Goal: Task Accomplishment & Management: Complete application form

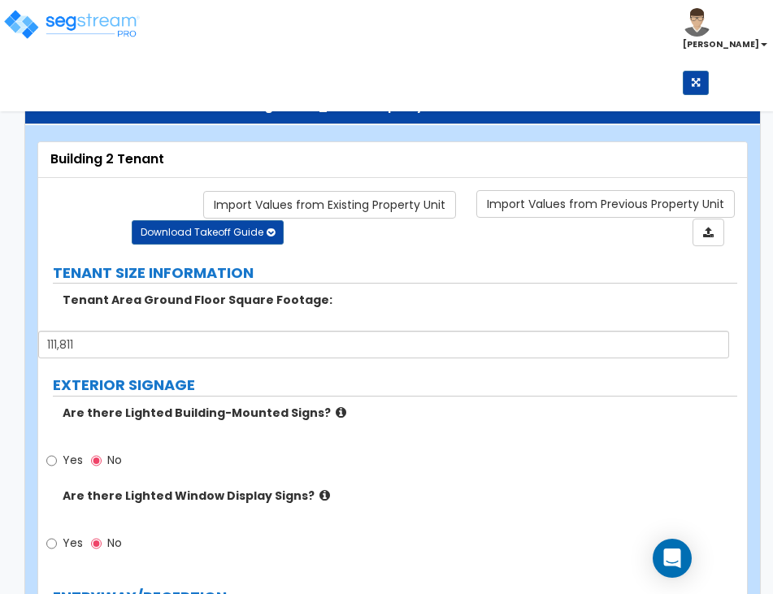
select select "3"
select select "1"
select select "2"
select select "1"
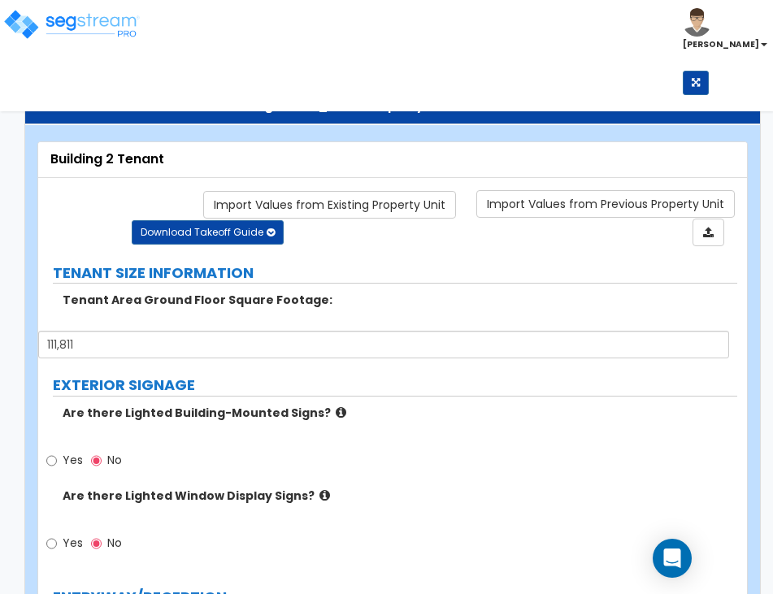
select select "3"
select select "1"
select select "2"
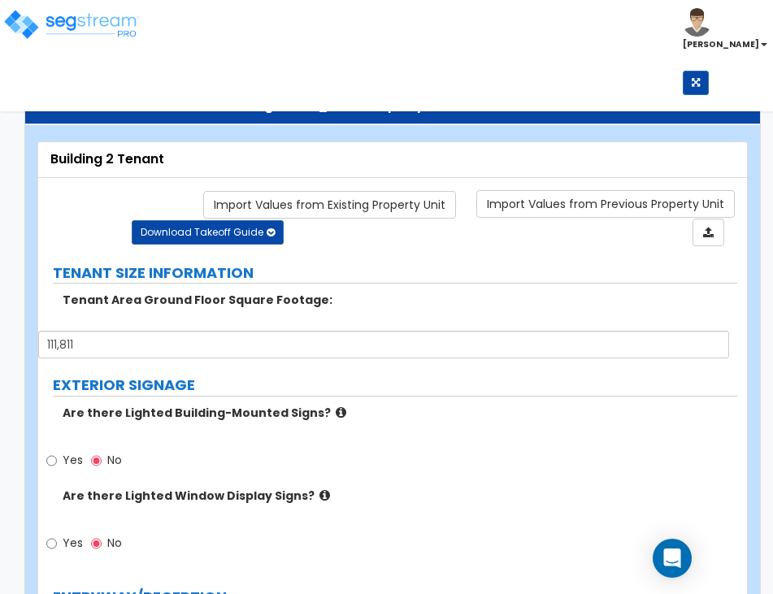
select select "1"
select select "2"
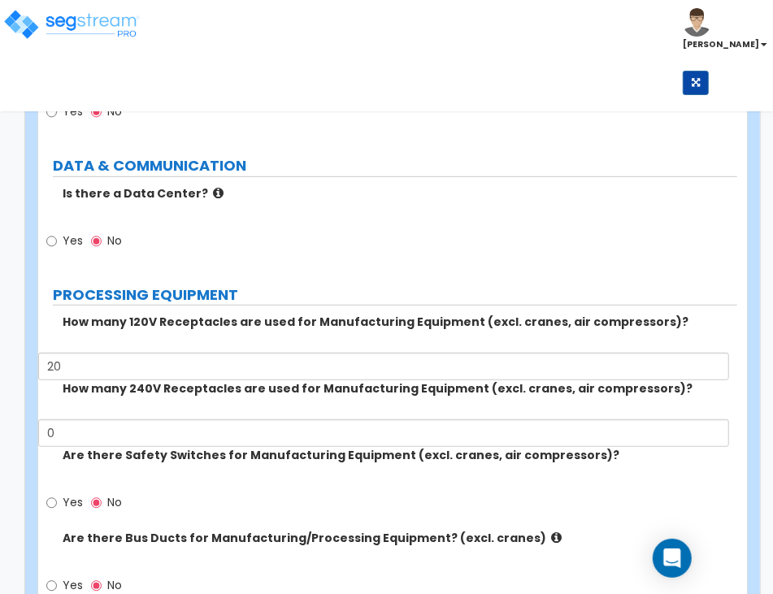
scroll to position [106, 0]
type input "20"
click at [317, 419] on div "How many 240V Receptacles are used for Manufacturing Equipment (excl. cranes, a…" at bounding box center [387, 414] width 699 height 67
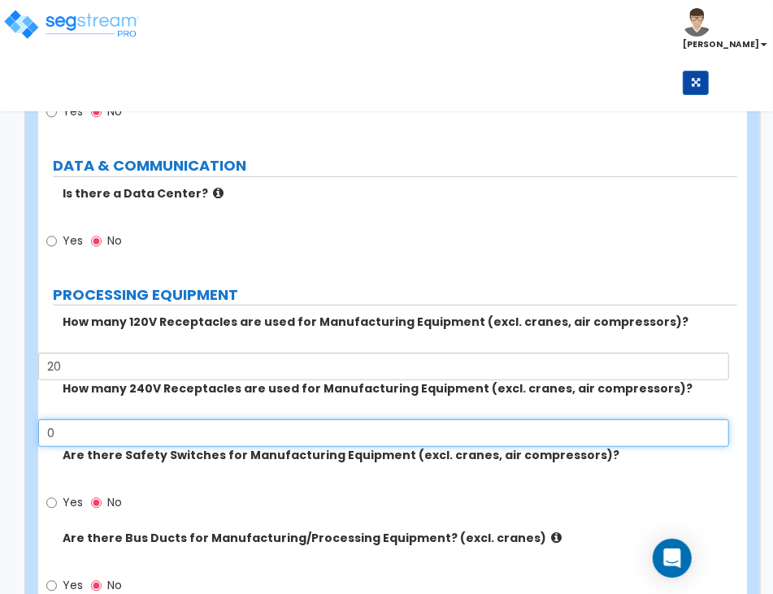
click at [322, 433] on input "0" at bounding box center [383, 434] width 691 height 28
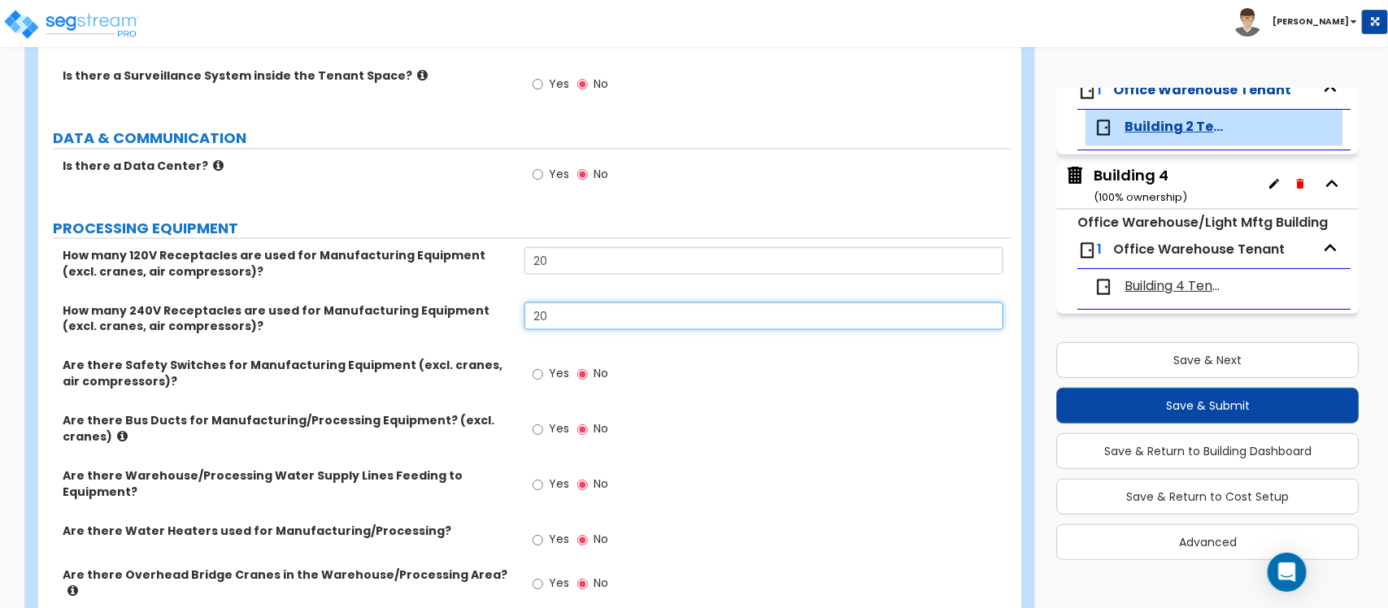
scroll to position [4034, 0]
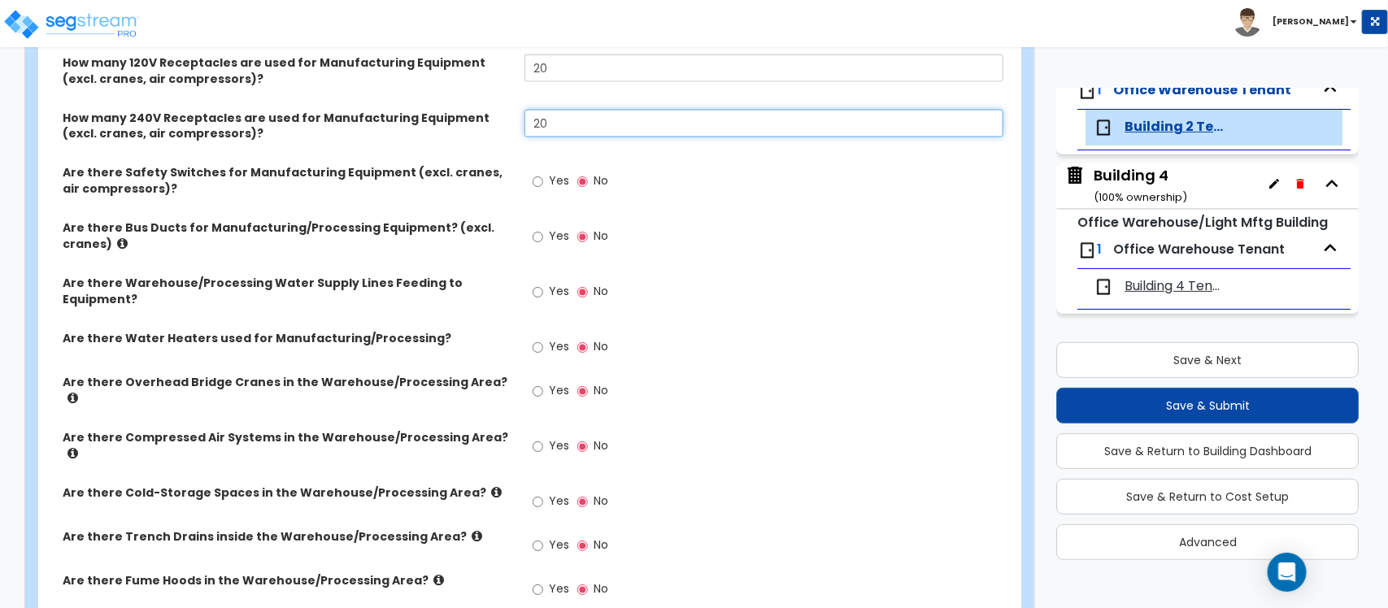
type input "20"
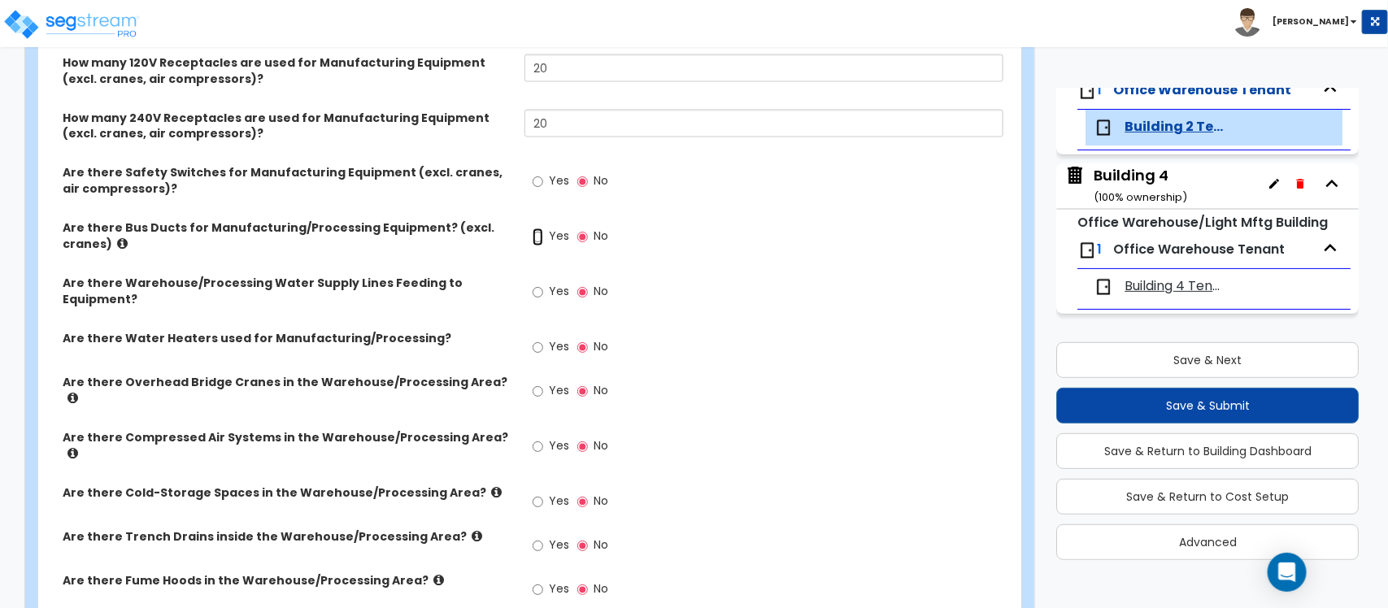
click at [537, 238] on input "Yes" at bounding box center [538, 237] width 11 height 18
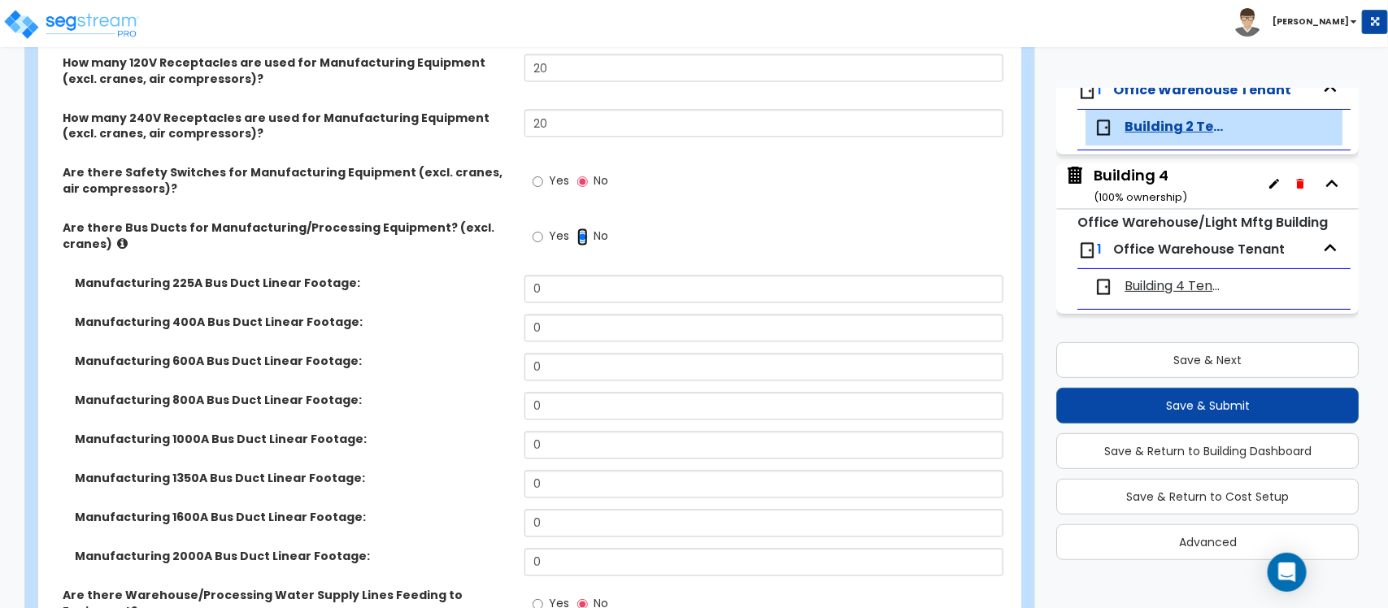
click at [579, 238] on input "No" at bounding box center [582, 237] width 11 height 18
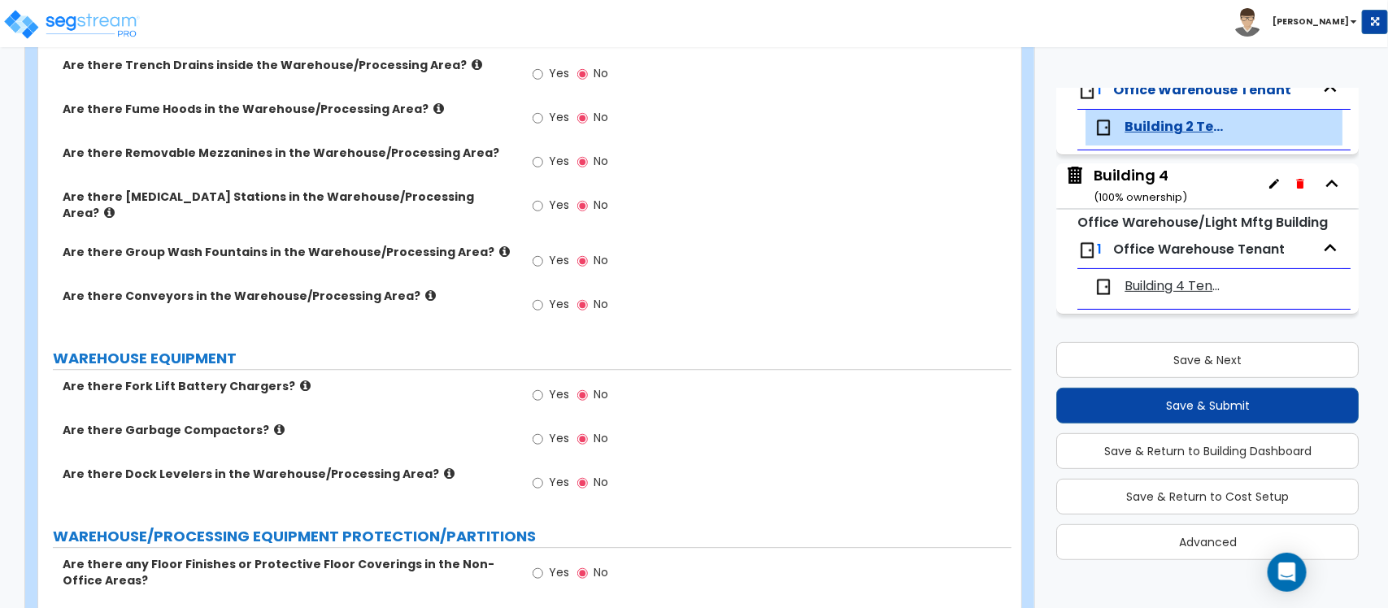
scroll to position [4543, 0]
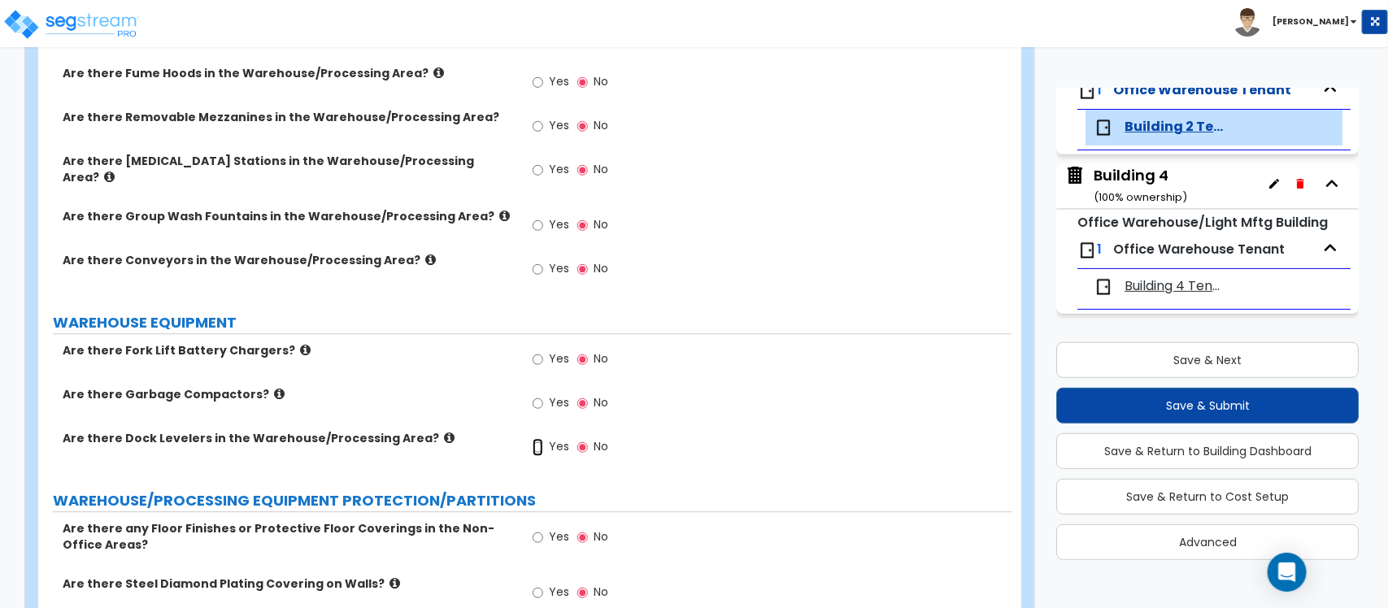
click at [538, 438] on input "Yes" at bounding box center [538, 447] width 11 height 18
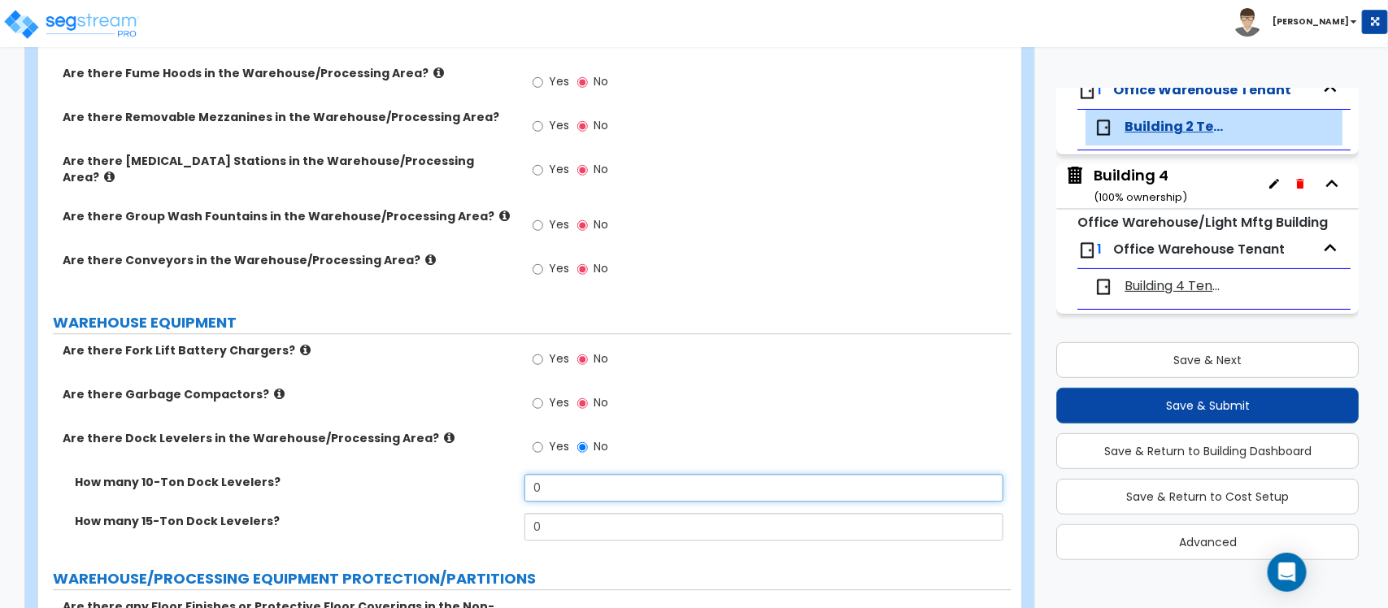
click at [644, 474] on input "0" at bounding box center [763, 488] width 478 height 28
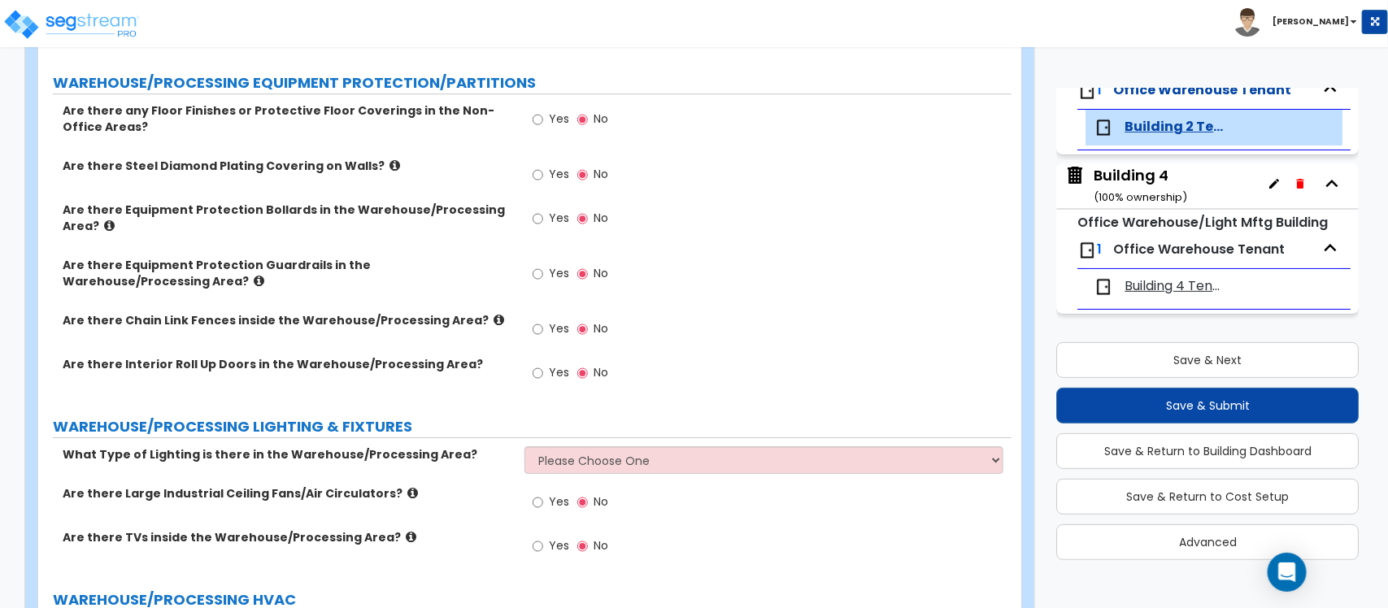
scroll to position [5152, 0]
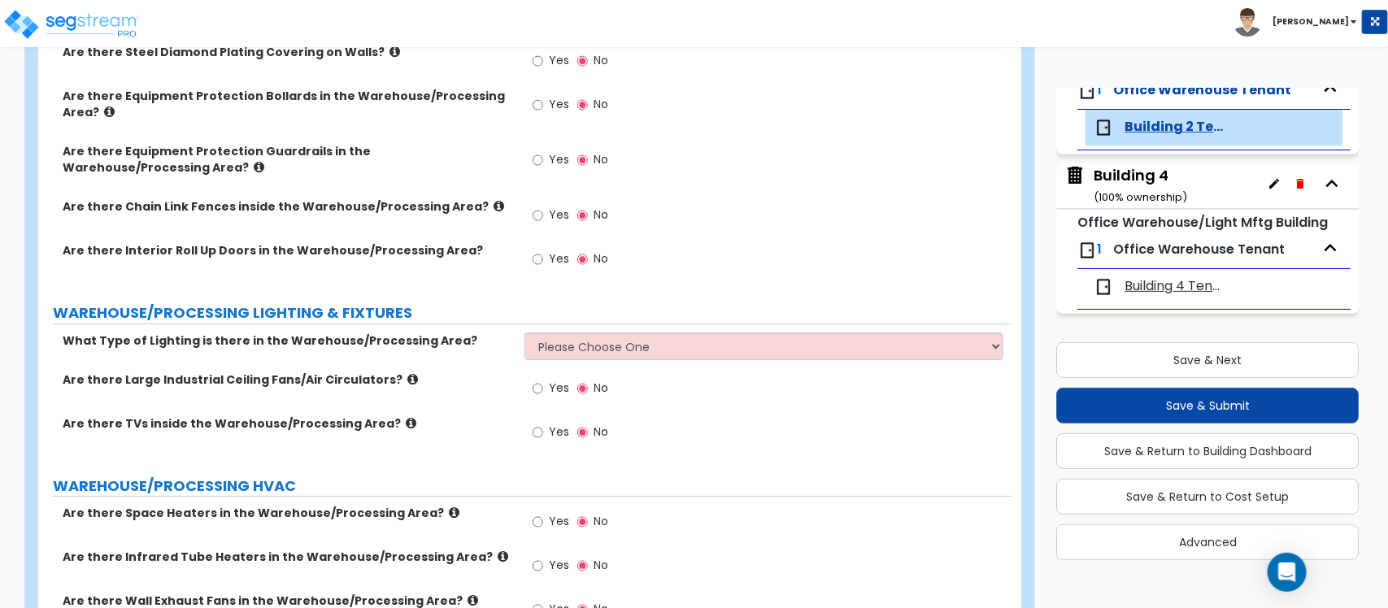
type input "28"
click at [636, 333] on select "Please Choose One High Bay Round Fixtures High Bay Fluorescent Tube Lighting Hi…" at bounding box center [763, 347] width 478 height 28
select select "3"
click at [524, 333] on select "Please Choose One High Bay Round Fixtures High Bay Fluorescent Tube Lighting Hi…" at bounding box center [763, 347] width 478 height 28
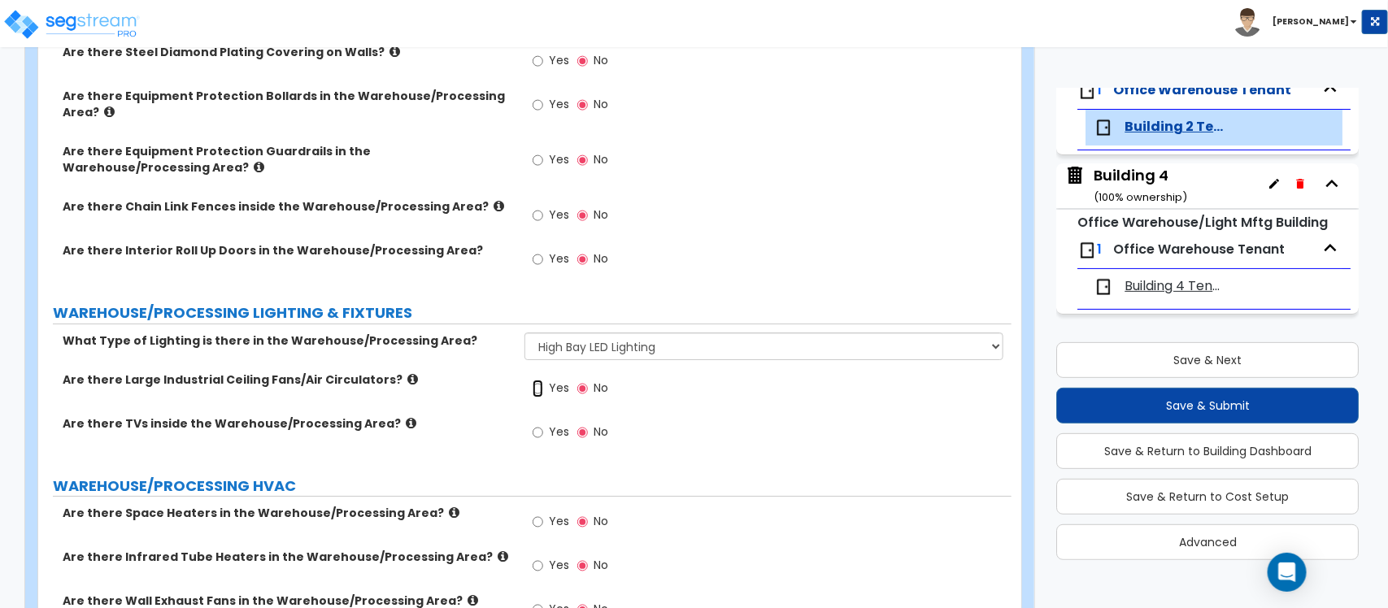
click at [537, 380] on input "Yes" at bounding box center [538, 389] width 11 height 18
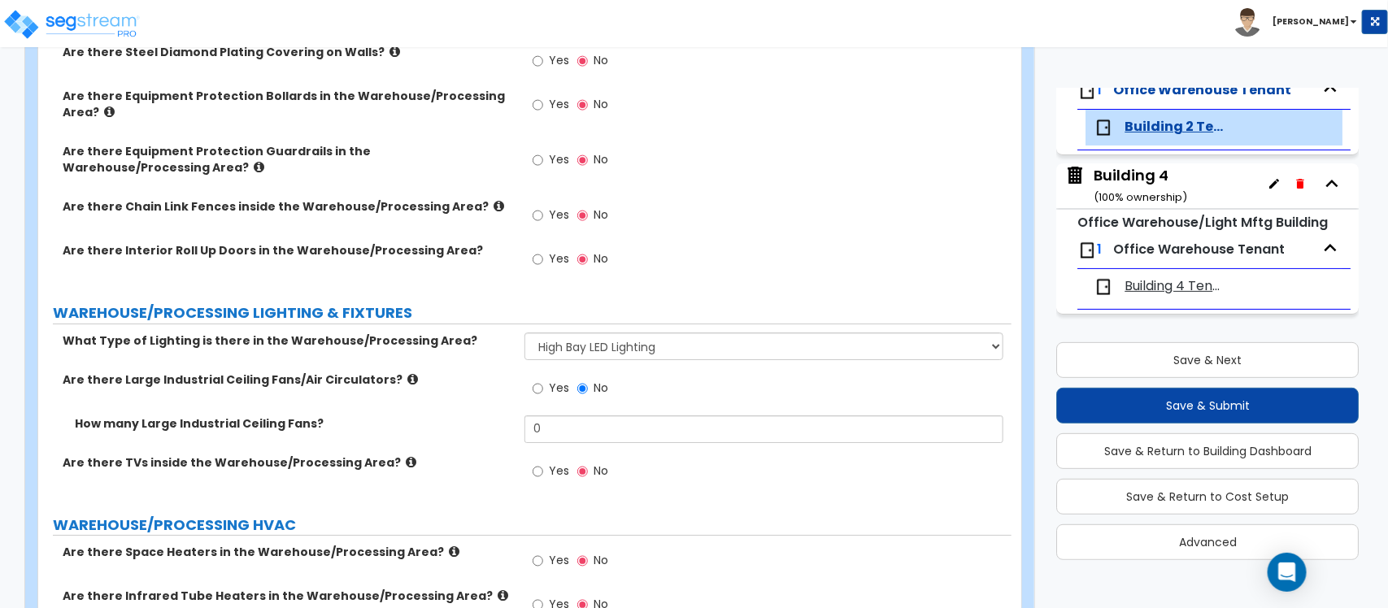
click at [590, 376] on label "No" at bounding box center [592, 390] width 31 height 28
click at [588, 380] on input "No" at bounding box center [582, 389] width 11 height 18
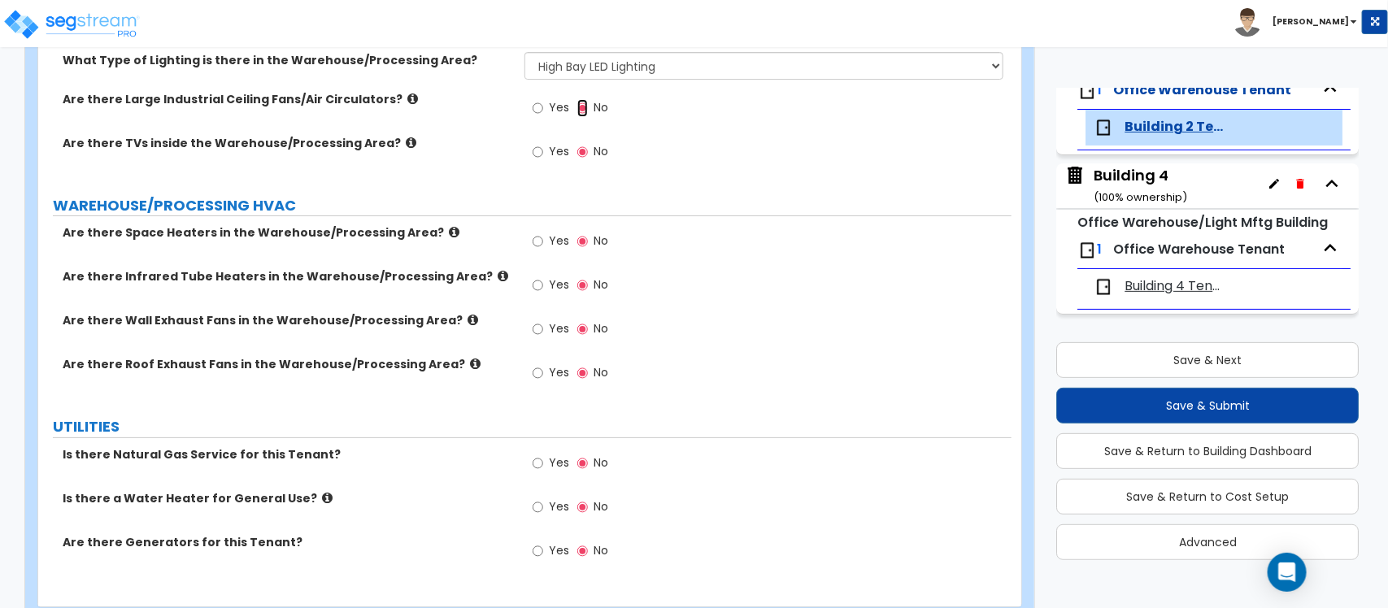
scroll to position [5434, 0]
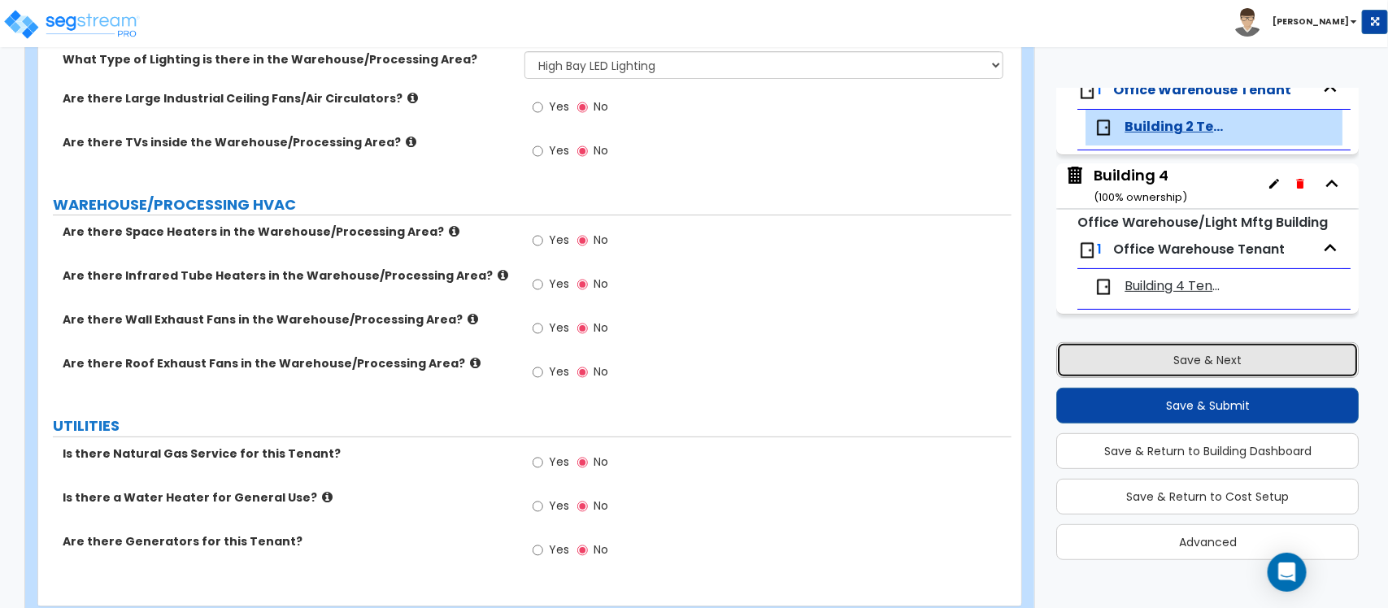
click at [772, 368] on button "Save & Next" at bounding box center [1207, 360] width 302 height 36
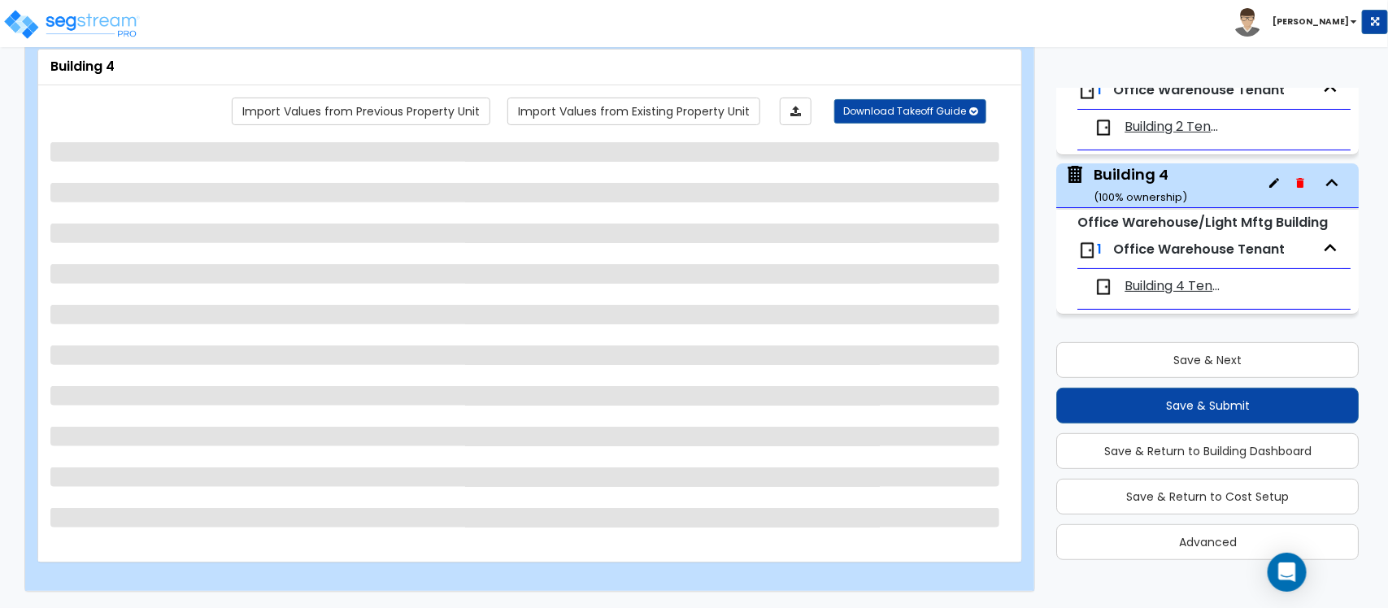
scroll to position [94, 0]
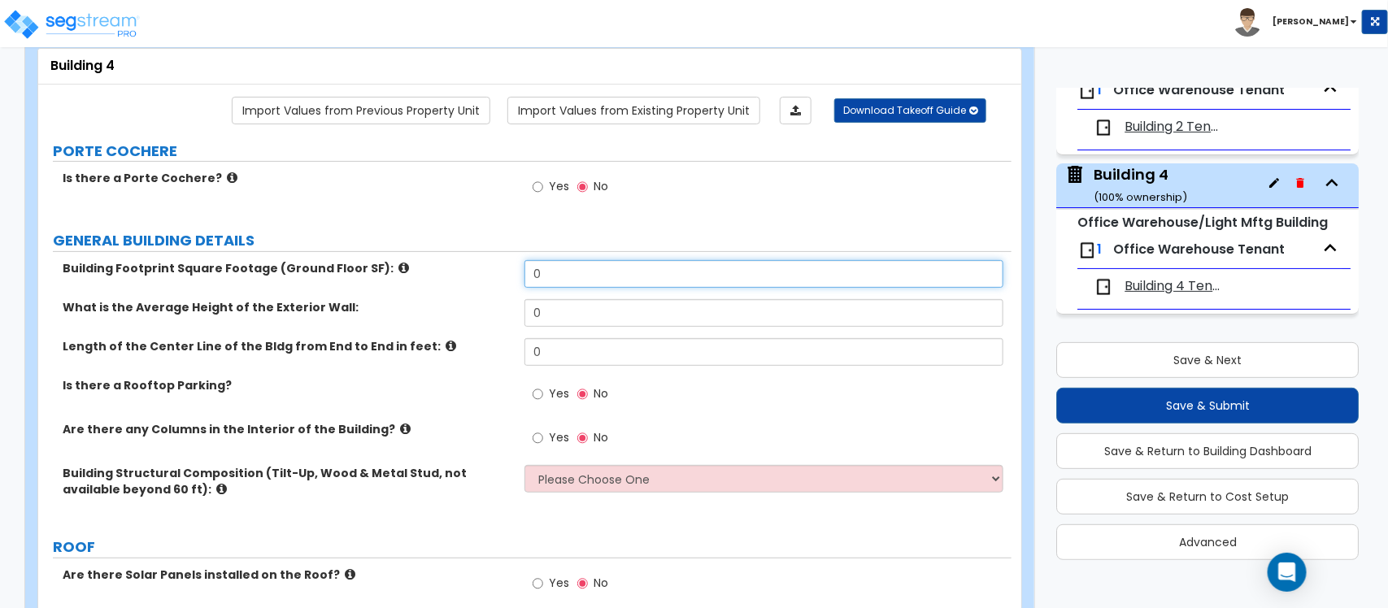
drag, startPoint x: 631, startPoint y: 269, endPoint x: 515, endPoint y: 277, distance: 116.6
click at [515, 277] on div "Building Footprint Square Footage (Ground Floor SF): 0" at bounding box center [524, 279] width 973 height 39
type input "229,876"
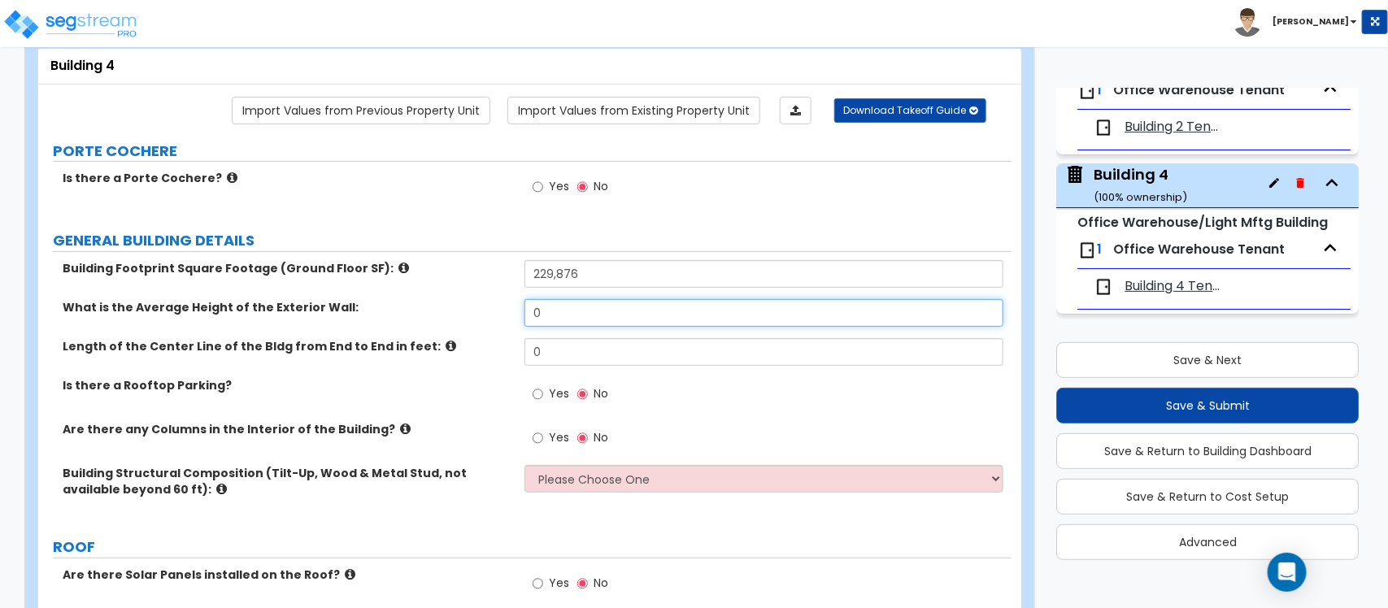
drag, startPoint x: 557, startPoint y: 315, endPoint x: 519, endPoint y: 315, distance: 38.2
click at [519, 315] on div "What is the Average Height of the Exterior Wall: 0" at bounding box center [524, 318] width 973 height 39
type input "36"
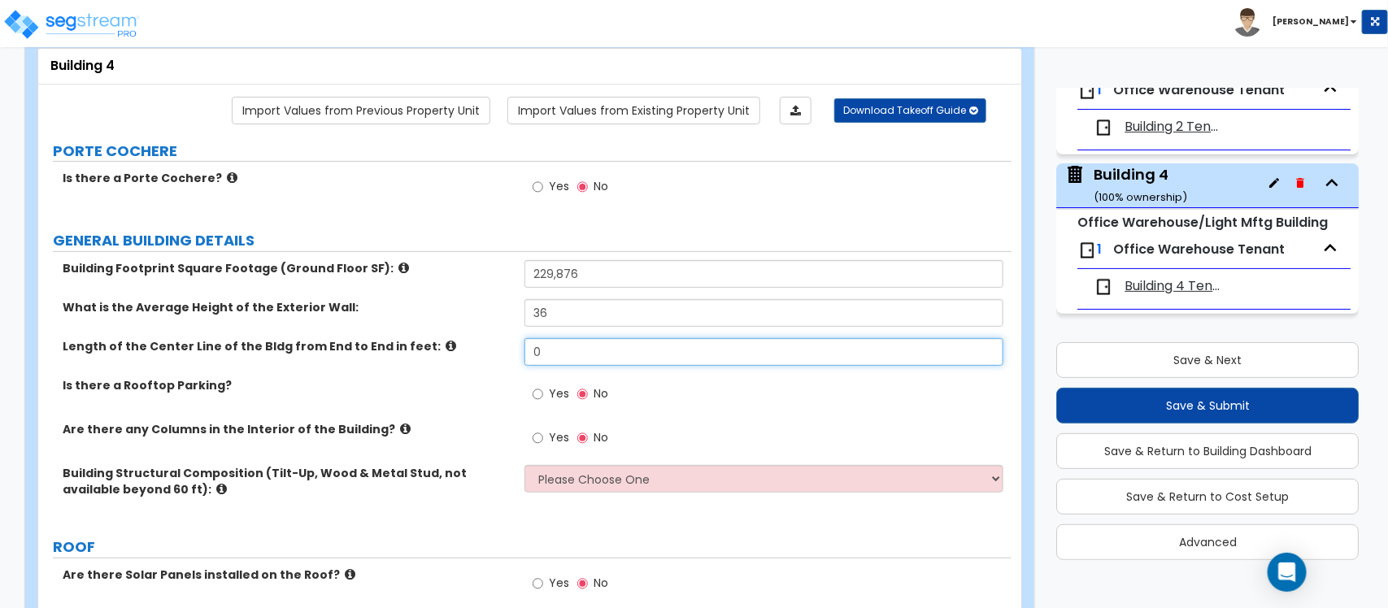
click at [656, 359] on input "0" at bounding box center [763, 352] width 478 height 28
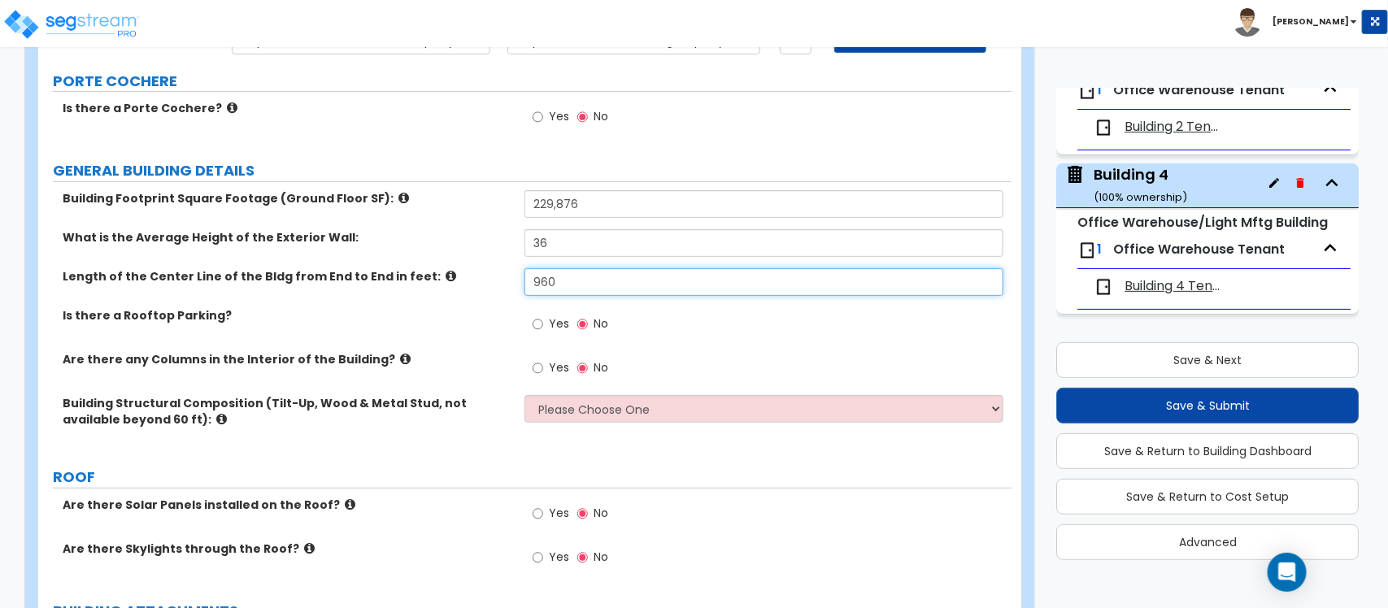
scroll to position [195, 0]
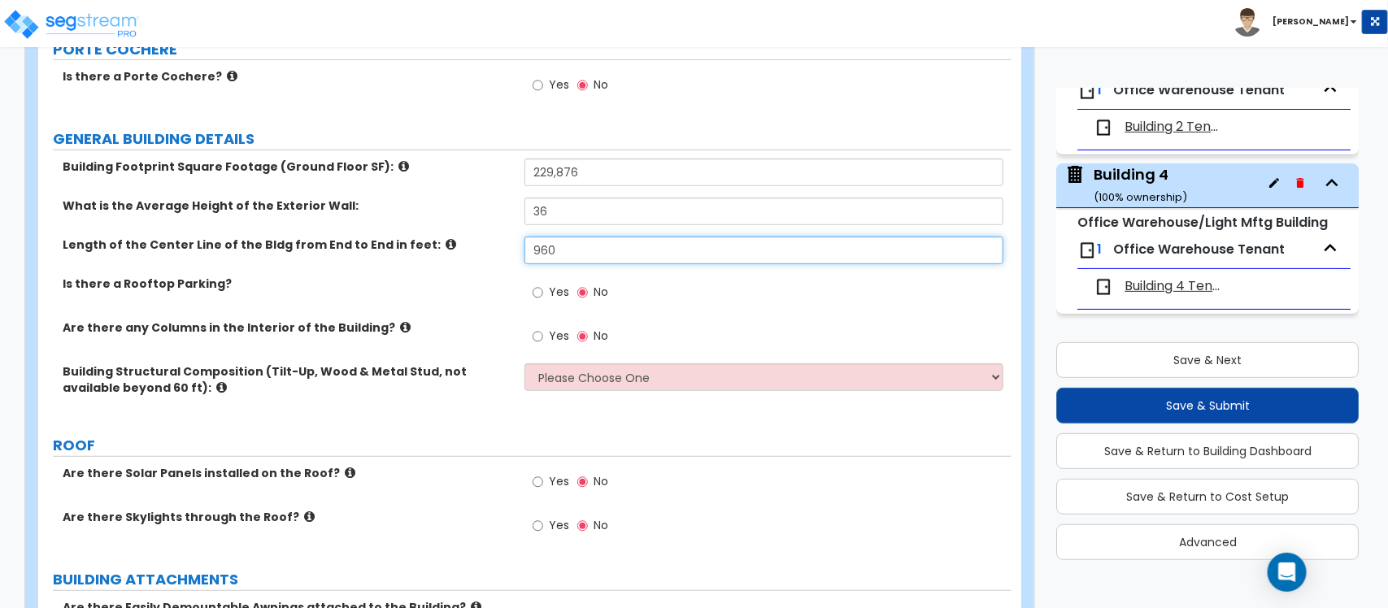
type input "960"
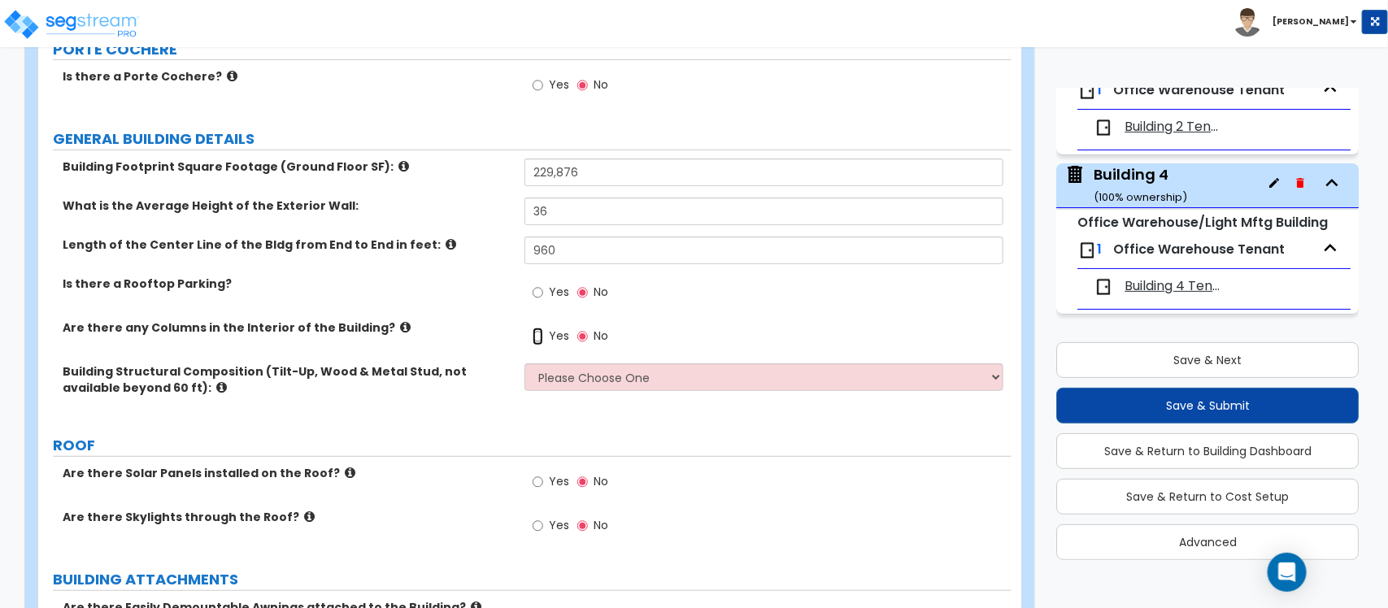
click at [542, 337] on input "Yes" at bounding box center [538, 337] width 11 height 18
radio input "true"
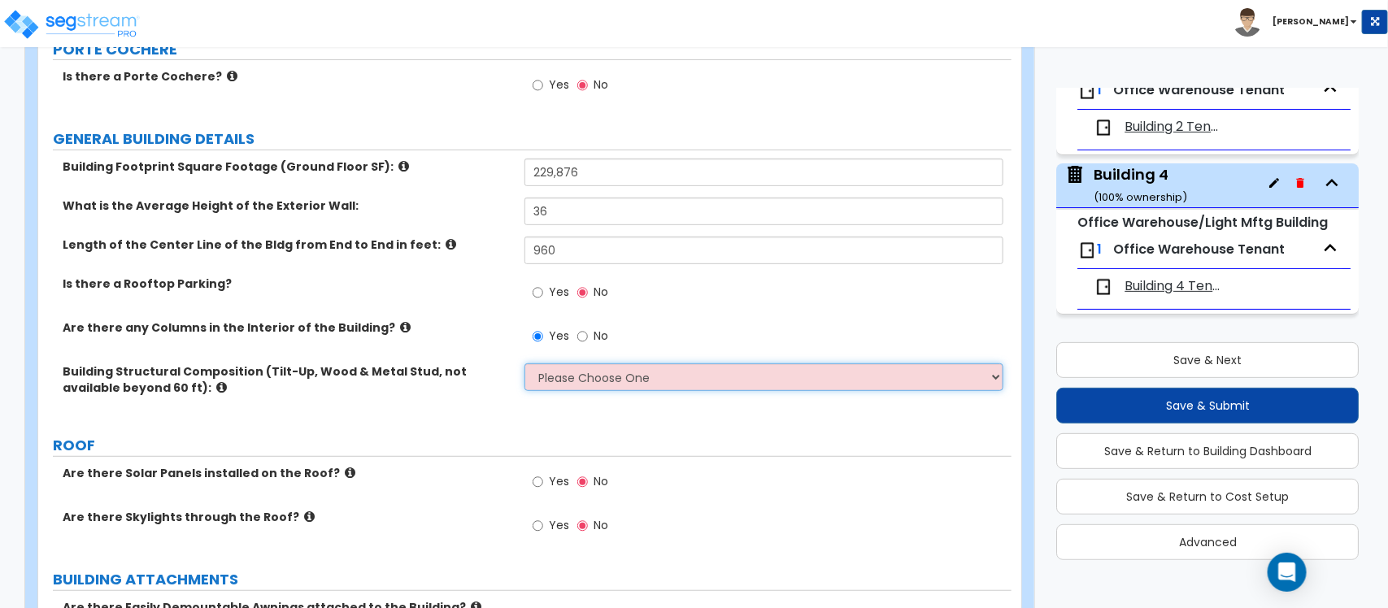
click at [660, 374] on select "Please Choose One Pre-Engineered Metal Building Tilt-up Wall Construction Reinf…" at bounding box center [763, 377] width 478 height 28
select select "2"
click at [524, 364] on select "Please Choose One Pre-Engineered Metal Building Tilt-up Wall Construction Reinf…" at bounding box center [763, 377] width 478 height 28
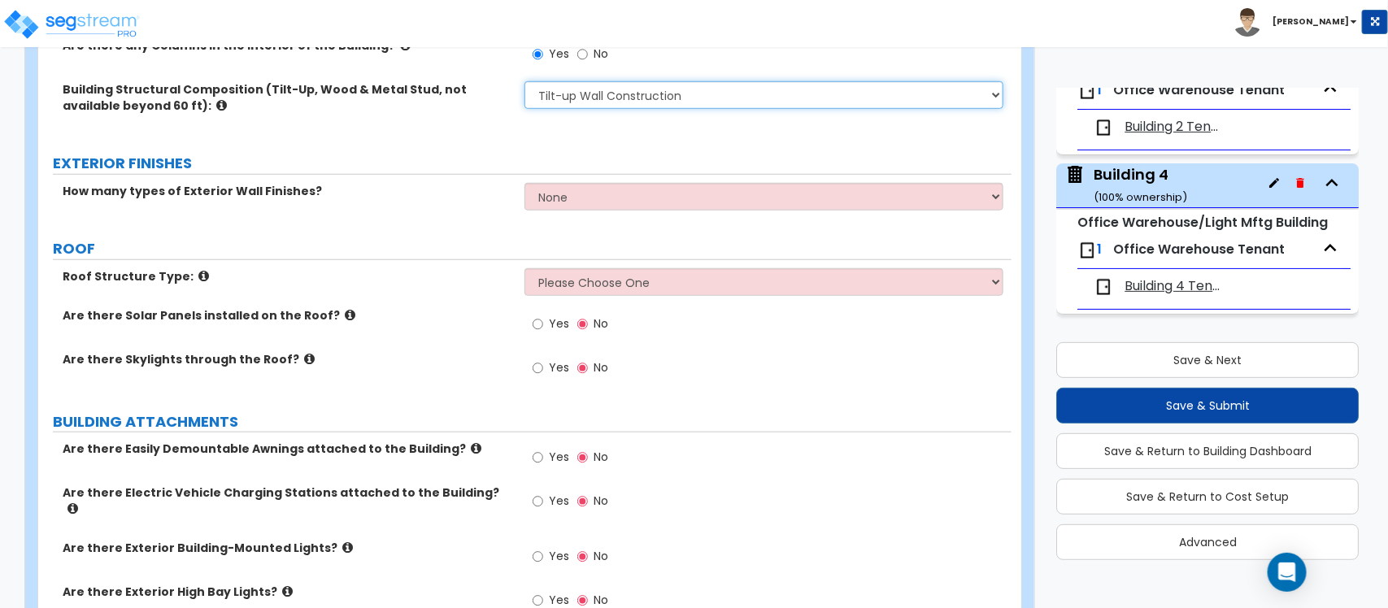
scroll to position [500, 0]
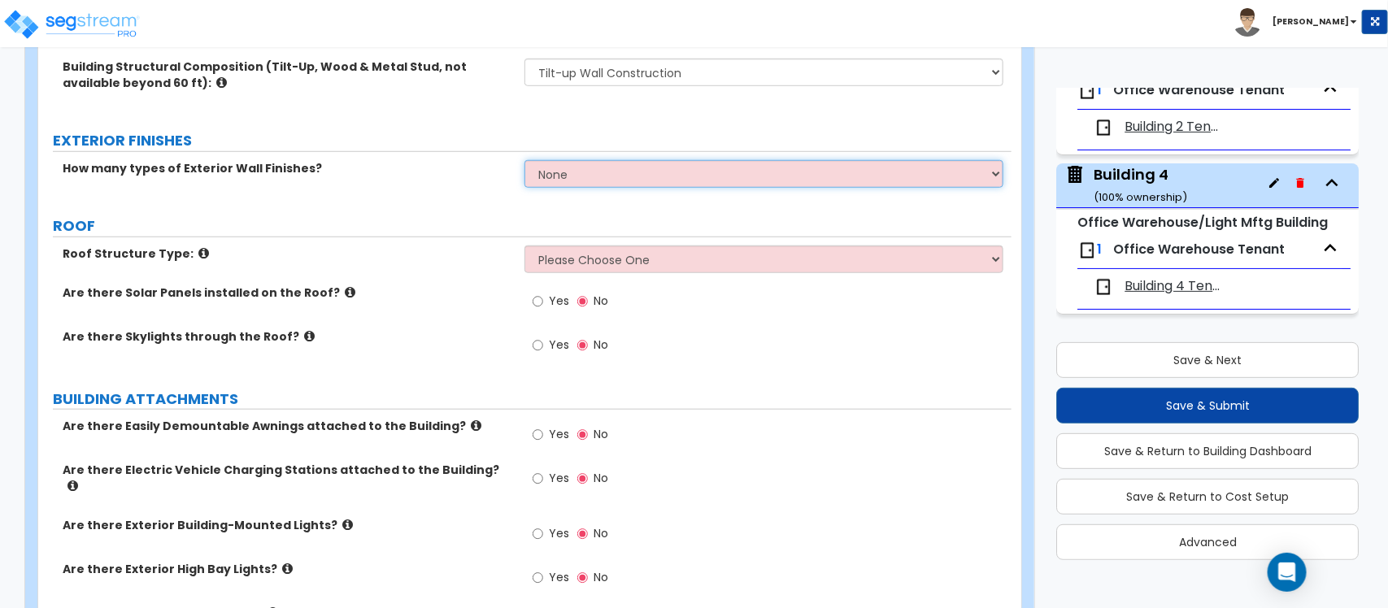
click at [590, 175] on select "None 1 2 3" at bounding box center [763, 174] width 478 height 28
select select "2"
click at [524, 161] on select "None 1 2 3" at bounding box center [763, 174] width 478 height 28
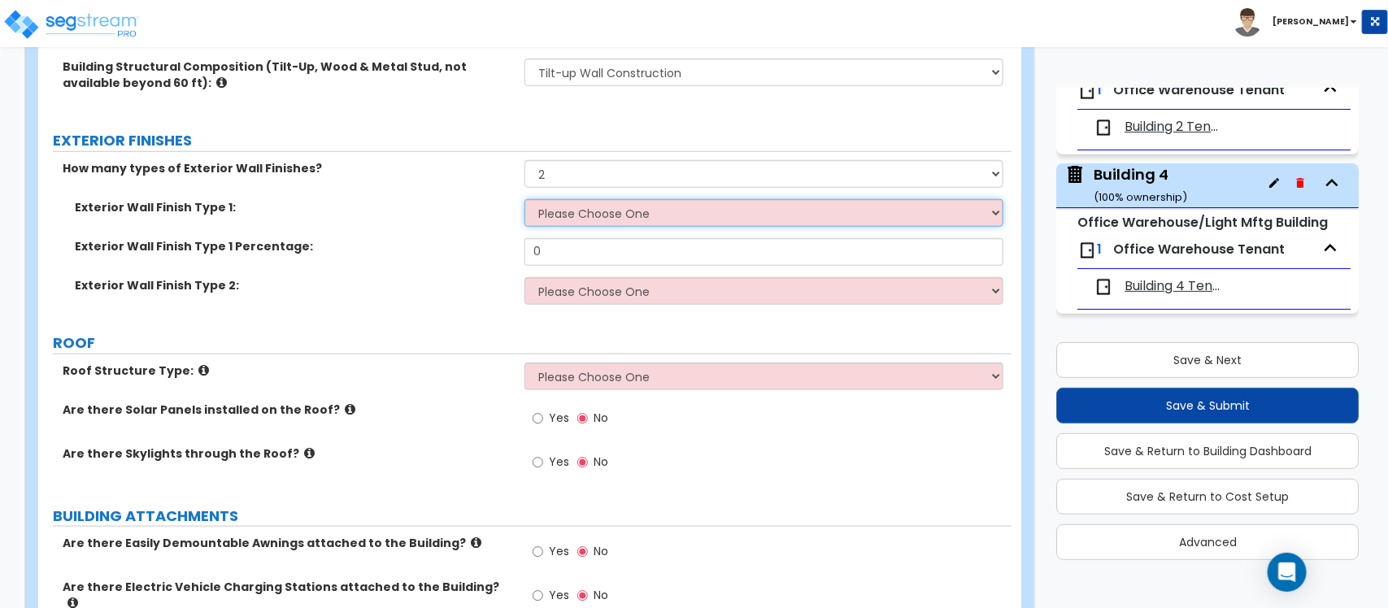
click at [585, 208] on select "Please Choose One No Finish/Shared Wall No Wall Brick Veneer Stone Veneer Wood …" at bounding box center [763, 213] width 478 height 28
select select "3"
click at [524, 200] on select "Please Choose One No Finish/Shared Wall No Wall Brick Veneer Stone Veneer Wood …" at bounding box center [763, 213] width 478 height 28
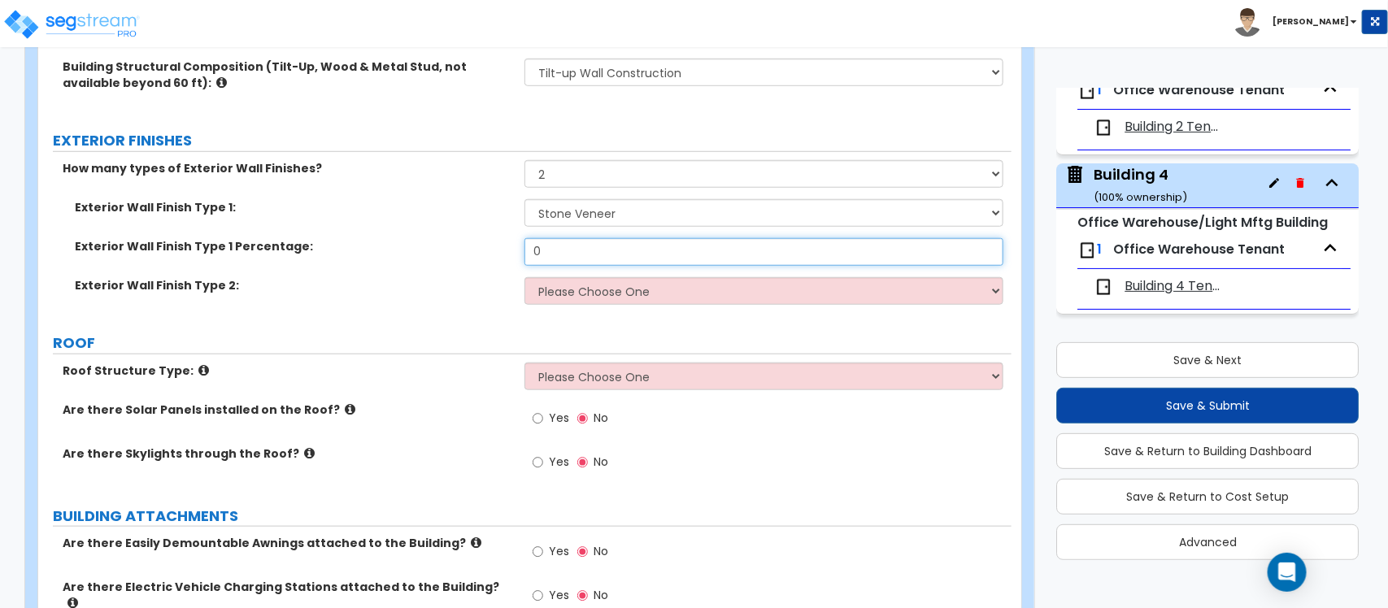
drag, startPoint x: 610, startPoint y: 257, endPoint x: 521, endPoint y: 254, distance: 88.7
click at [521, 254] on div "Exterior Wall Finish Type 1 Percentage: 0" at bounding box center [524, 257] width 973 height 39
type input "20"
click at [583, 290] on select "Please Choose One No Finish/Shared Wall No Wall Brick Veneer Stone Veneer Wood …" at bounding box center [763, 291] width 478 height 28
select select "10"
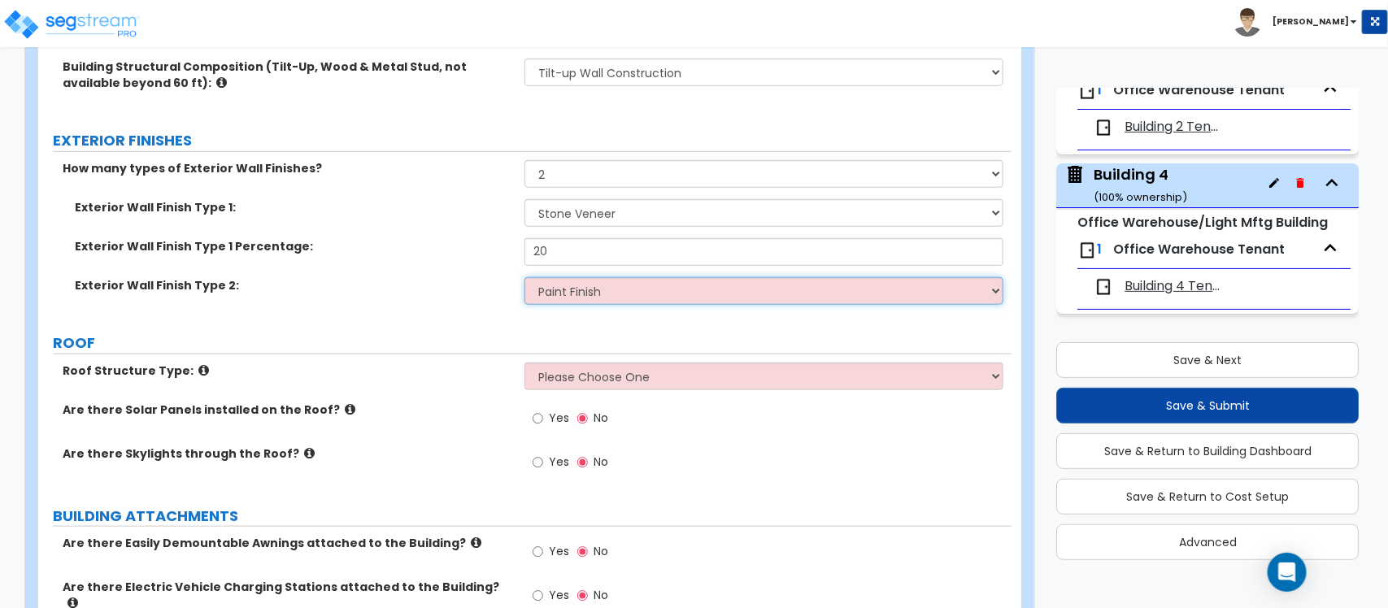
click at [524, 278] on select "Please Choose One No Finish/Shared Wall No Wall Brick Veneer Stone Veneer Wood …" at bounding box center [763, 291] width 478 height 28
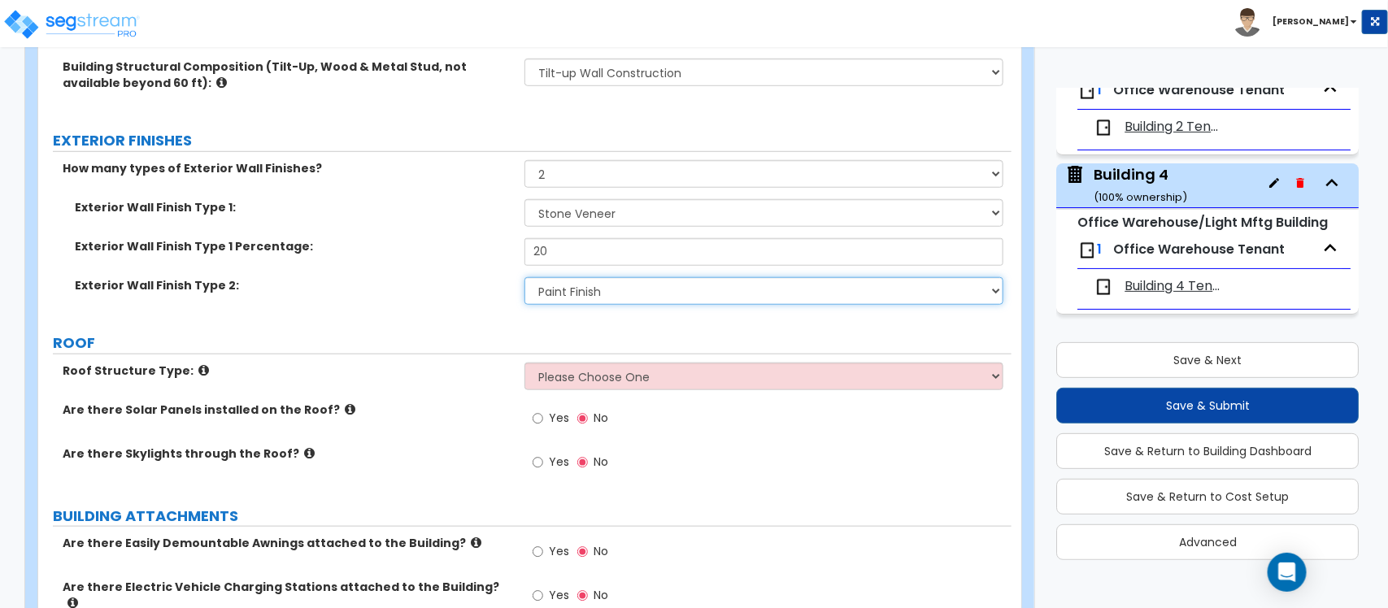
scroll to position [602, 0]
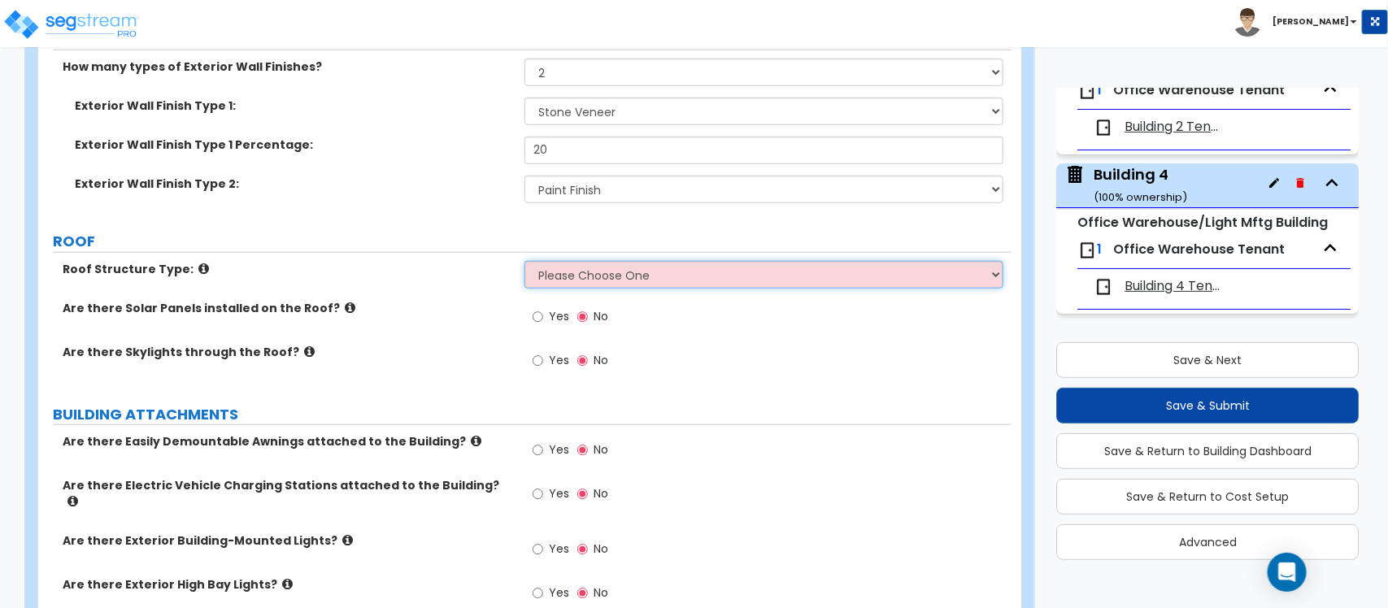
click at [624, 281] on select "Please Choose One [PERSON_NAME] Roof Flat Roof Hybrid [PERSON_NAME] & Flat Roof" at bounding box center [763, 275] width 478 height 28
select select "1"
click at [524, 262] on select "Please Choose One [PERSON_NAME] Roof Flat Roof Hybrid [PERSON_NAME] & Flat Roof" at bounding box center [763, 275] width 478 height 28
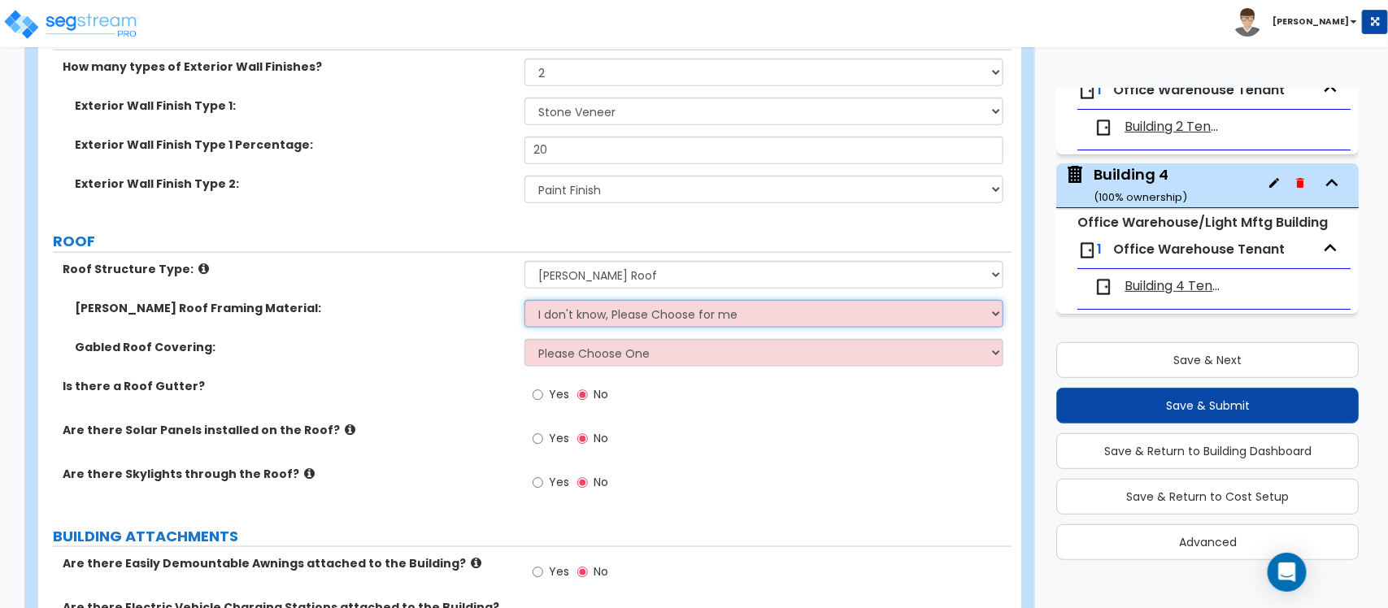
click at [602, 319] on select "I don't know, Please Choose for me Metal Wood" at bounding box center [763, 314] width 478 height 28
select select "1"
click at [524, 301] on select "I don't know, Please Choose for me Metal Wood" at bounding box center [763, 314] width 478 height 28
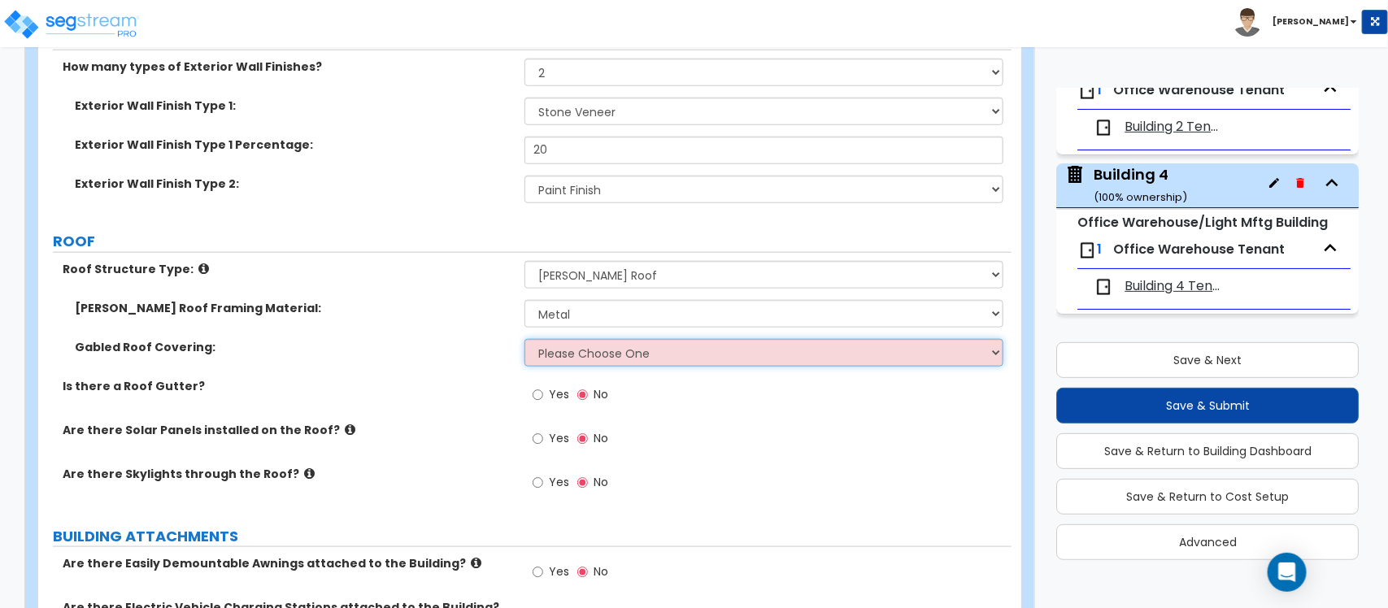
click at [590, 358] on select "Please Choose One Asphalt Shingle Clay Tile Wood Shingle Metal Shingle Standing…" at bounding box center [763, 353] width 478 height 28
select select "5"
click at [524, 340] on select "Please Choose One Asphalt Shingle Clay Tile Wood Shingle Metal Shingle Standing…" at bounding box center [763, 353] width 478 height 28
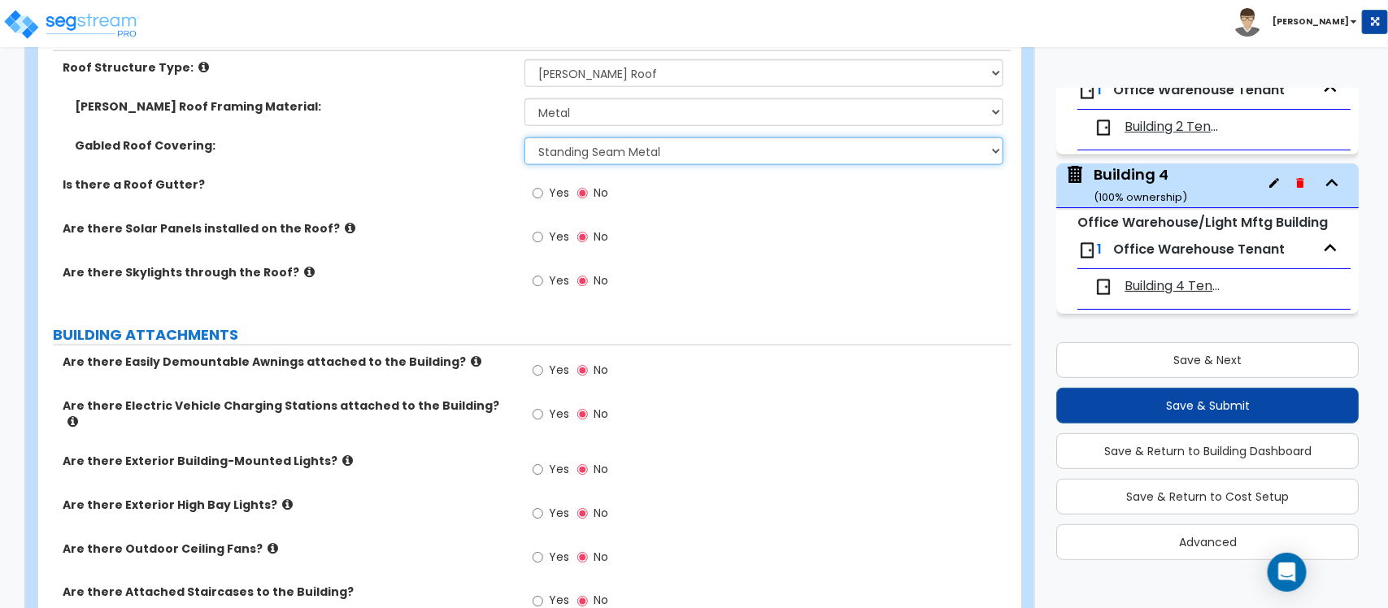
scroll to position [805, 0]
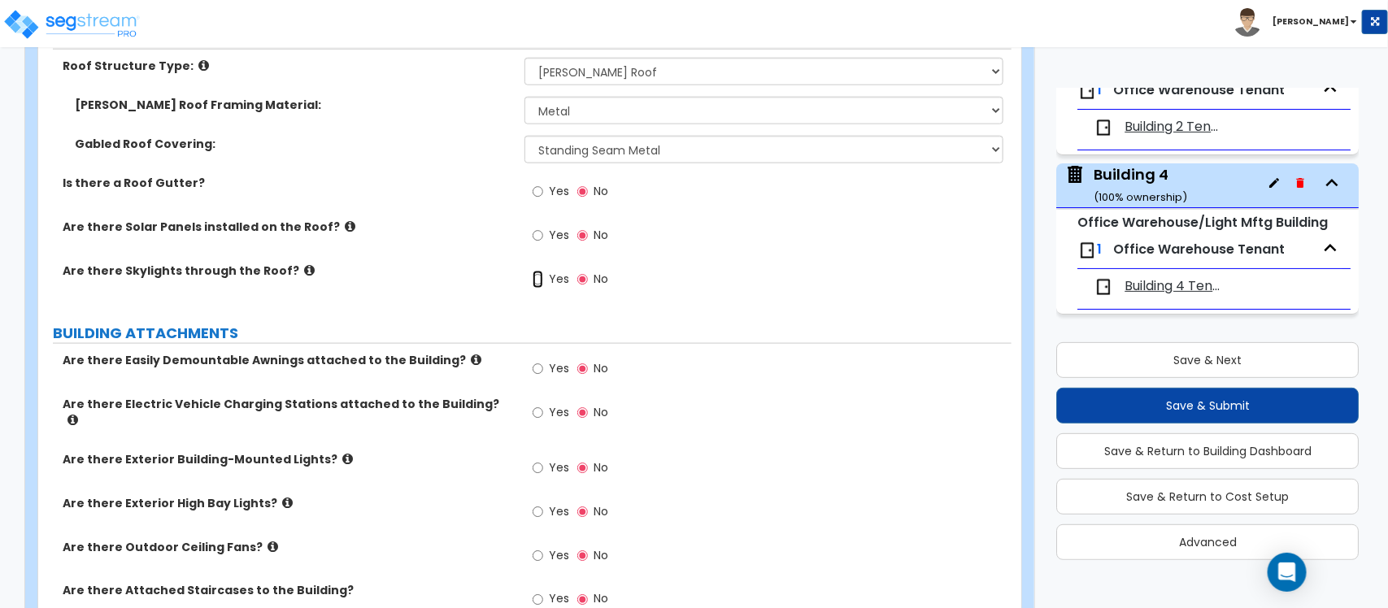
click at [537, 279] on input "Yes" at bounding box center [538, 280] width 11 height 18
radio input "true"
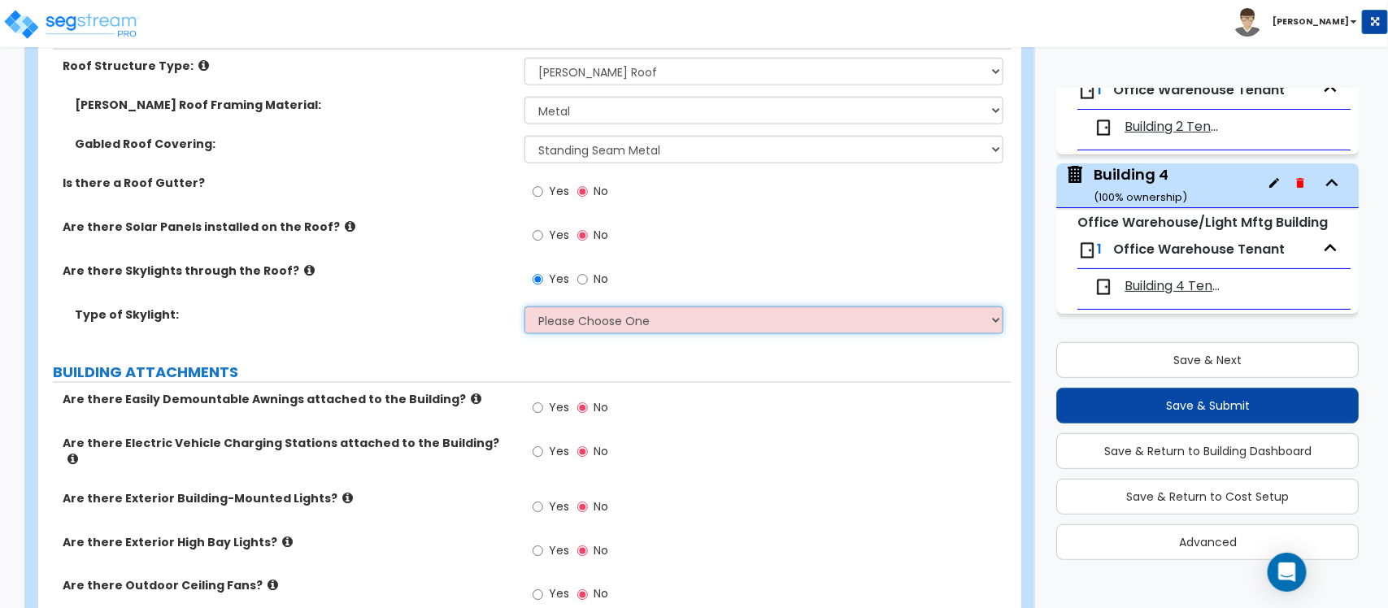
click at [603, 321] on select "Please Choose One Sandwich Panels Fixed Rectangular Glass Barrel Vault Dome Squ…" at bounding box center [763, 321] width 478 height 28
select select "2"
click at [524, 307] on select "Please Choose One Sandwich Panels Fixed Rectangular Glass Barrel Vault Dome Squ…" at bounding box center [763, 321] width 478 height 28
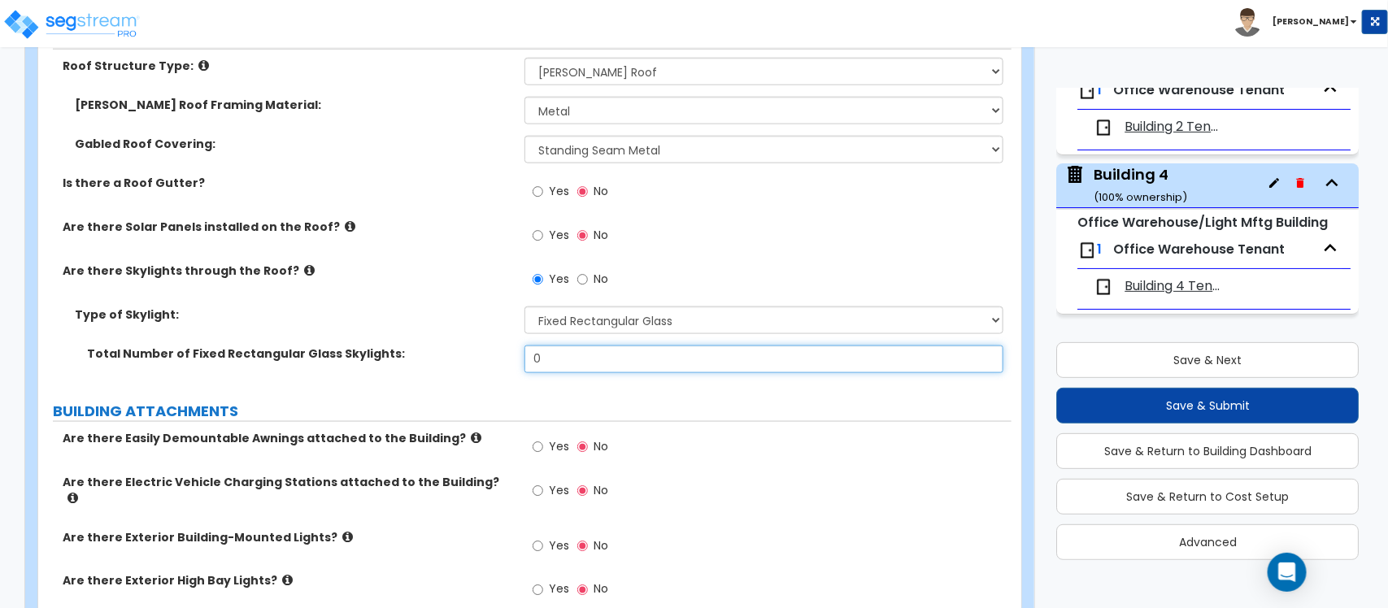
drag, startPoint x: 581, startPoint y: 356, endPoint x: 515, endPoint y: 362, distance: 66.9
click at [515, 362] on div "Total Number of Fixed Rectangular Glass Skylights: 0" at bounding box center [524, 365] width 973 height 39
type input "55"
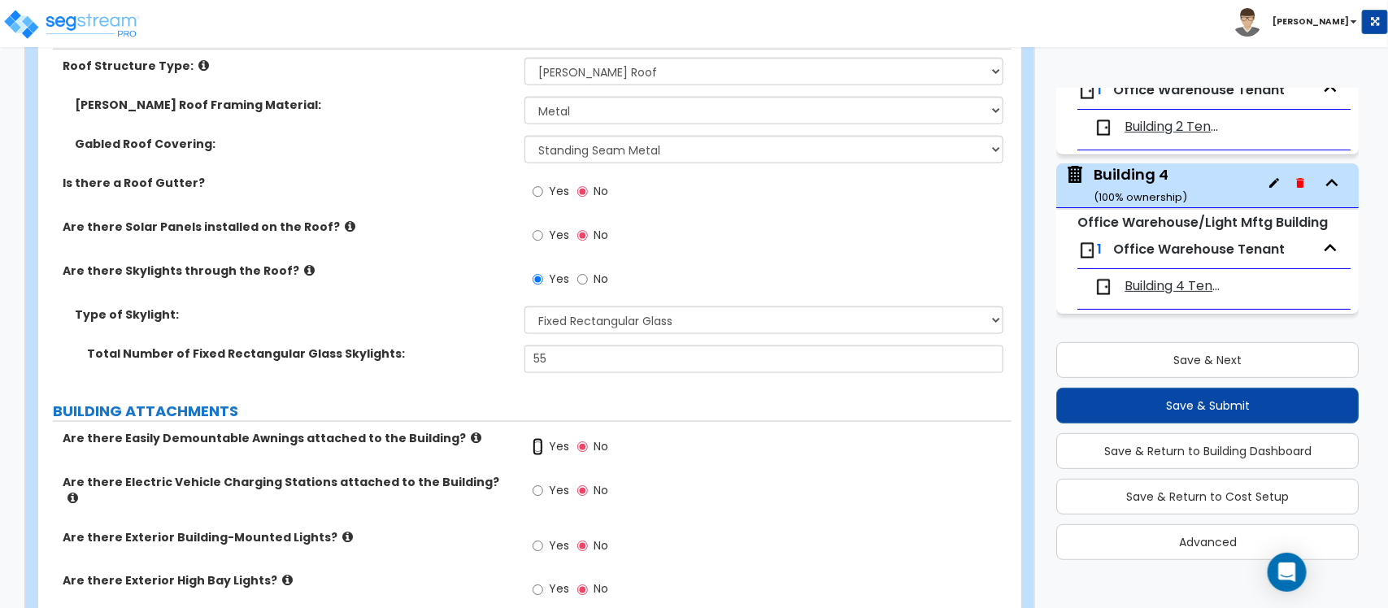
click at [541, 454] on input "Yes" at bounding box center [538, 447] width 11 height 18
radio input "true"
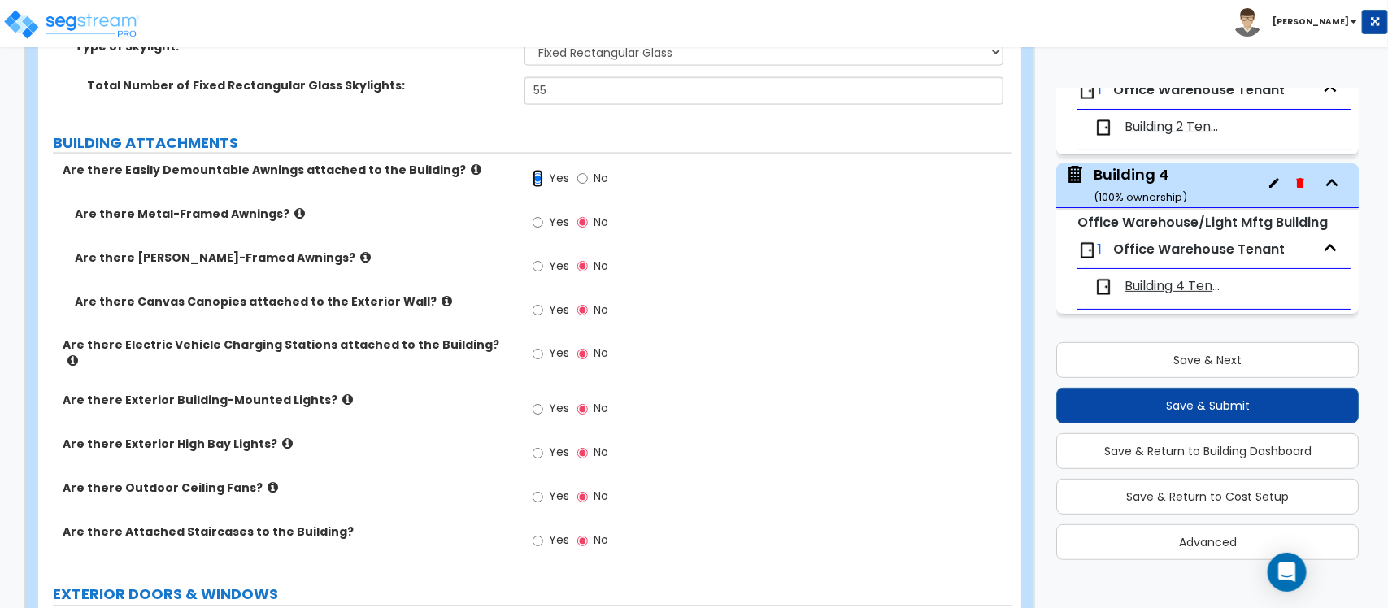
scroll to position [1110, 0]
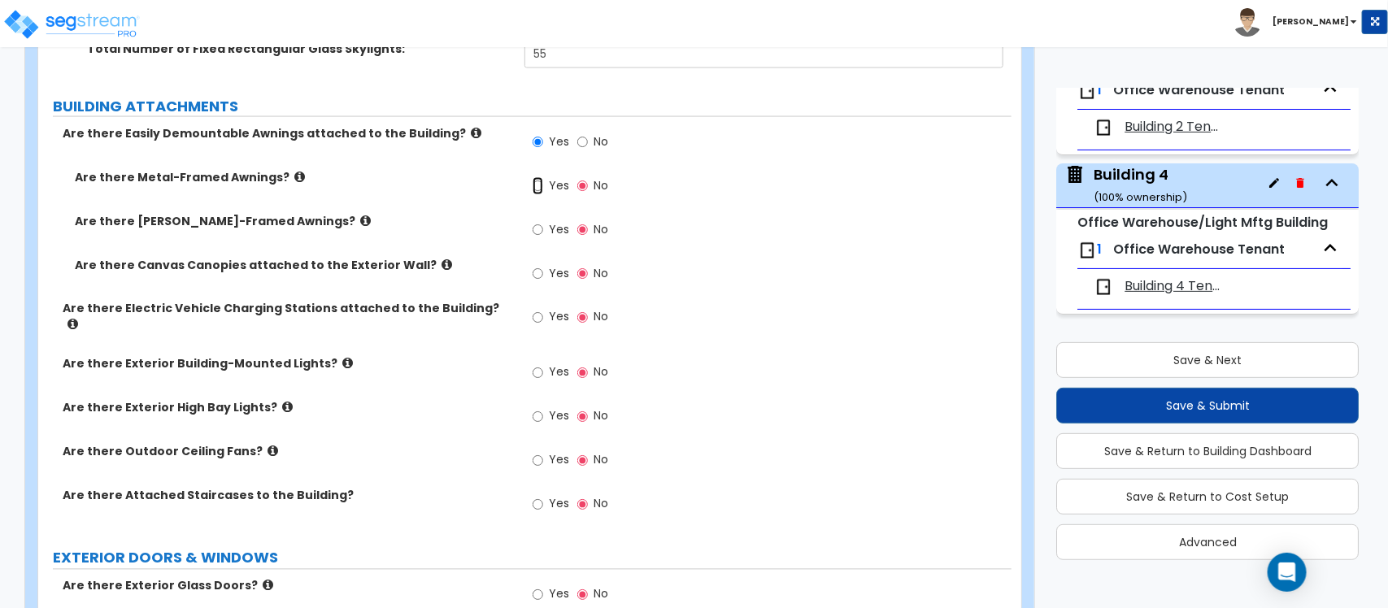
click at [539, 193] on input "Yes" at bounding box center [538, 186] width 11 height 18
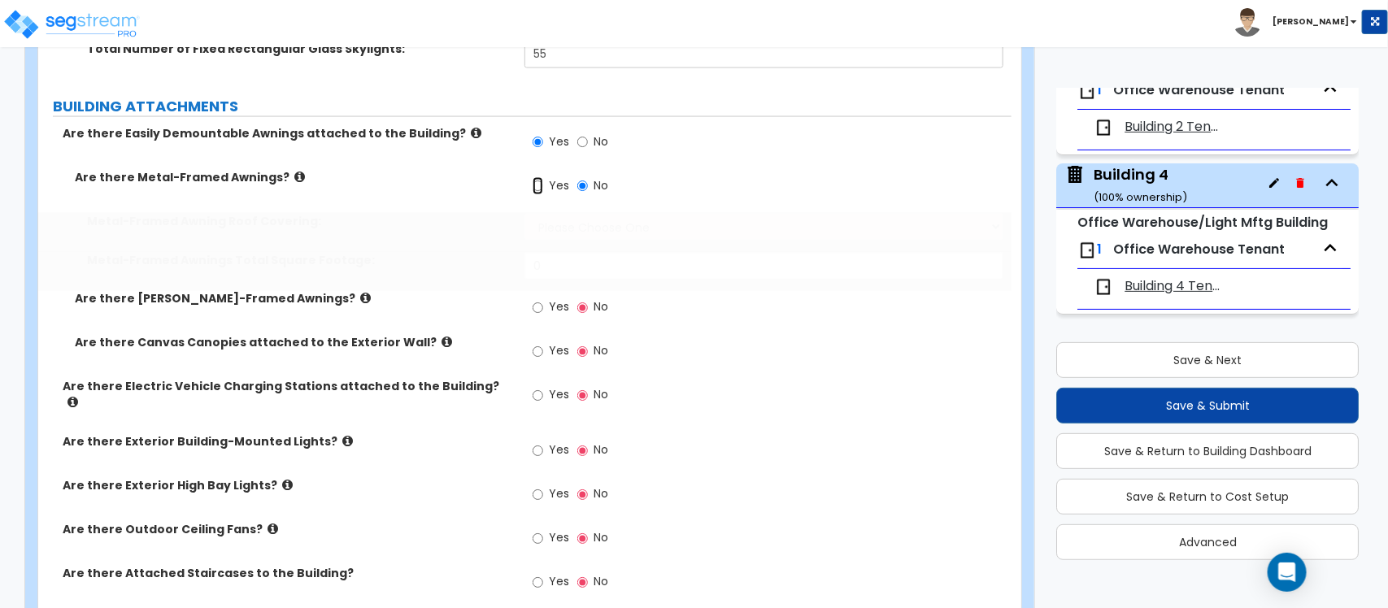
radio input "true"
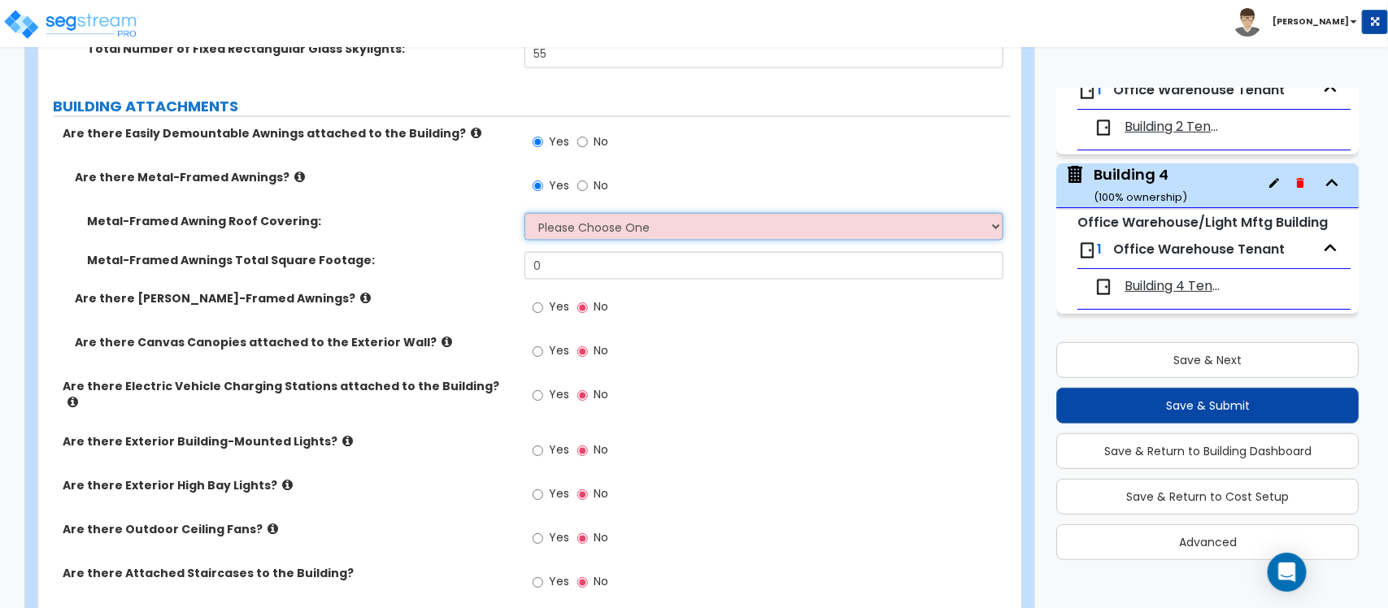
click at [563, 230] on select "Please Choose One Plastic Metal Glass" at bounding box center [763, 227] width 478 height 28
select select "2"
click at [524, 215] on select "Please Choose One Plastic Metal Glass" at bounding box center [763, 227] width 478 height 28
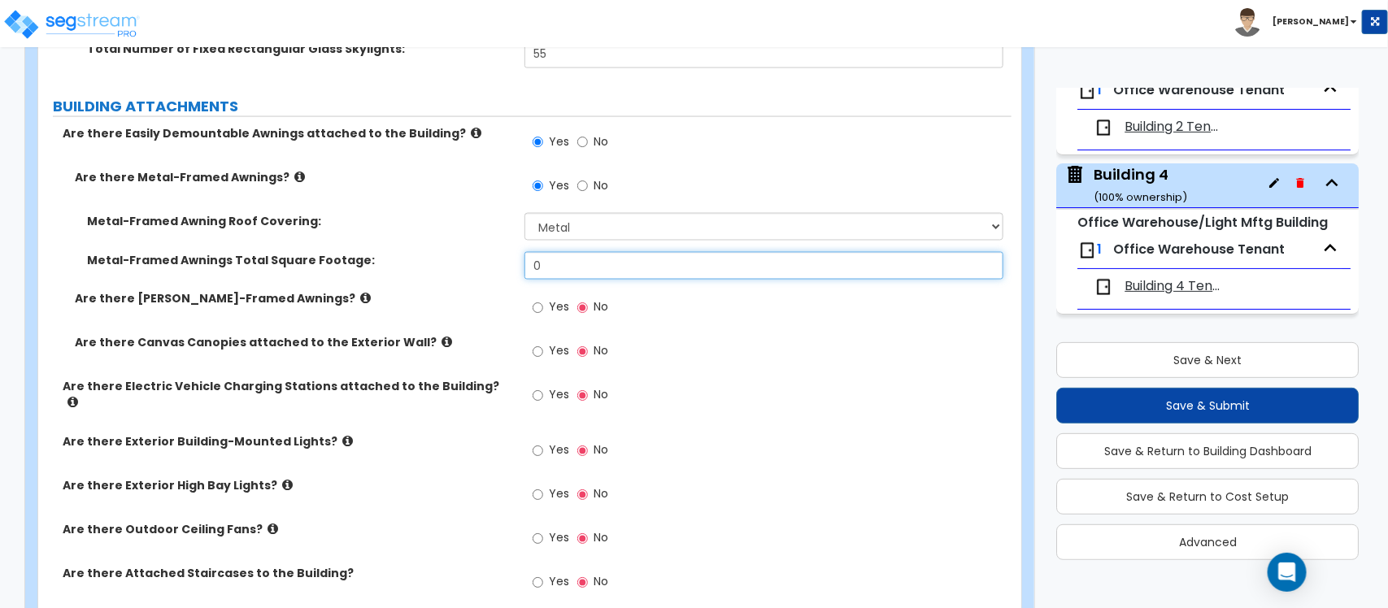
drag, startPoint x: 547, startPoint y: 263, endPoint x: 518, endPoint y: 263, distance: 29.3
click at [518, 263] on div "Metal-Framed Awnings Total Square Footage: 0" at bounding box center [524, 271] width 973 height 39
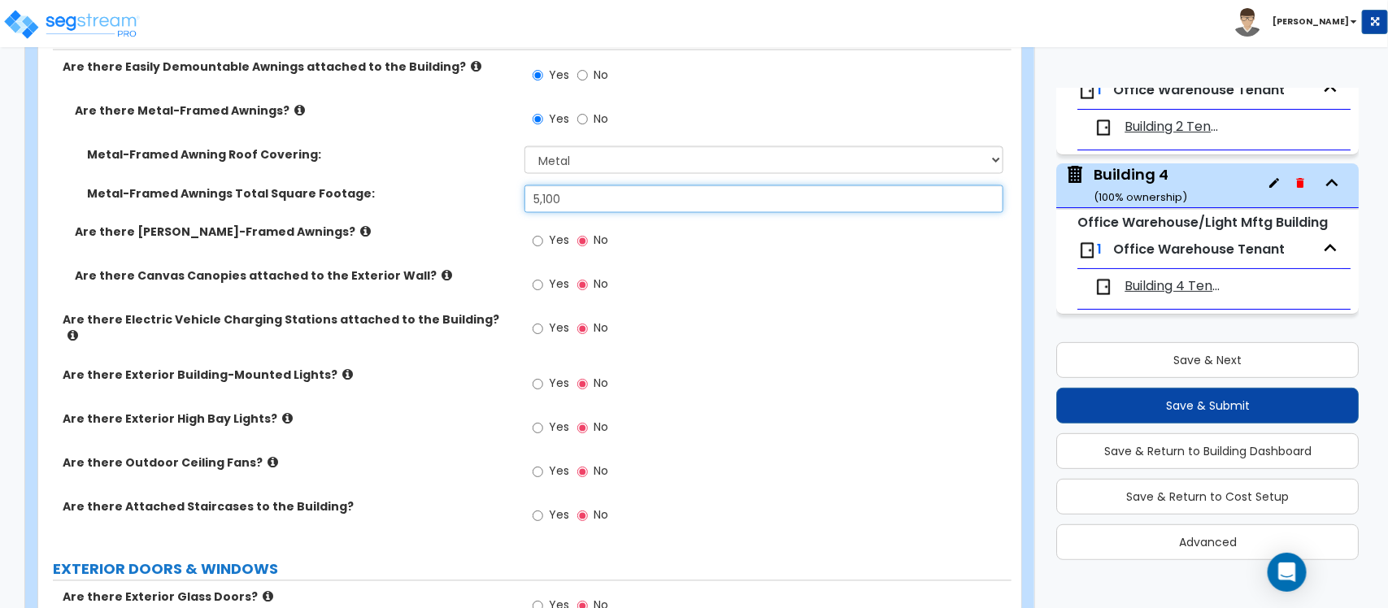
scroll to position [1211, 0]
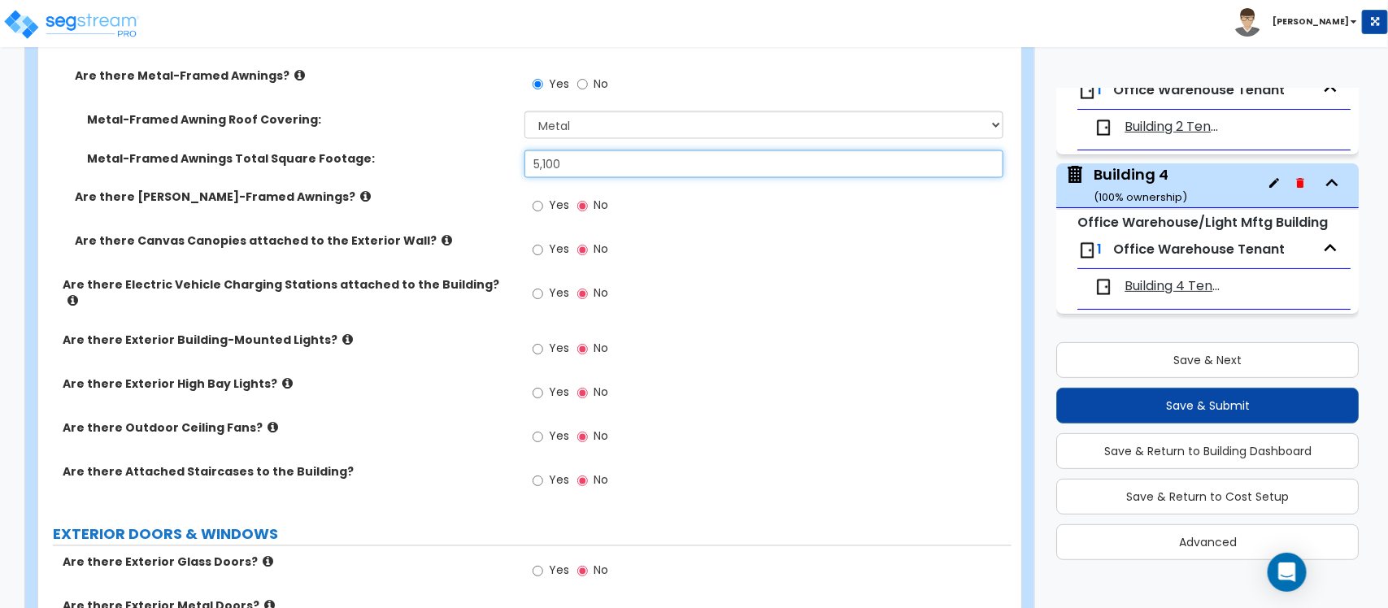
type input "5,100"
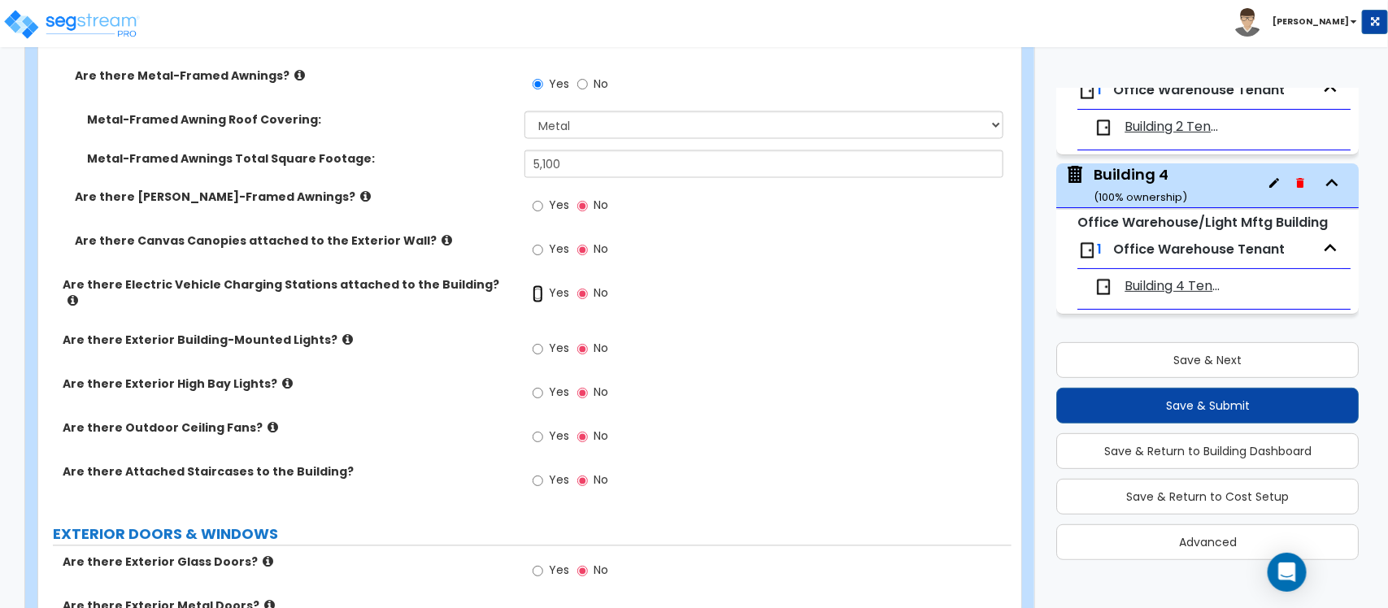
click at [542, 301] on input "Yes" at bounding box center [538, 294] width 11 height 18
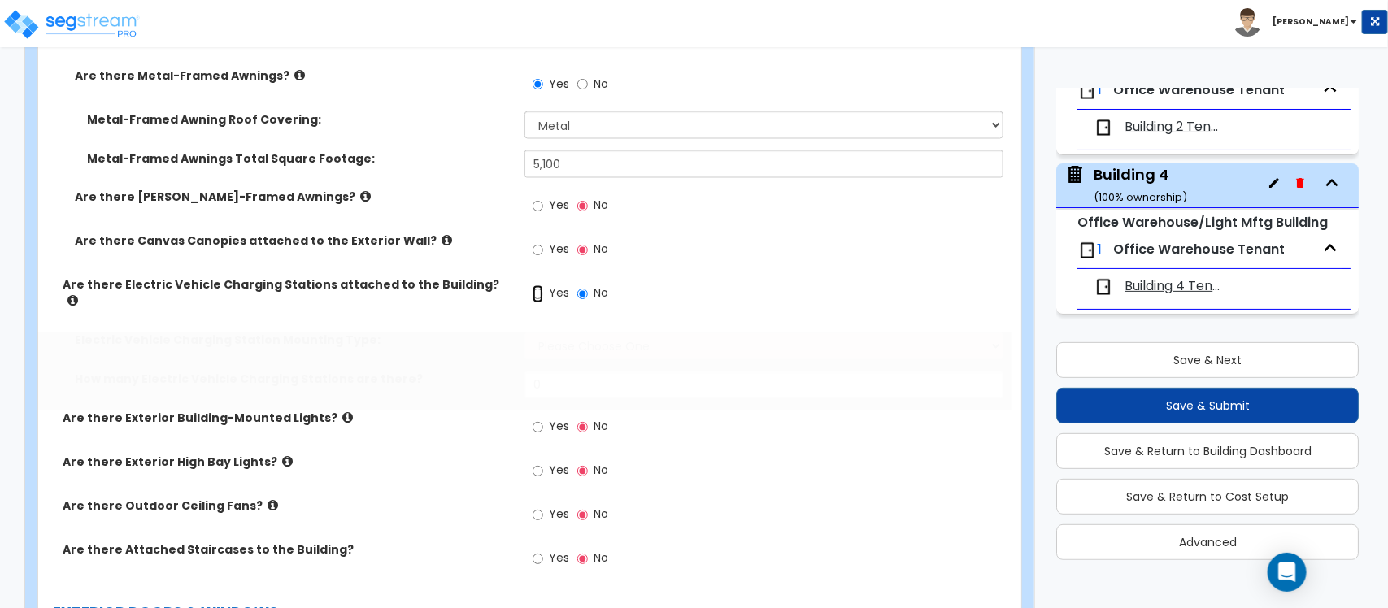
radio input "true"
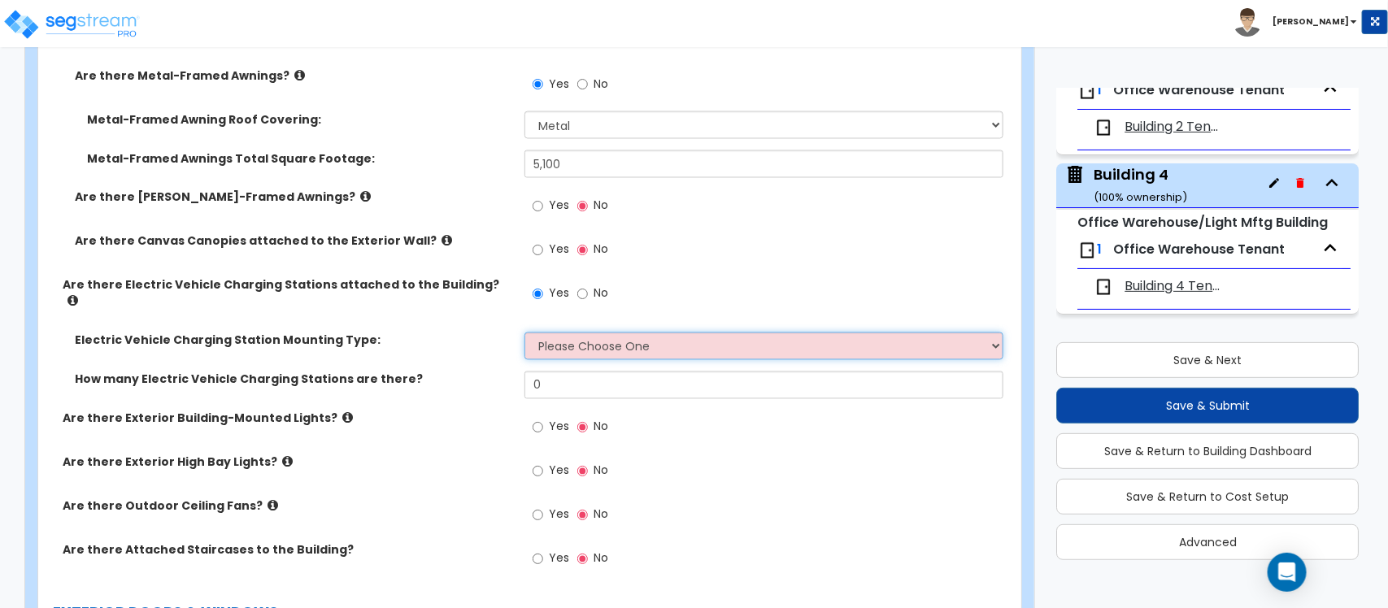
click at [589, 333] on select "Please Choose One Freestanding Wall-mounted" at bounding box center [763, 347] width 478 height 28
select select "2"
click at [524, 333] on select "Please Choose One Freestanding Wall-mounted" at bounding box center [763, 347] width 478 height 28
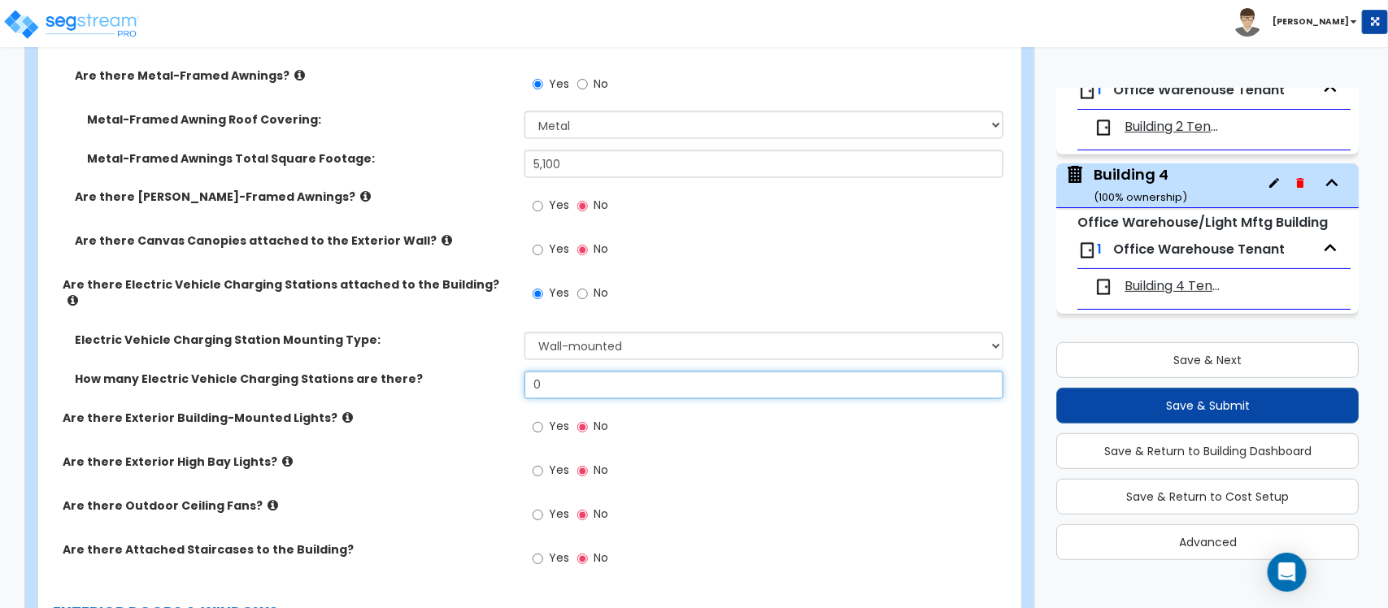
drag, startPoint x: 628, startPoint y: 379, endPoint x: 529, endPoint y: 374, distance: 98.5
click at [529, 374] on input "0" at bounding box center [763, 386] width 478 height 28
type input "10"
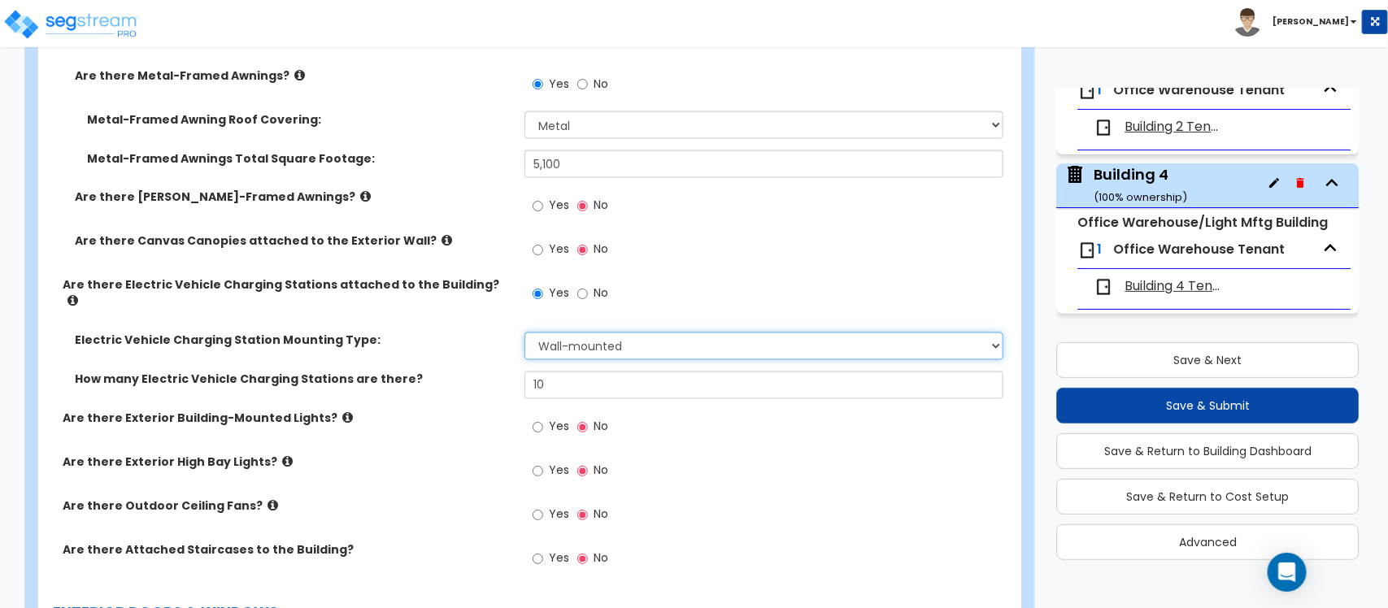
click at [624, 333] on select "Please Choose One Freestanding Wall-mounted" at bounding box center [763, 347] width 478 height 28
select select "1"
click at [524, 333] on select "Please Choose One Freestanding Wall-mounted" at bounding box center [763, 347] width 478 height 28
click at [539, 420] on input "Yes" at bounding box center [538, 428] width 11 height 18
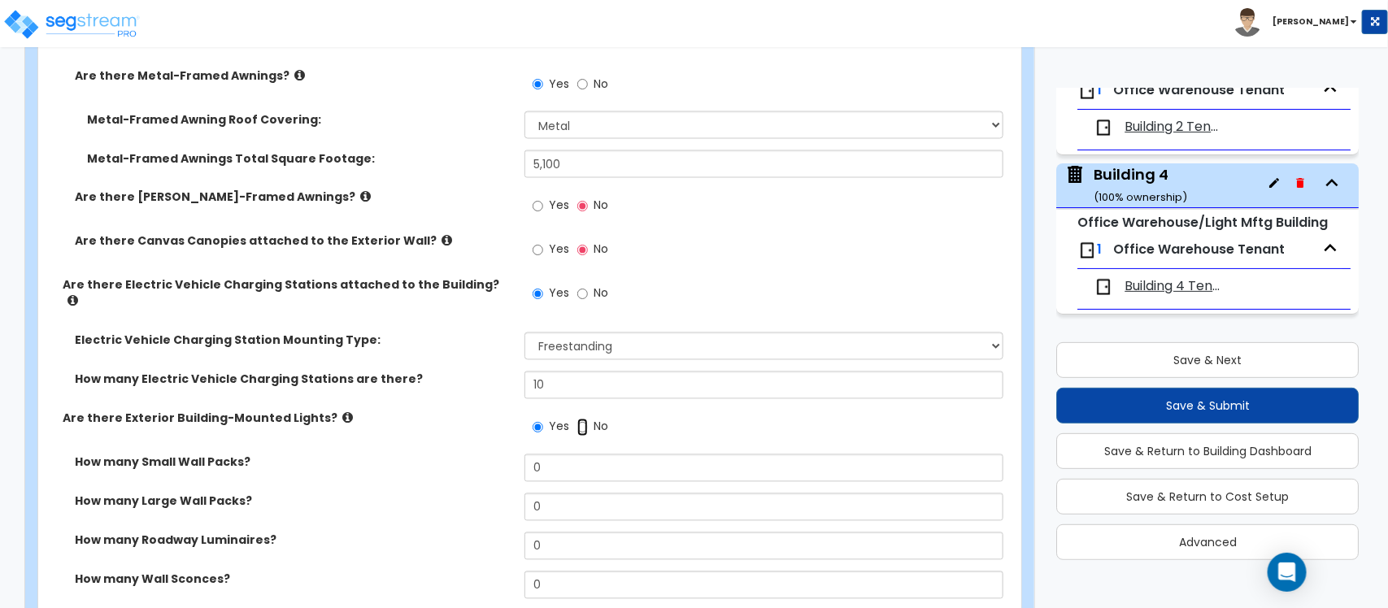
click at [584, 419] on input "No" at bounding box center [582, 428] width 11 height 18
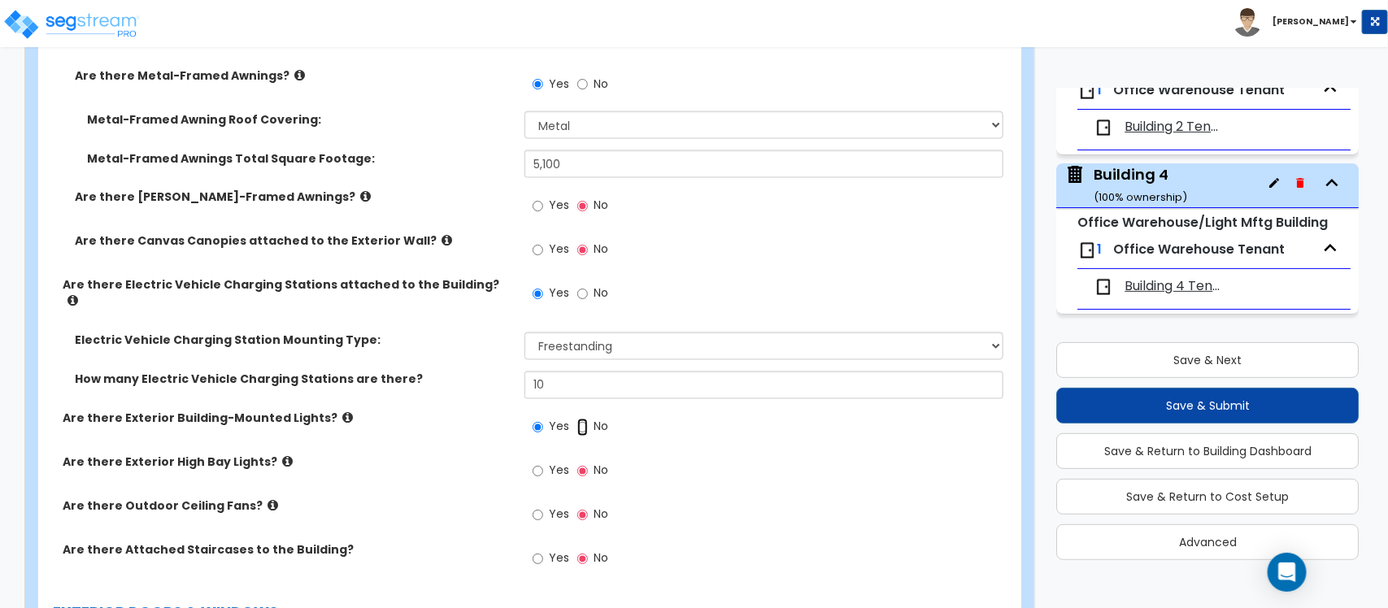
radio input "false"
radio input "true"
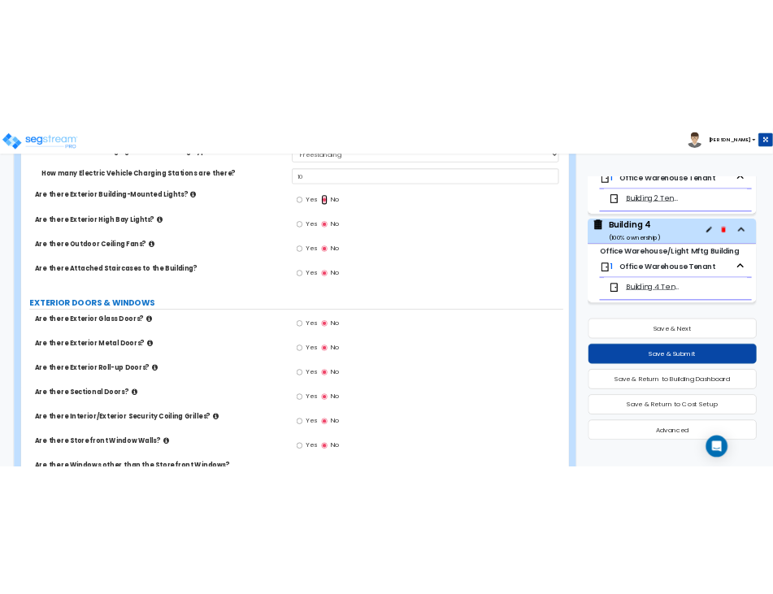
scroll to position [1618, 0]
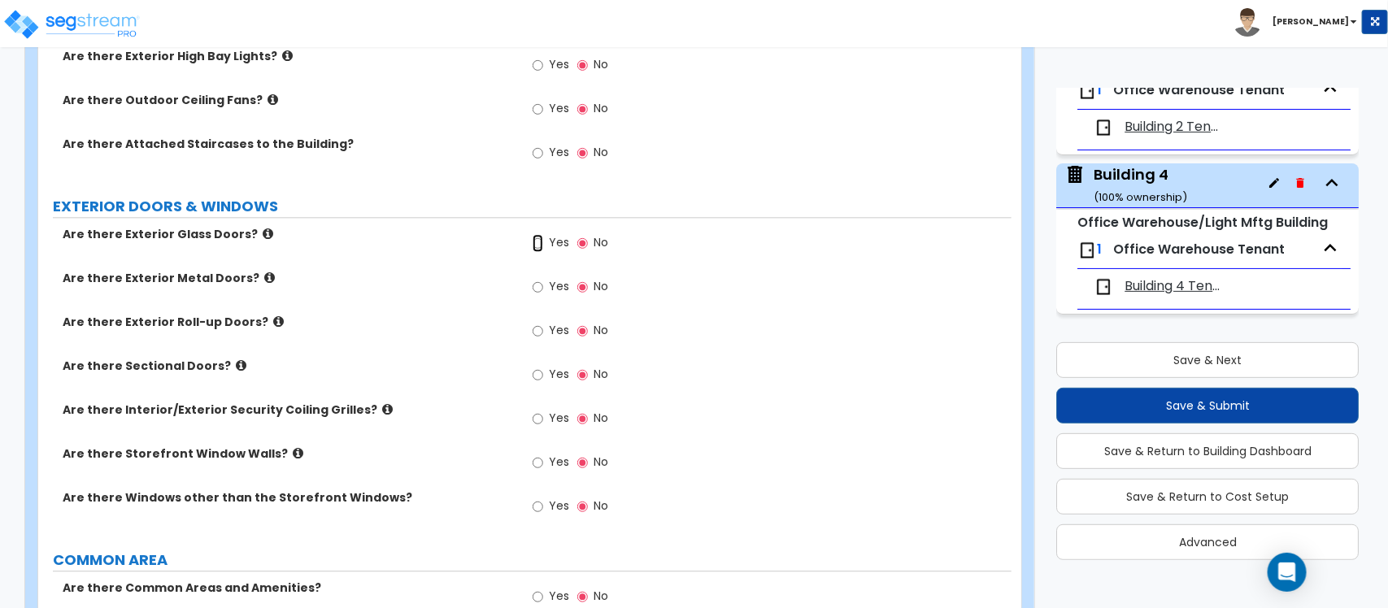
click at [537, 234] on input "Yes" at bounding box center [538, 243] width 11 height 18
radio input "true"
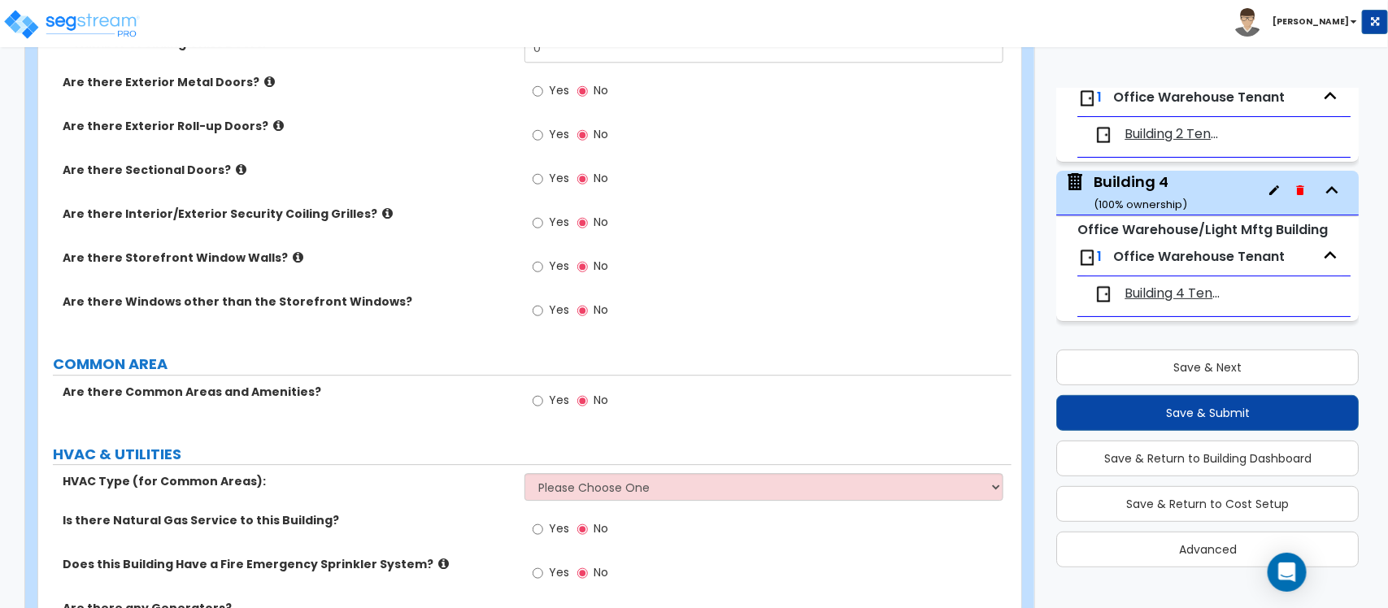
scroll to position [1728, 0]
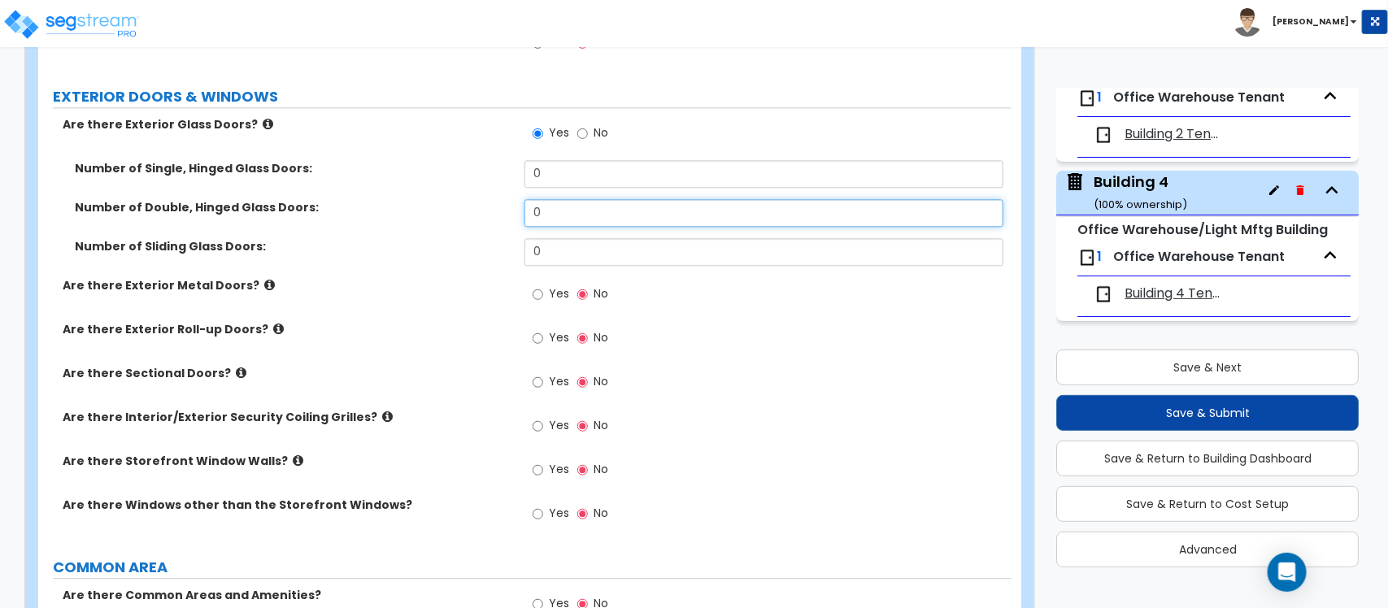
drag, startPoint x: 573, startPoint y: 202, endPoint x: 530, endPoint y: 203, distance: 43.1
click at [530, 203] on input "0" at bounding box center [763, 213] width 478 height 28
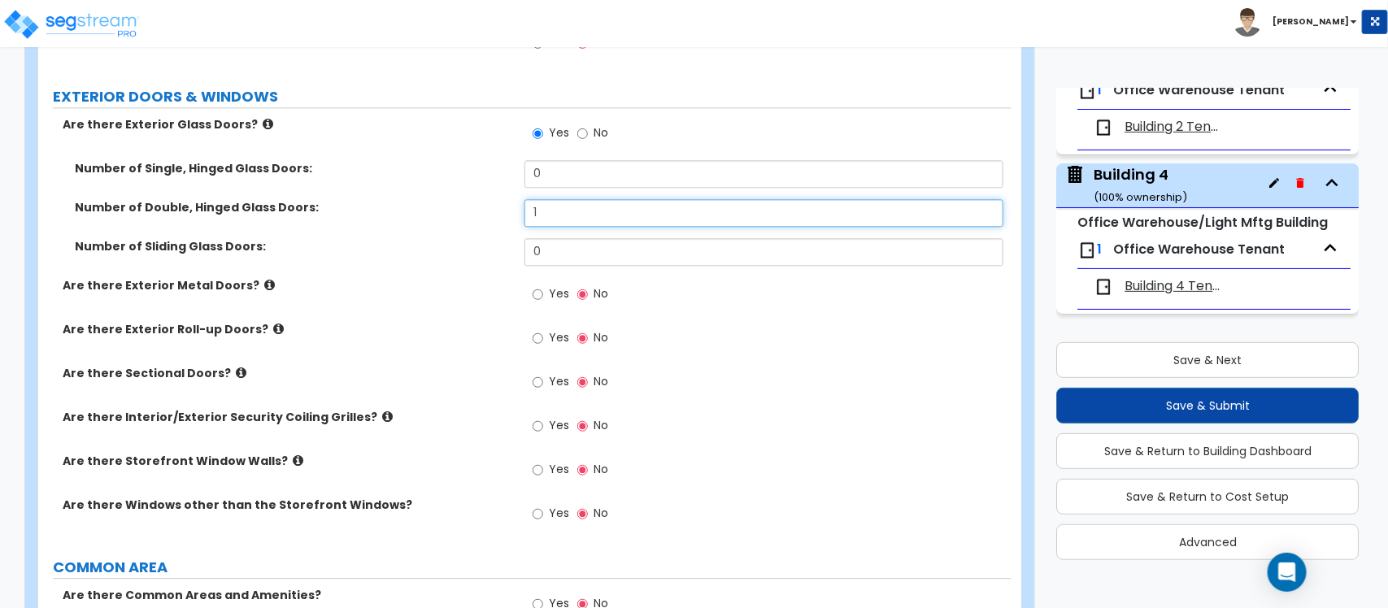
type input "1"
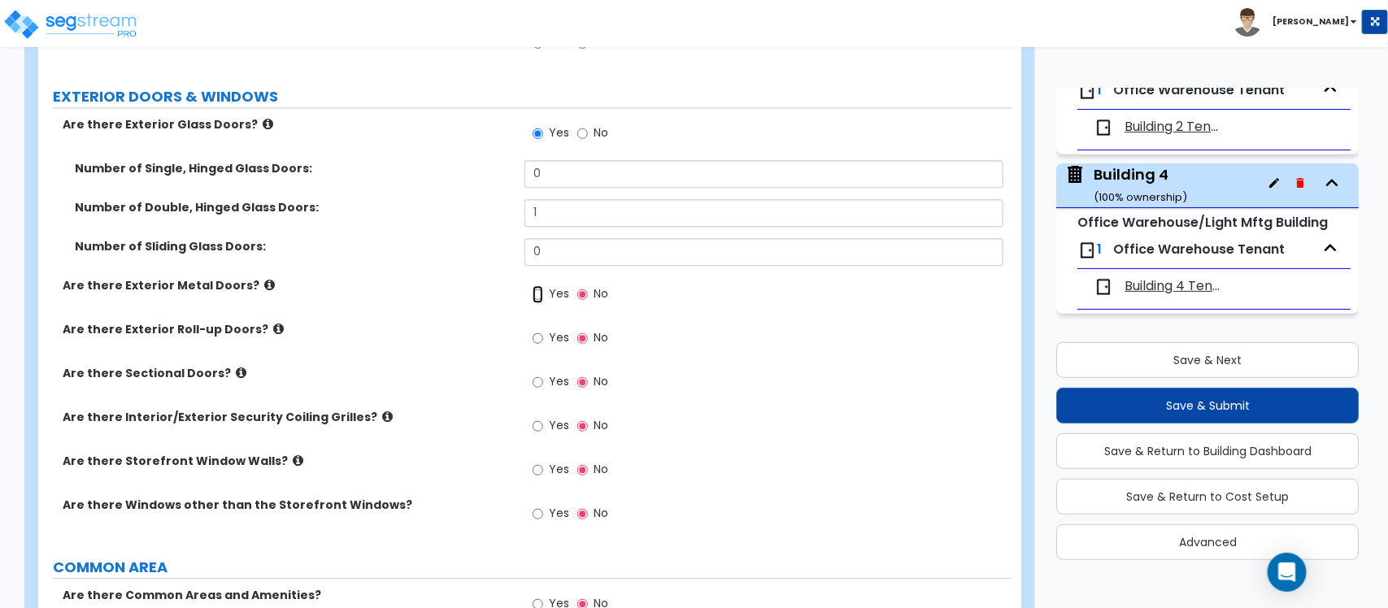
click at [537, 286] on input "Yes" at bounding box center [538, 294] width 11 height 18
radio input "true"
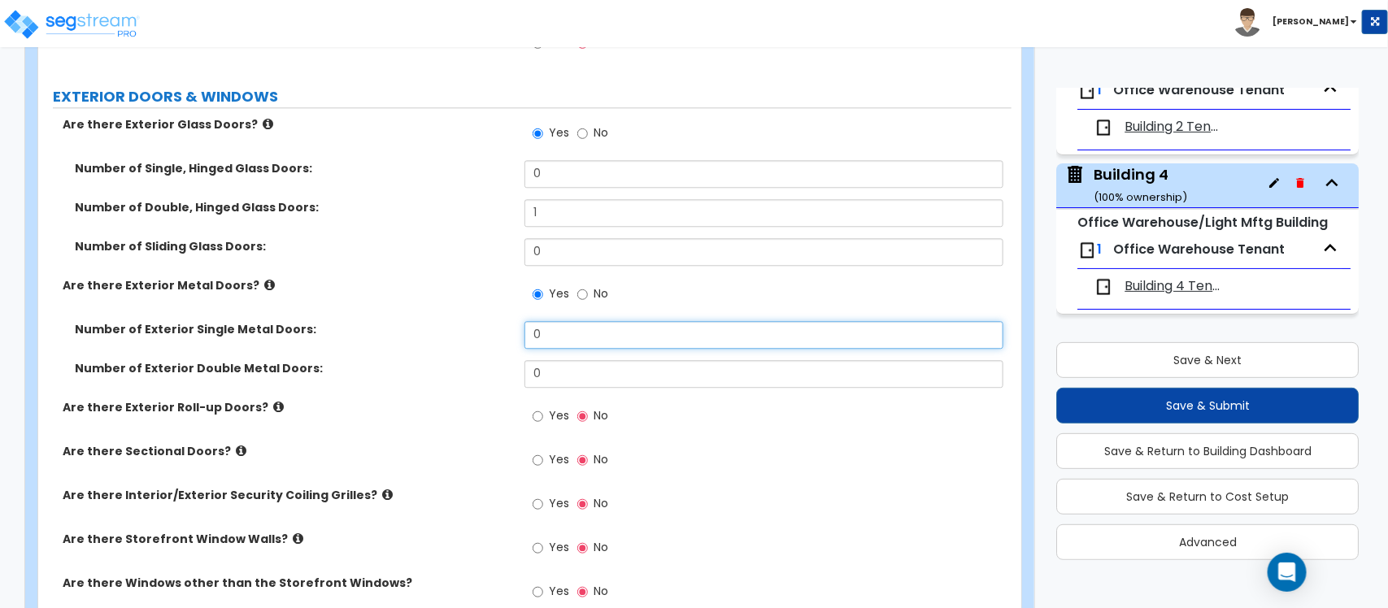
drag, startPoint x: 582, startPoint y: 326, endPoint x: 519, endPoint y: 328, distance: 63.4
click at [519, 328] on div "Number of Exterior Single Metal Doors: 0" at bounding box center [524, 340] width 973 height 39
type input "15"
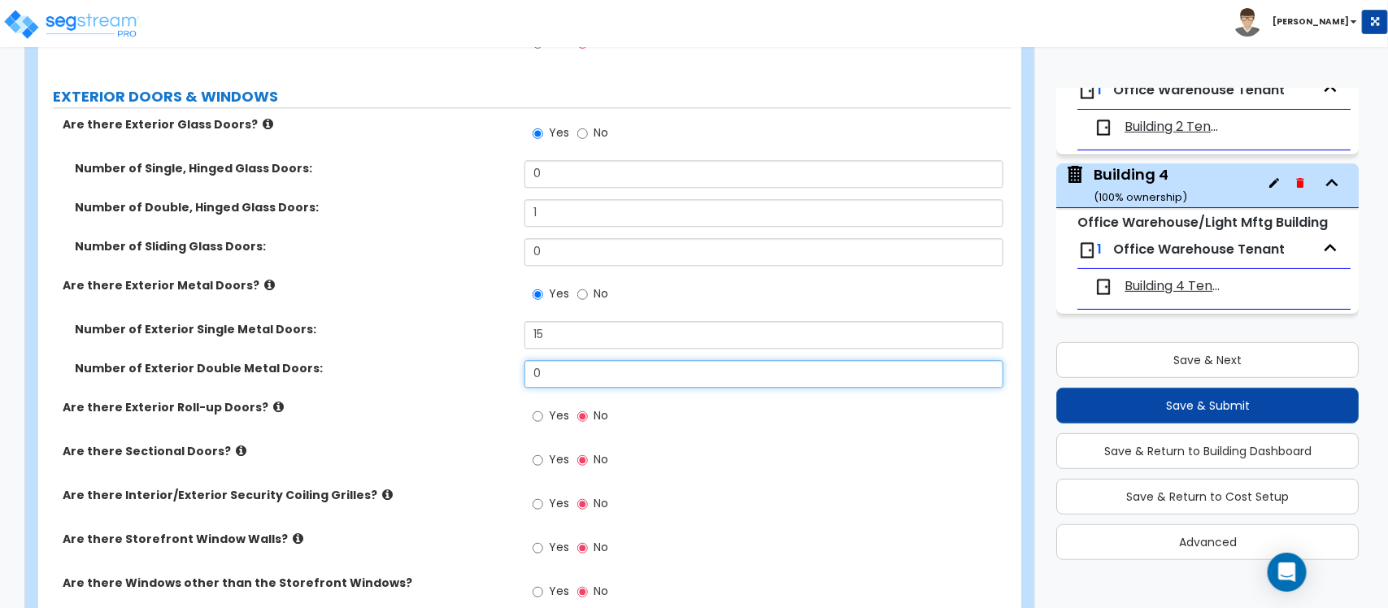
drag, startPoint x: 551, startPoint y: 363, endPoint x: 527, endPoint y: 364, distance: 24.4
click at [527, 364] on input "0" at bounding box center [763, 374] width 478 height 28
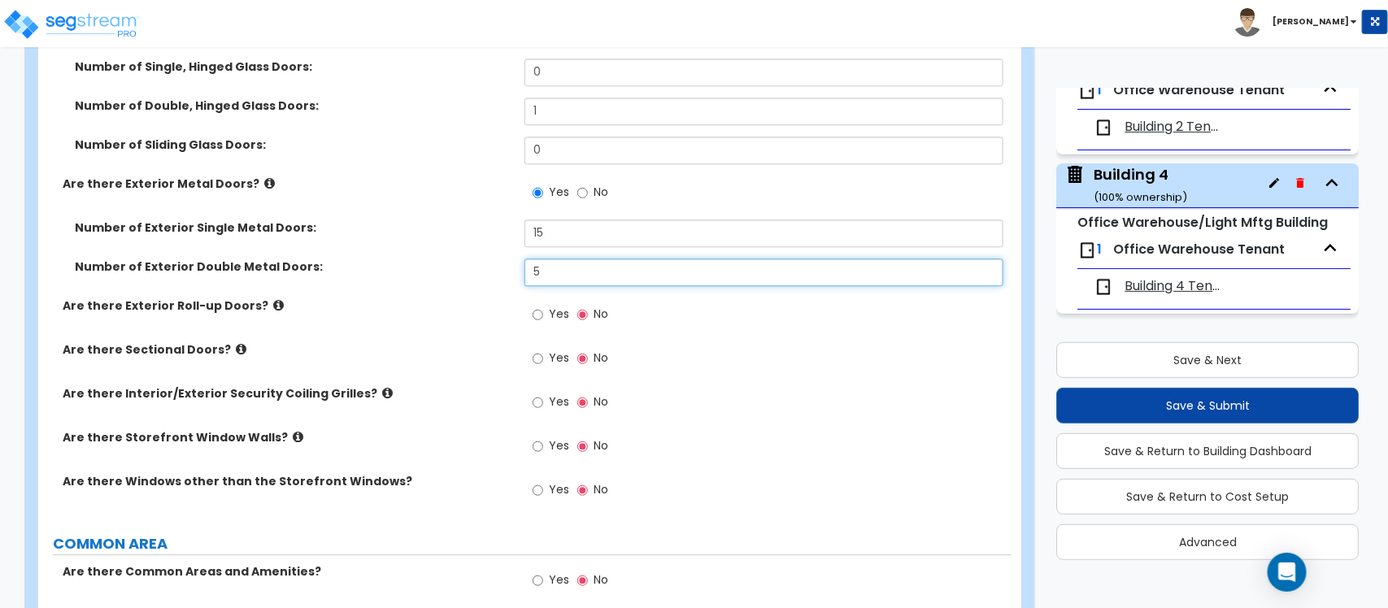
type input "5"
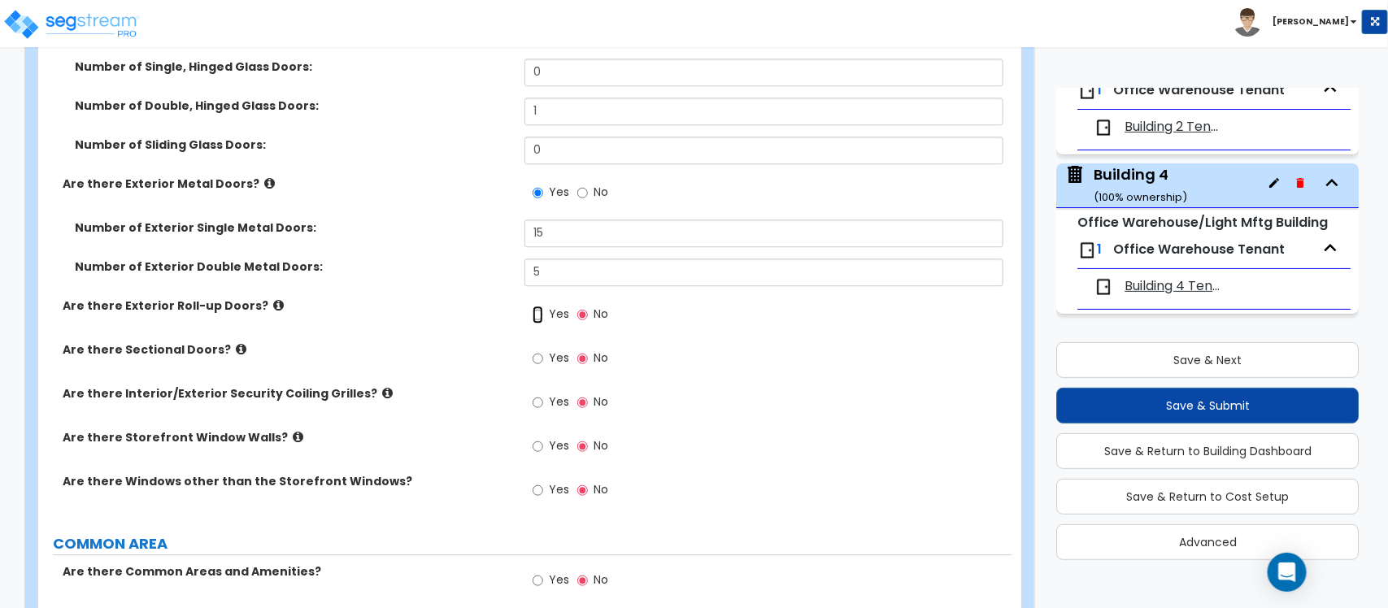
click at [538, 306] on input "Yes" at bounding box center [538, 315] width 11 height 18
radio input "true"
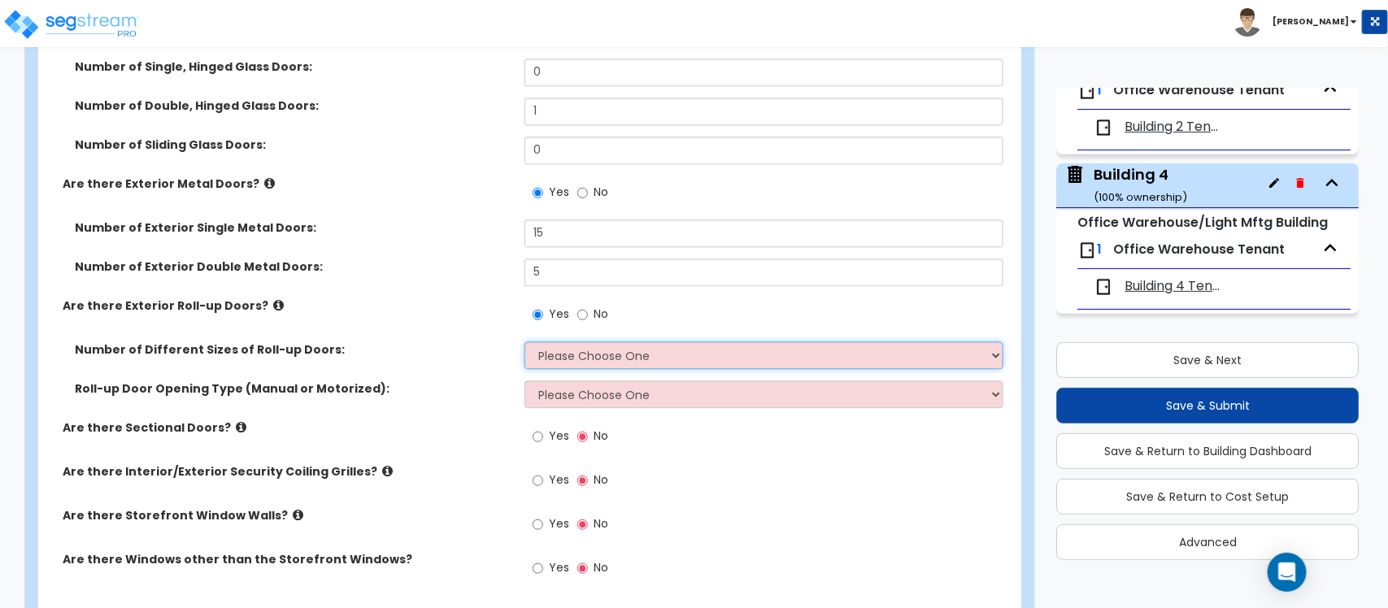
click at [578, 346] on select "Please Choose One 1 2 3" at bounding box center [763, 355] width 478 height 28
select select "2"
click at [524, 341] on select "Please Choose One 1 2 3" at bounding box center [763, 355] width 478 height 28
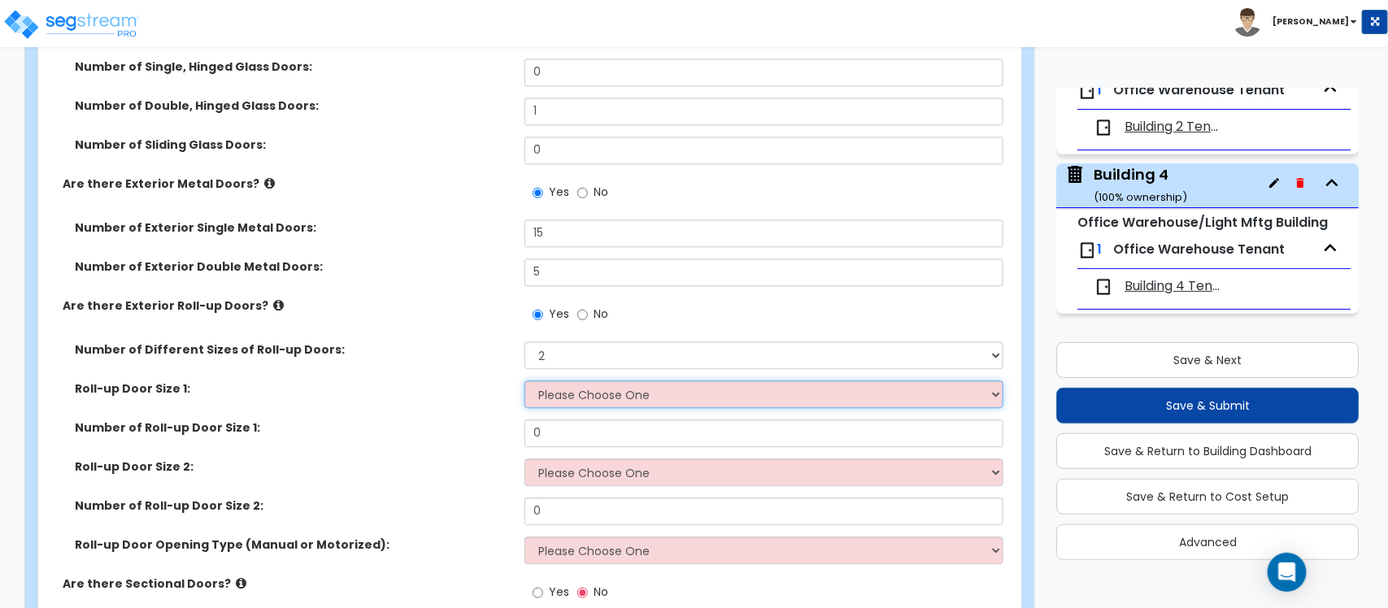
click at [579, 388] on select "Please Choose One 8' x 8' 10' x 10' 12' x 12' 14' x 14' 20' x 12' 20' x 16'" at bounding box center [763, 395] width 478 height 28
select select "2"
click at [524, 381] on select "Please Choose One 8' x 8' 10' x 10' 12' x 12' 14' x 14' 20' x 12' 20' x 16'" at bounding box center [763, 395] width 478 height 28
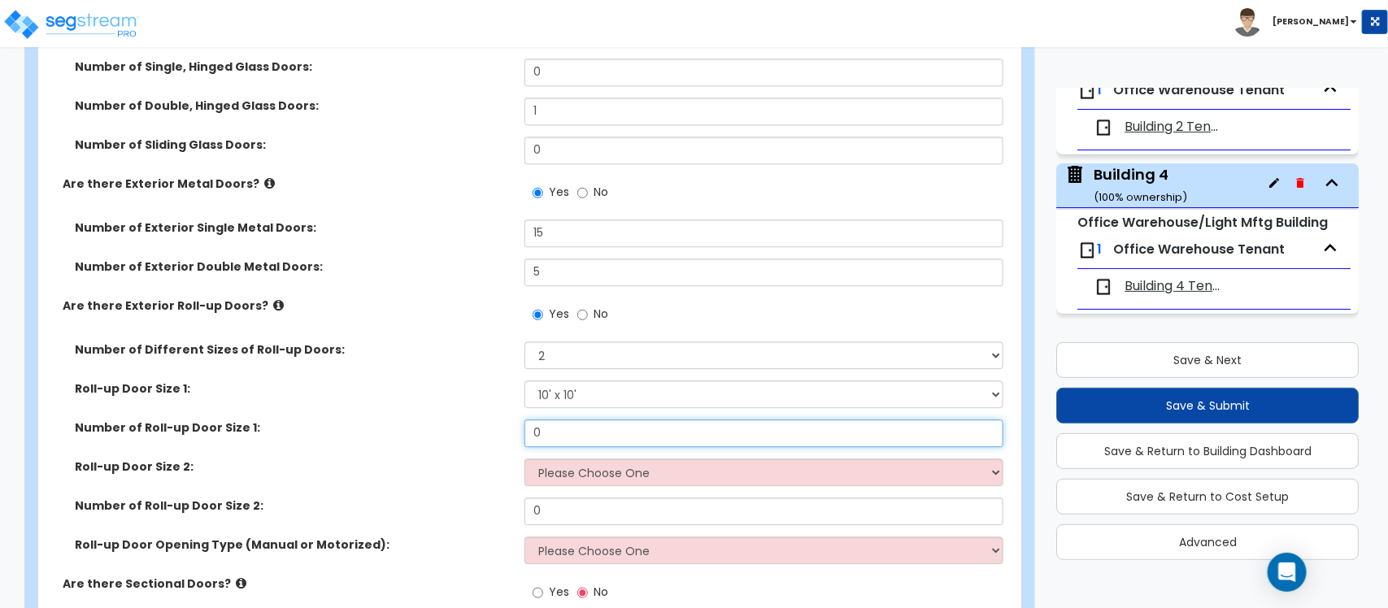
drag, startPoint x: 575, startPoint y: 420, endPoint x: 521, endPoint y: 420, distance: 53.7
click at [521, 420] on div "Number of Roll-up Door Size 1: 0" at bounding box center [524, 439] width 973 height 39
type input "40"
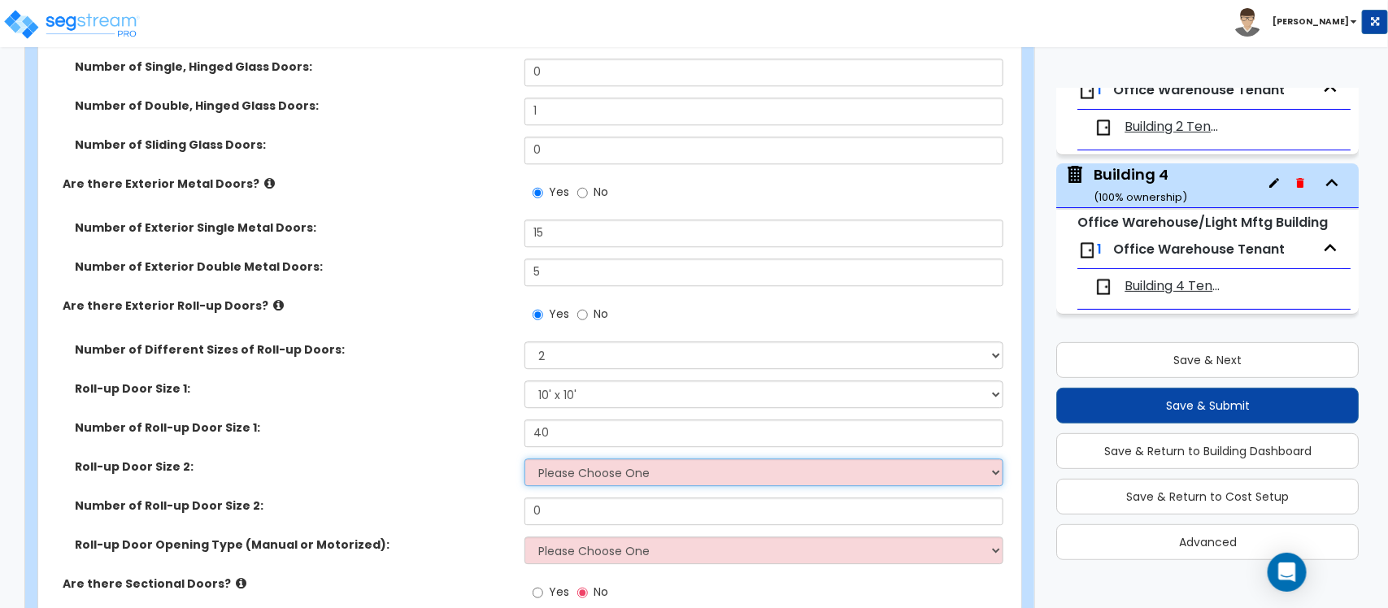
click at [575, 468] on select "Please Choose One 8' x 8' 10' x 10' 12' x 12' 14' x 14' 20' x 12' 20' x 16'" at bounding box center [763, 473] width 478 height 28
select select "3"
click at [524, 459] on select "Please Choose One 8' x 8' 10' x 10' 12' x 12' 14' x 14' 20' x 12' 20' x 16'" at bounding box center [763, 473] width 478 height 28
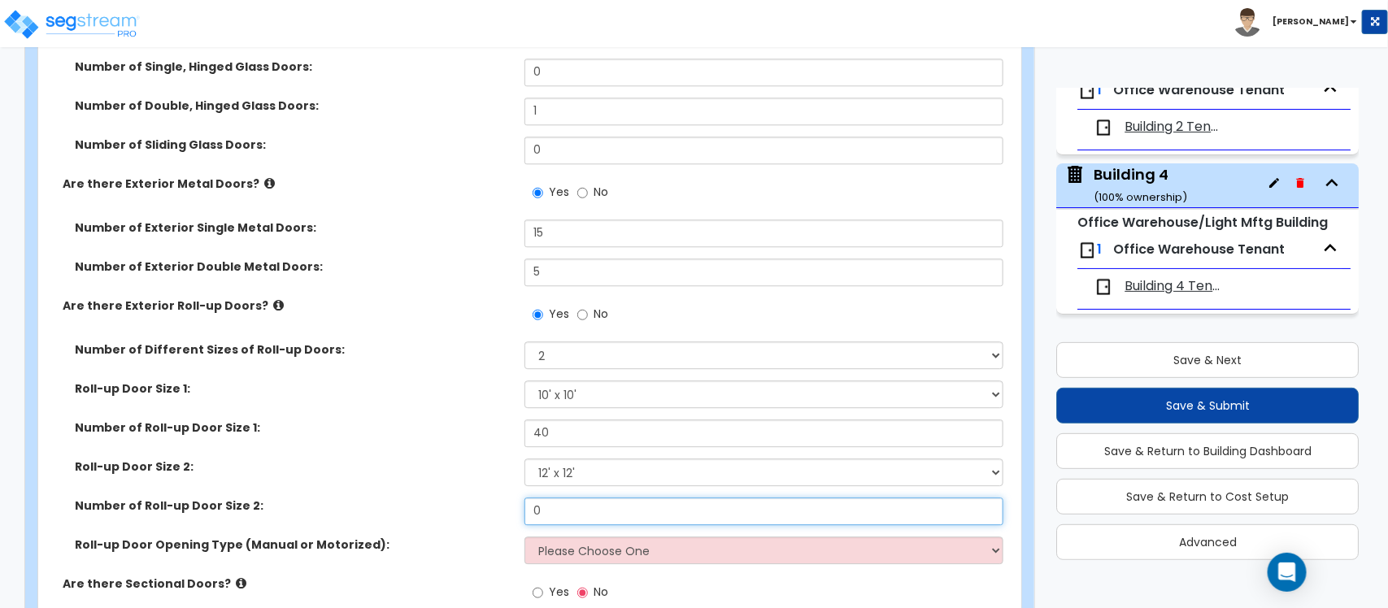
drag, startPoint x: 559, startPoint y: 498, endPoint x: 529, endPoint y: 500, distance: 29.4
click at [529, 500] on input "0" at bounding box center [763, 512] width 478 height 28
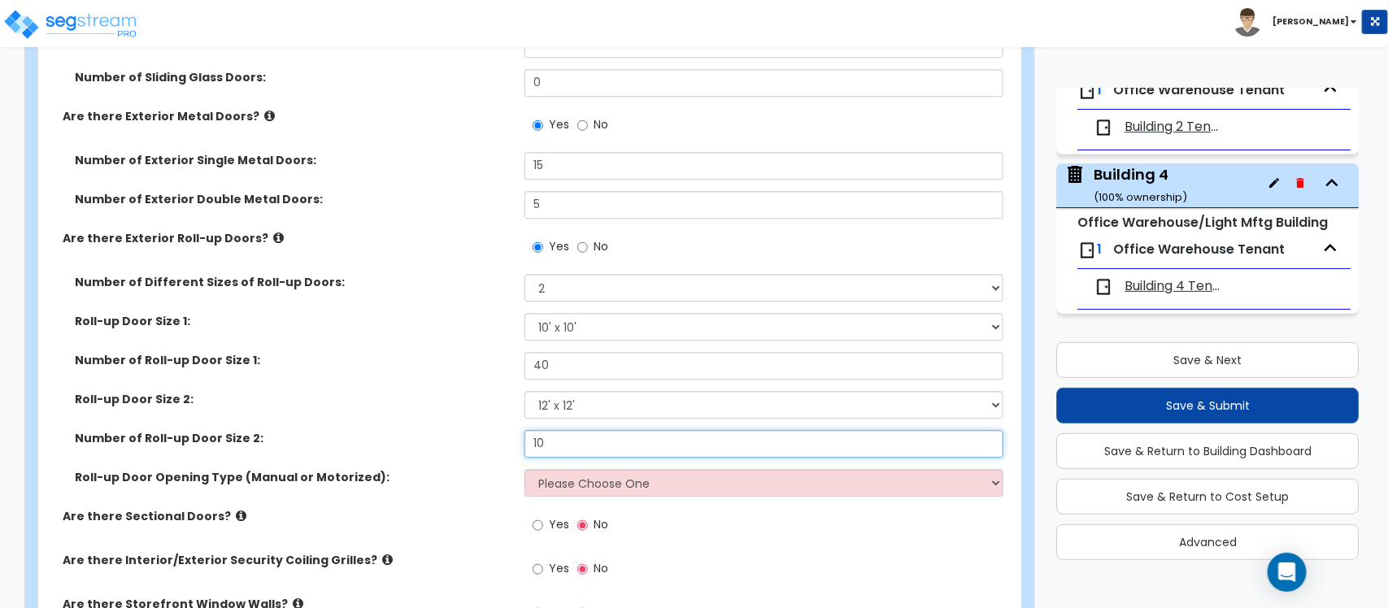
scroll to position [1931, 0]
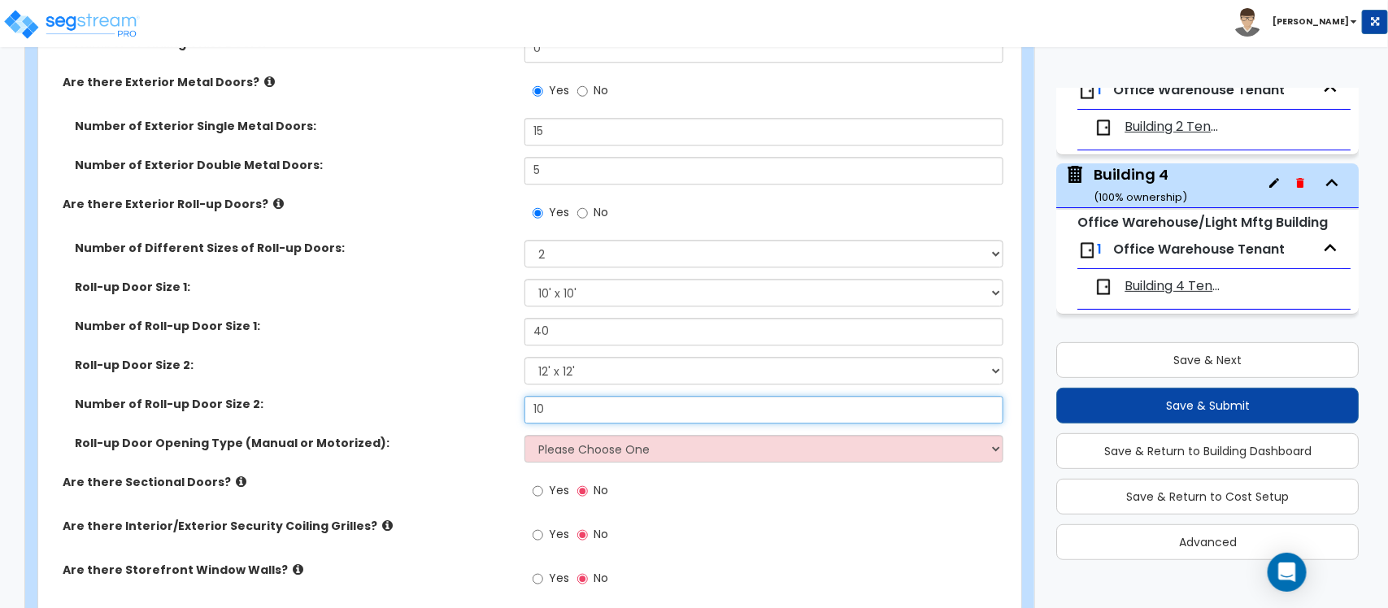
type input "10"
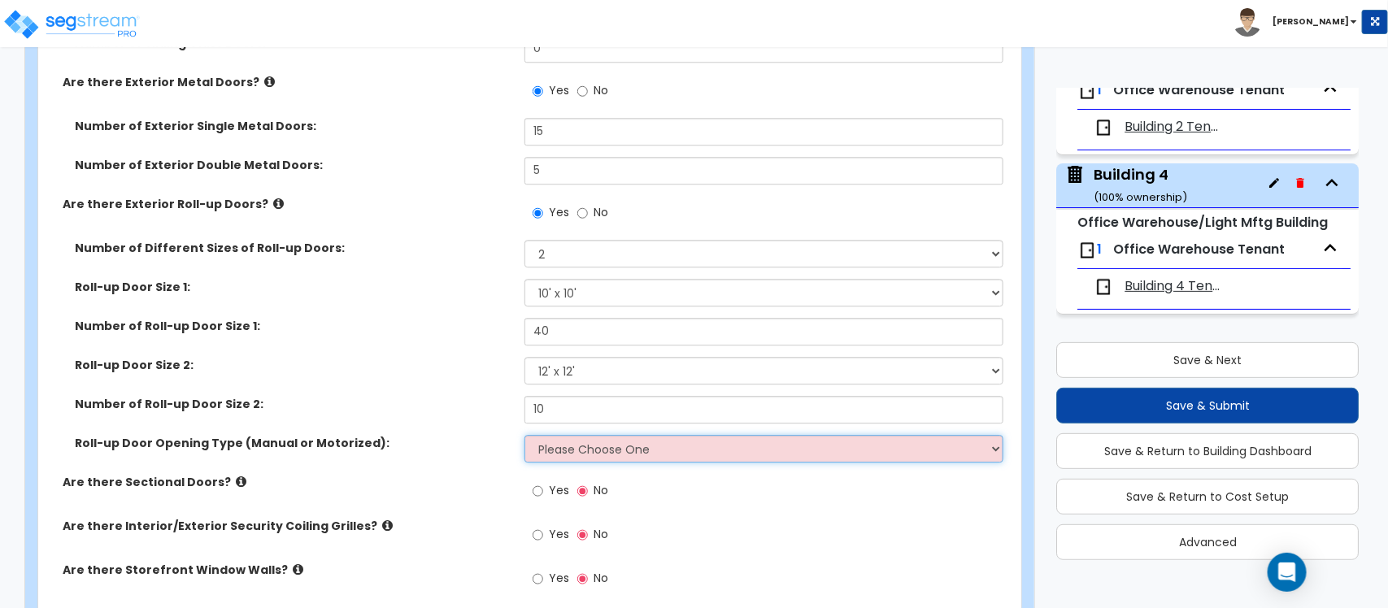
click at [572, 439] on select "Please Choose One All Manual All Motorized Some are Motorized" at bounding box center [763, 449] width 478 height 28
select select "1"
click at [524, 435] on select "Please Choose One All Manual All Motorized Some are Motorized" at bounding box center [763, 449] width 478 height 28
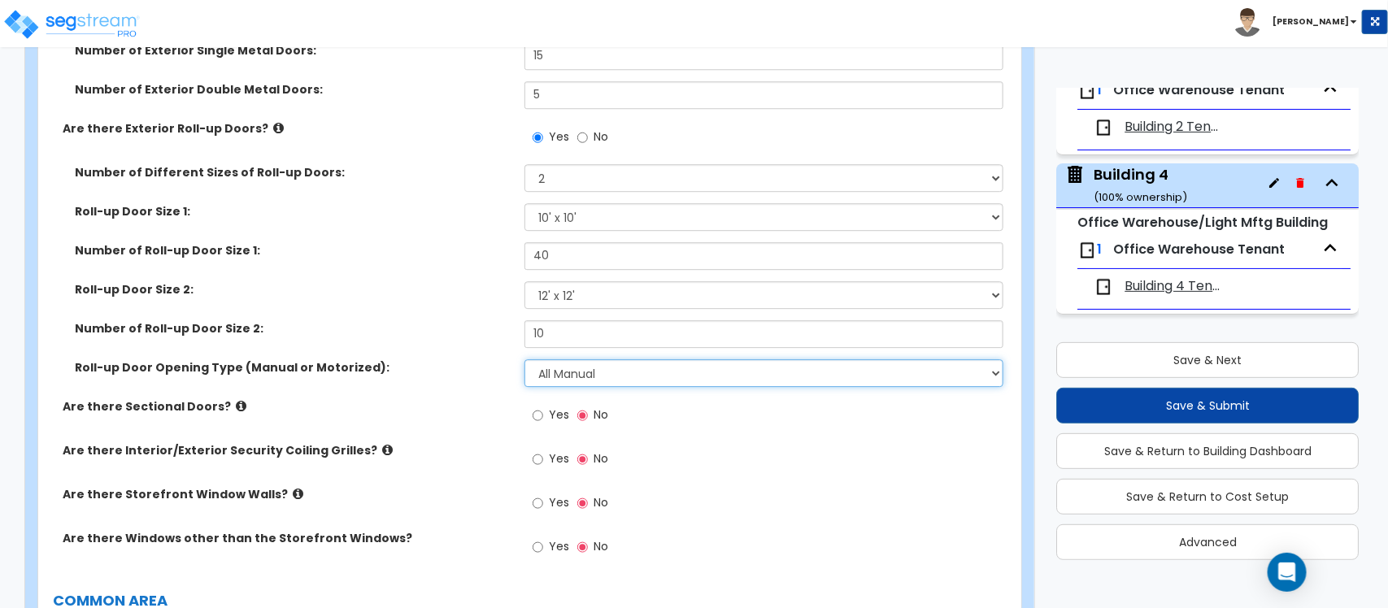
scroll to position [2033, 0]
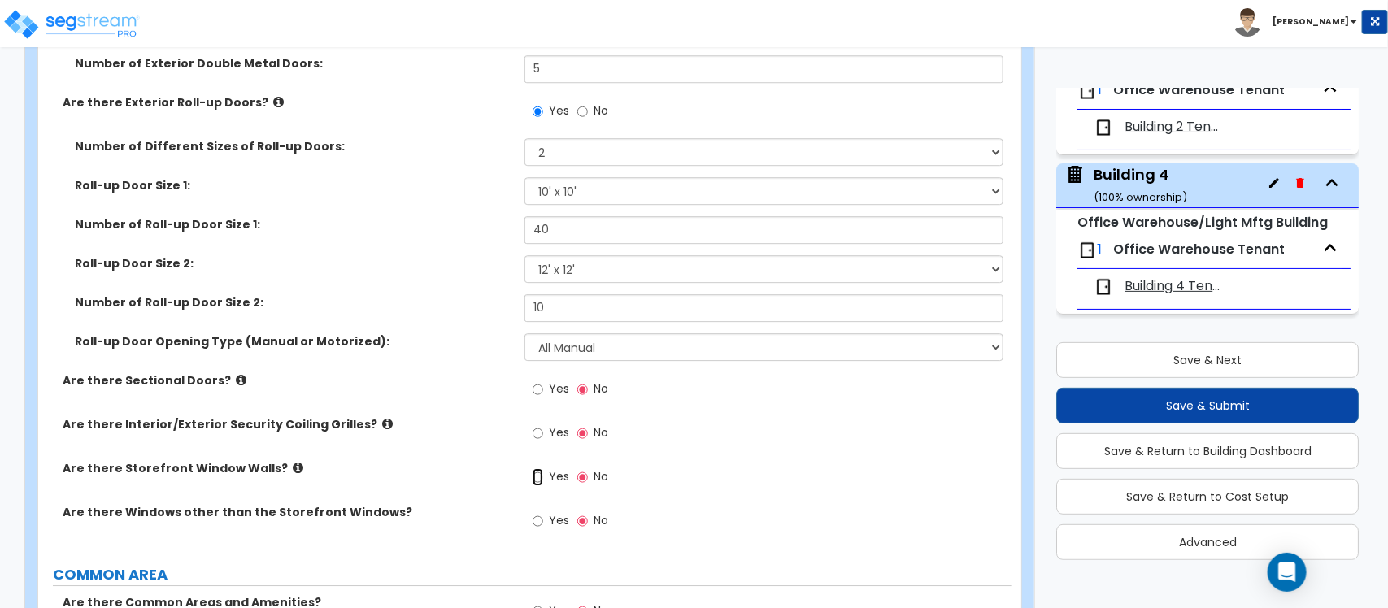
click at [537, 469] on input "Yes" at bounding box center [538, 477] width 11 height 18
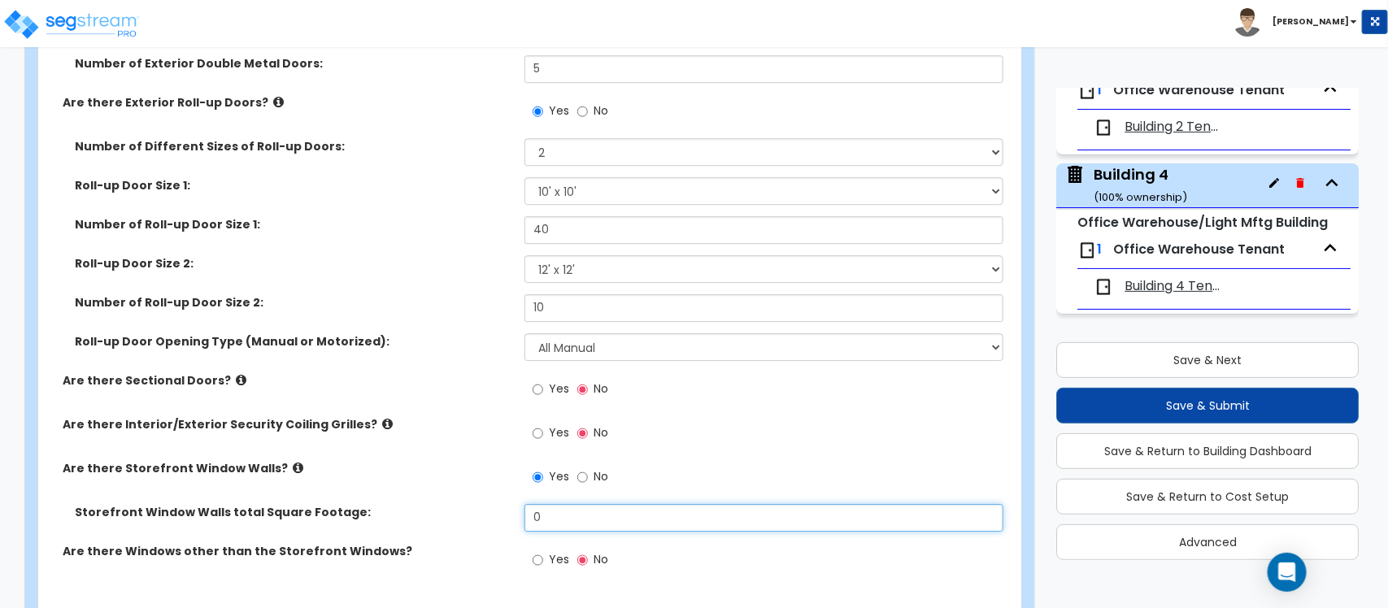
click at [570, 511] on input "0" at bounding box center [763, 518] width 478 height 28
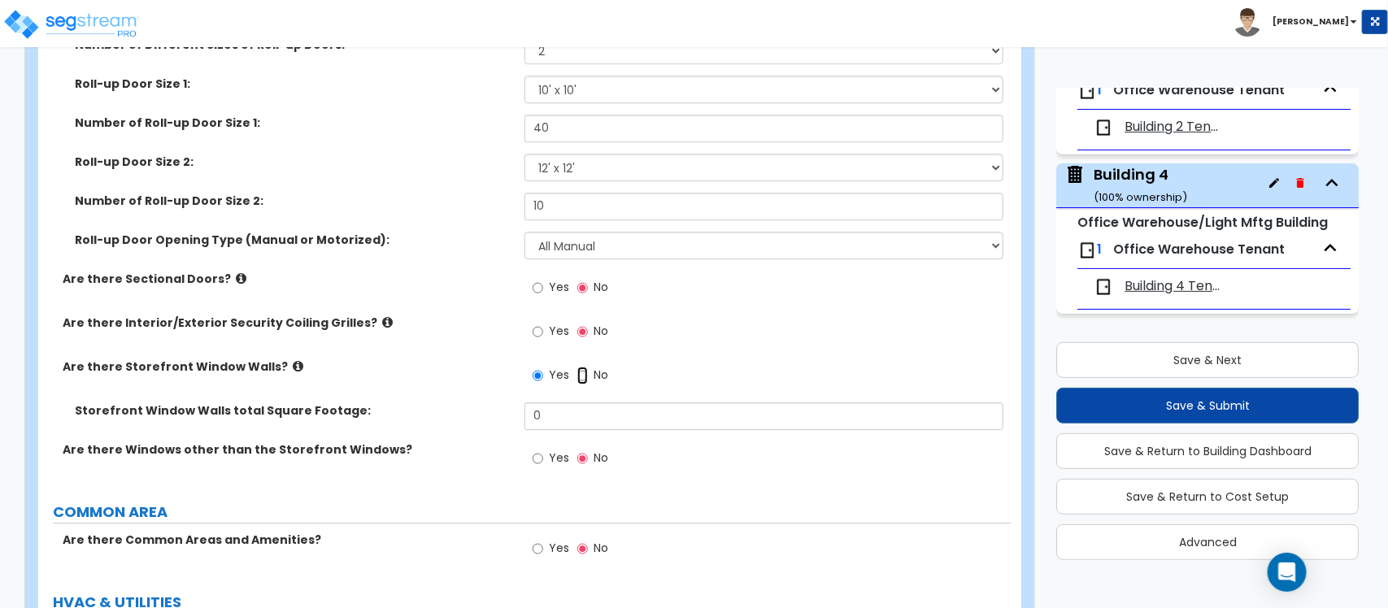
click at [583, 372] on input "No" at bounding box center [582, 376] width 11 height 18
radio input "false"
radio input "true"
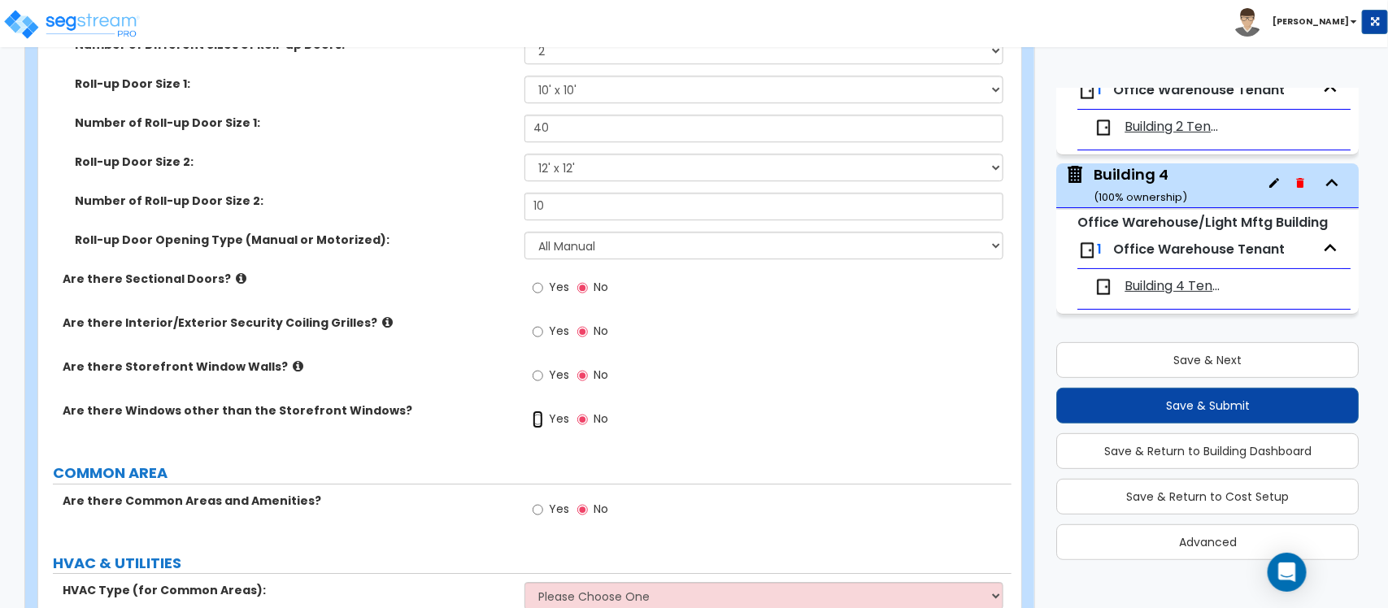
click at [537, 411] on input "Yes" at bounding box center [538, 420] width 11 height 18
radio input "true"
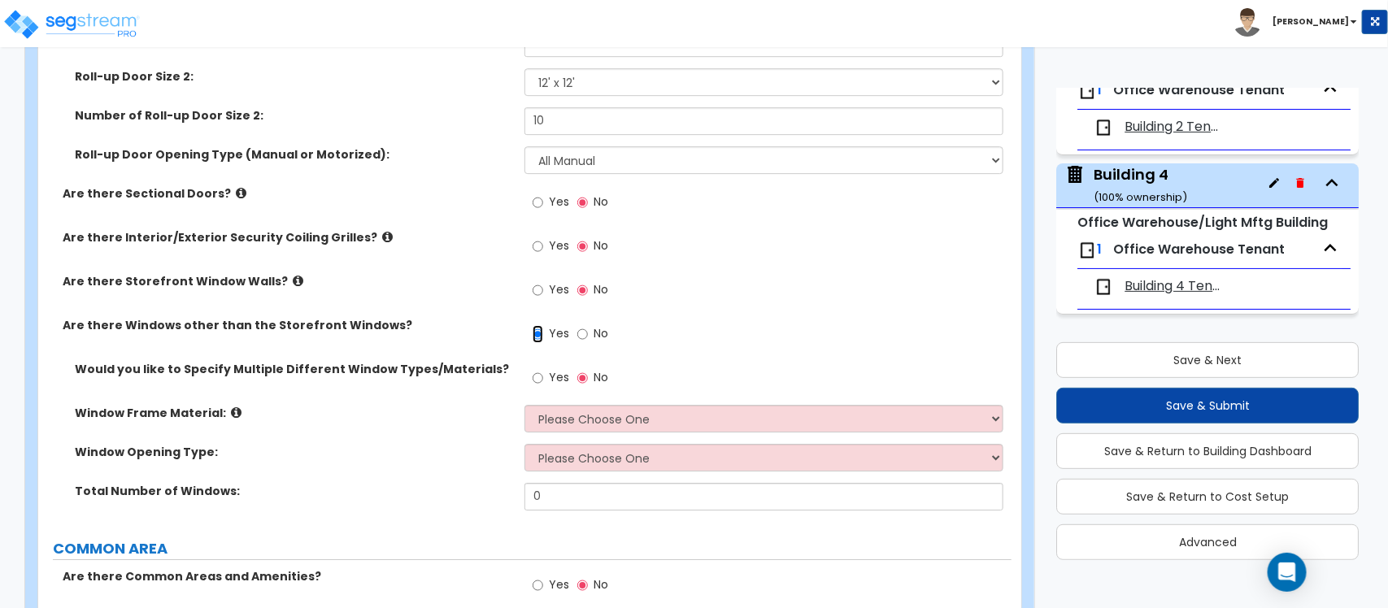
scroll to position [2338, 0]
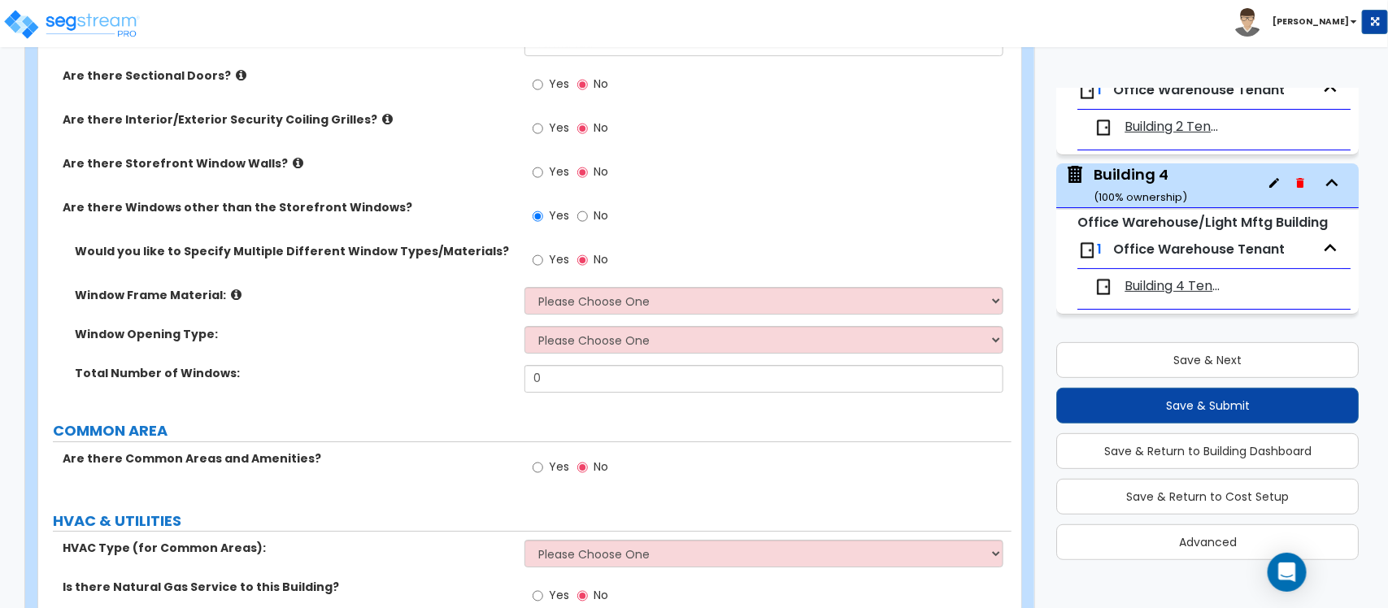
click at [611, 306] on div "Window Frame Material: Please Choose One Vinyl Aluminum Wood" at bounding box center [524, 306] width 973 height 39
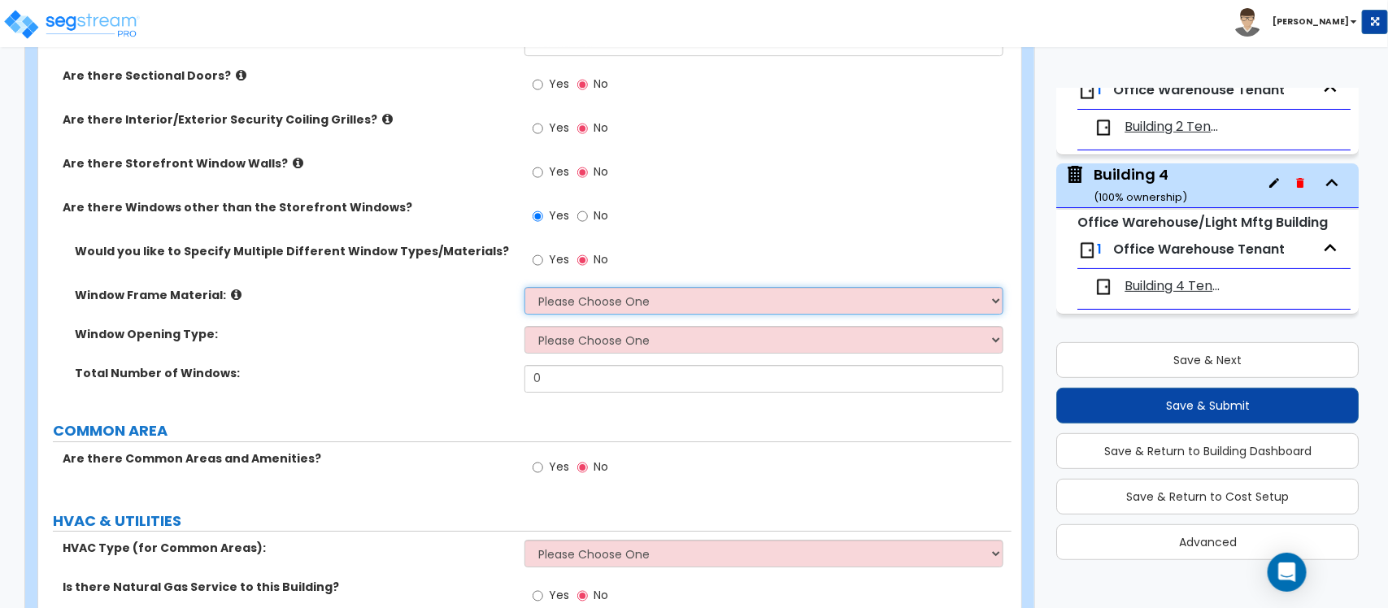
click at [611, 287] on select "Please Choose One Vinyl Aluminum Wood" at bounding box center [763, 301] width 478 height 28
select select "2"
click at [524, 287] on select "Please Choose One Vinyl Aluminum Wood" at bounding box center [763, 301] width 478 height 28
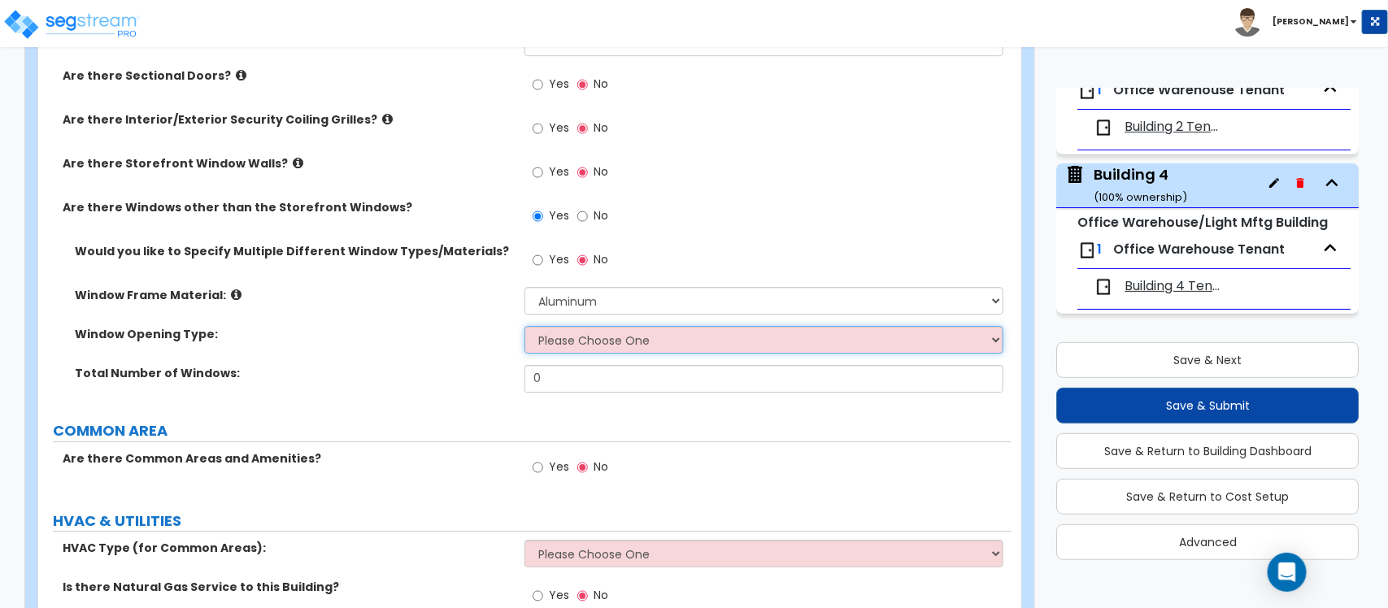
click at [578, 333] on select "Please Choose One Sliding Window Fixed/Picture Window Awning Window Swing/Casem…" at bounding box center [763, 340] width 478 height 28
select select "2"
click at [524, 326] on select "Please Choose One Sliding Window Fixed/Picture Window Awning Window Swing/Casem…" at bounding box center [763, 340] width 478 height 28
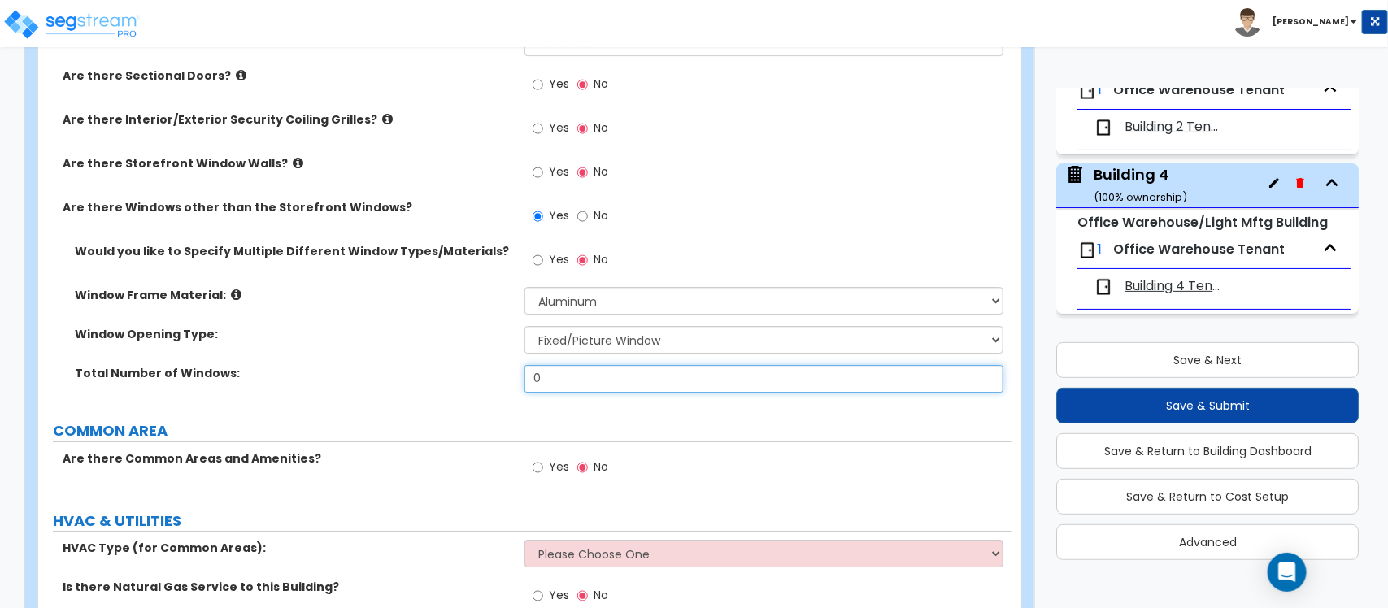
drag, startPoint x: 545, startPoint y: 359, endPoint x: 496, endPoint y: 362, distance: 48.8
click at [496, 365] on div "Total Number of Windows: 0" at bounding box center [524, 384] width 973 height 39
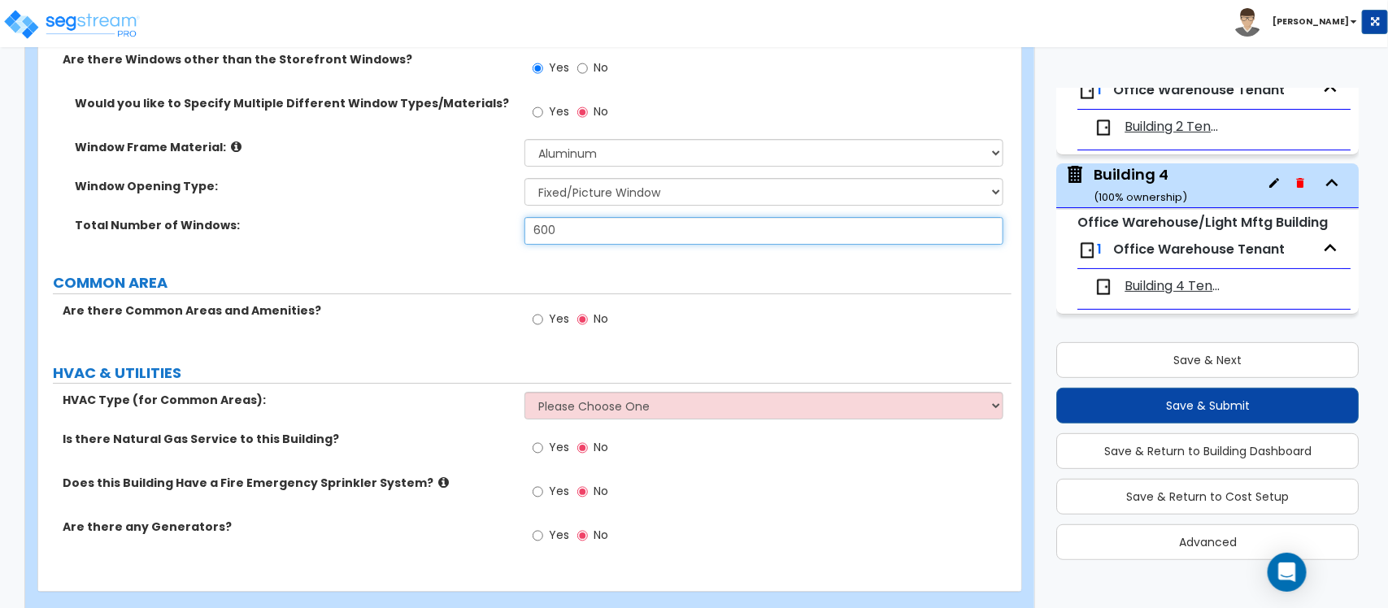
scroll to position [2505, 0]
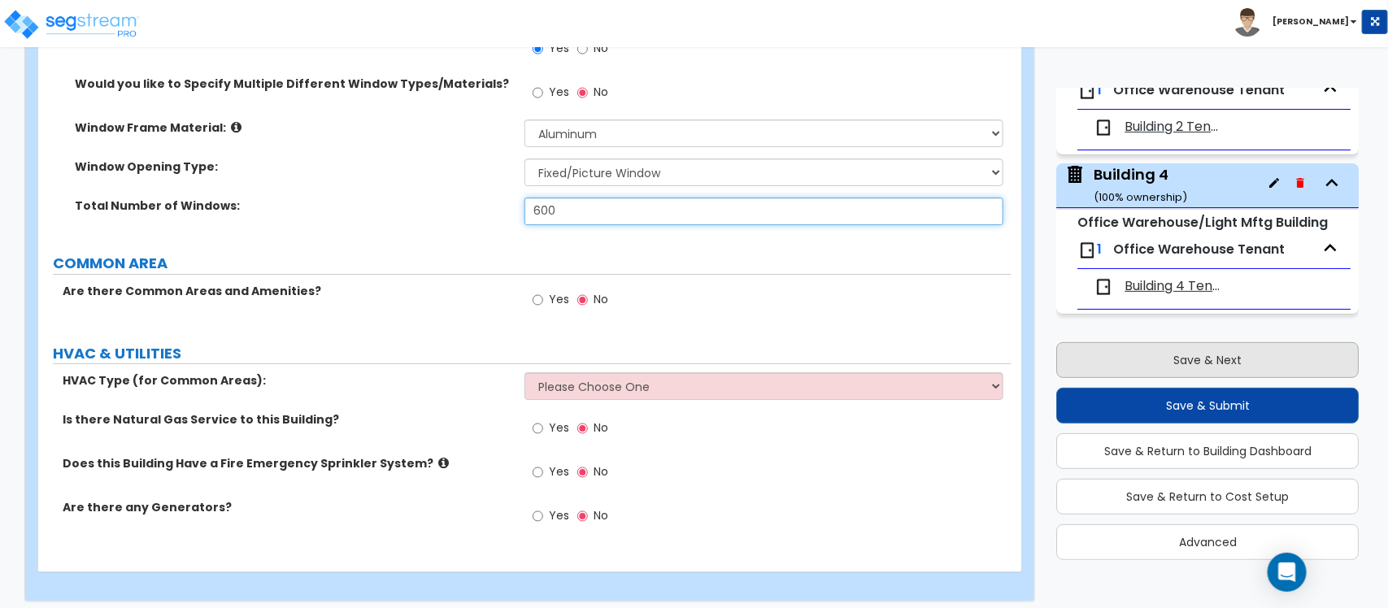
type input "600"
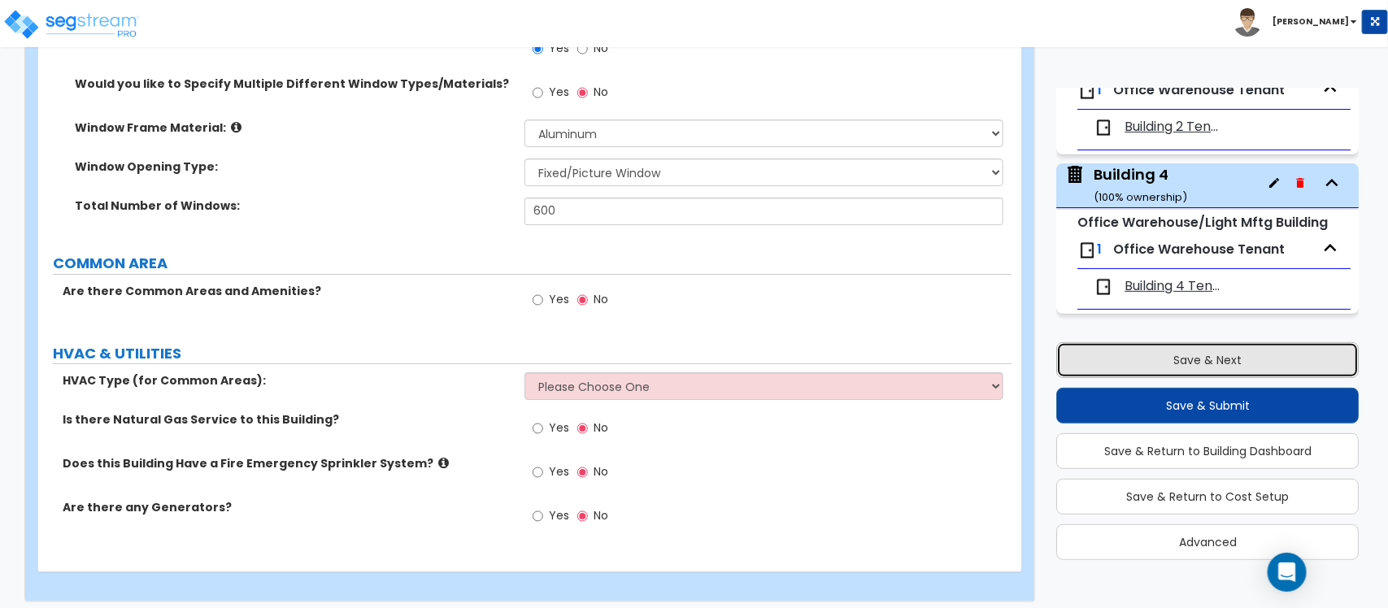
click at [772, 358] on button "Save & Next" at bounding box center [1207, 360] width 302 height 36
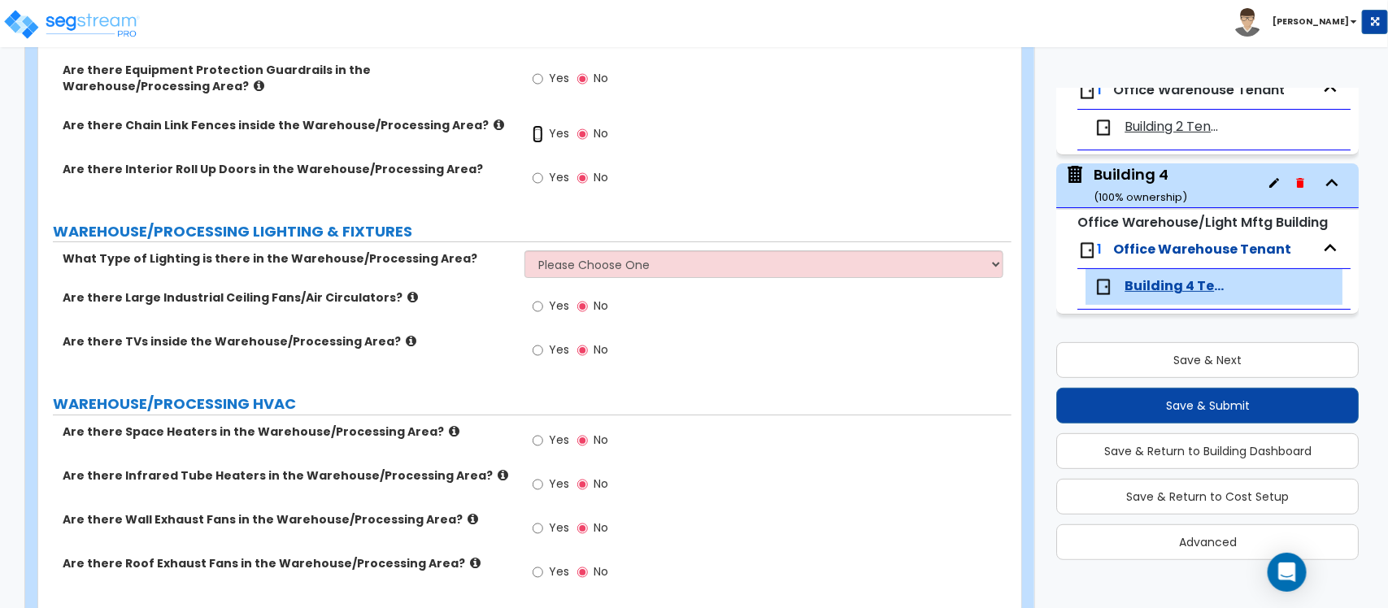
click at [542, 125] on input "Yes" at bounding box center [538, 134] width 11 height 18
radio input "true"
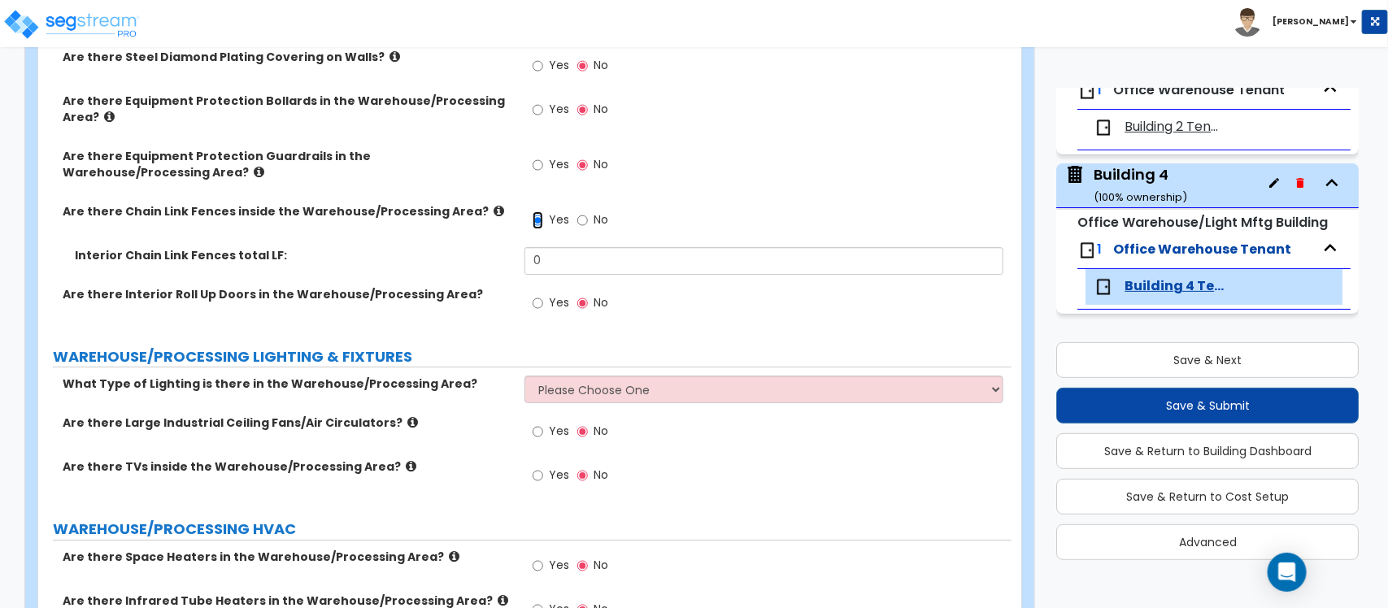
scroll to position [2302, 0]
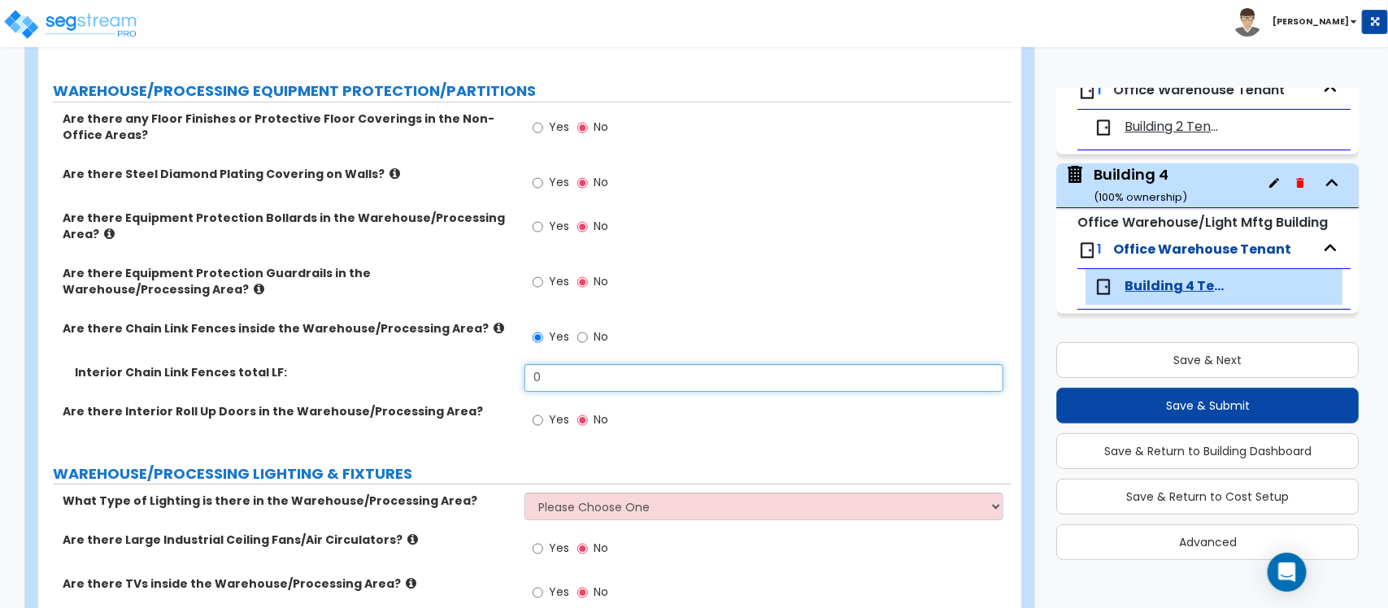
drag, startPoint x: 547, startPoint y: 336, endPoint x: 523, endPoint y: 336, distance: 24.4
click at [523, 364] on div "Interior Chain Link Fences total LF: 0" at bounding box center [524, 383] width 973 height 39
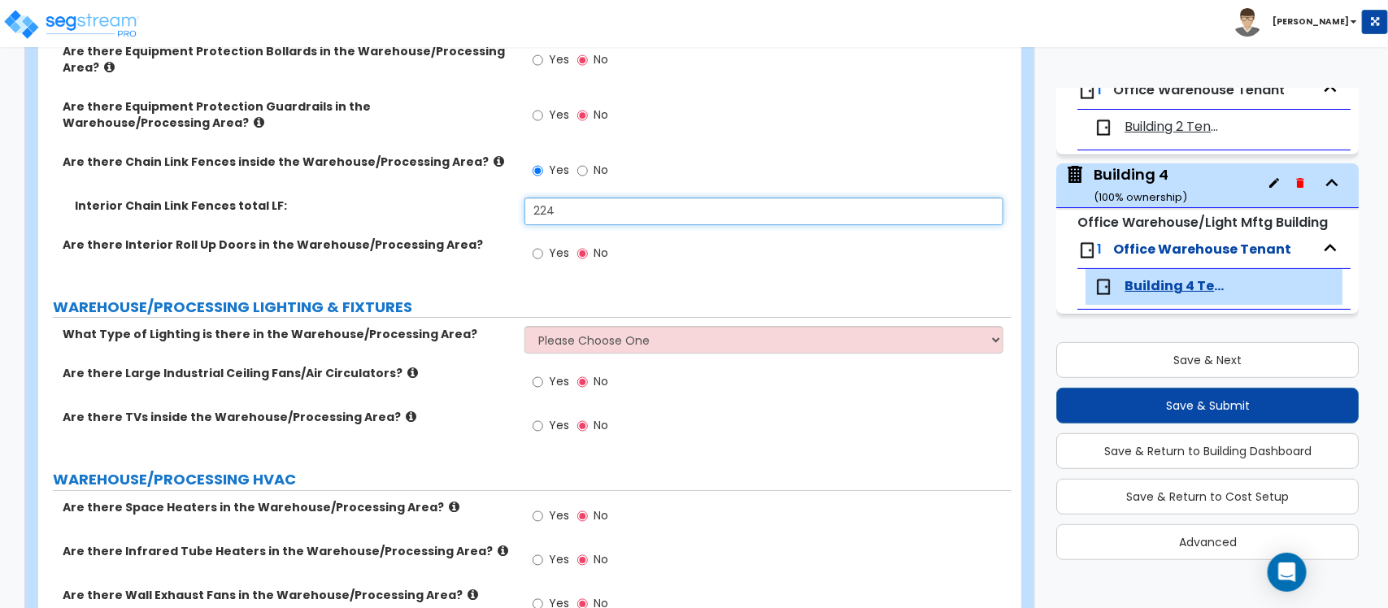
scroll to position [2505, 0]
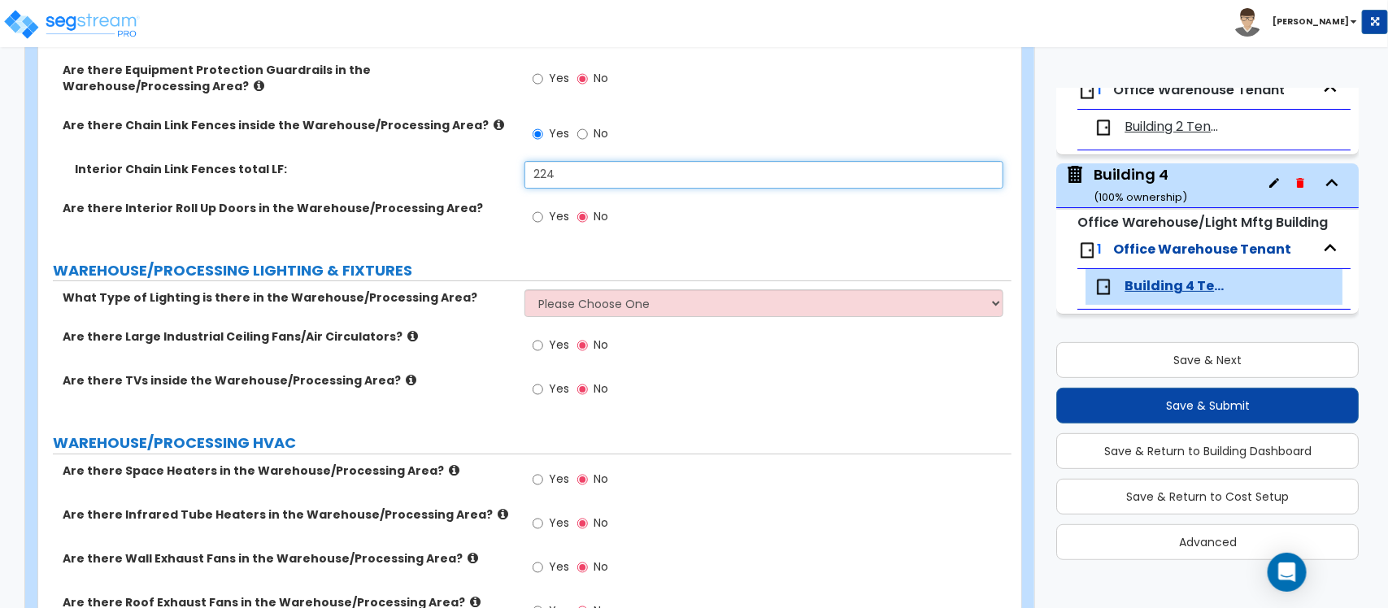
type input "224"
click at [652, 289] on select "Please Choose One High Bay Round Fixtures High Bay Fluorescent Tube Lighting Hi…" at bounding box center [763, 303] width 478 height 28
select select "3"
click at [524, 289] on select "Please Choose One High Bay Round Fixtures High Bay Fluorescent Tube Lighting Hi…" at bounding box center [763, 303] width 478 height 28
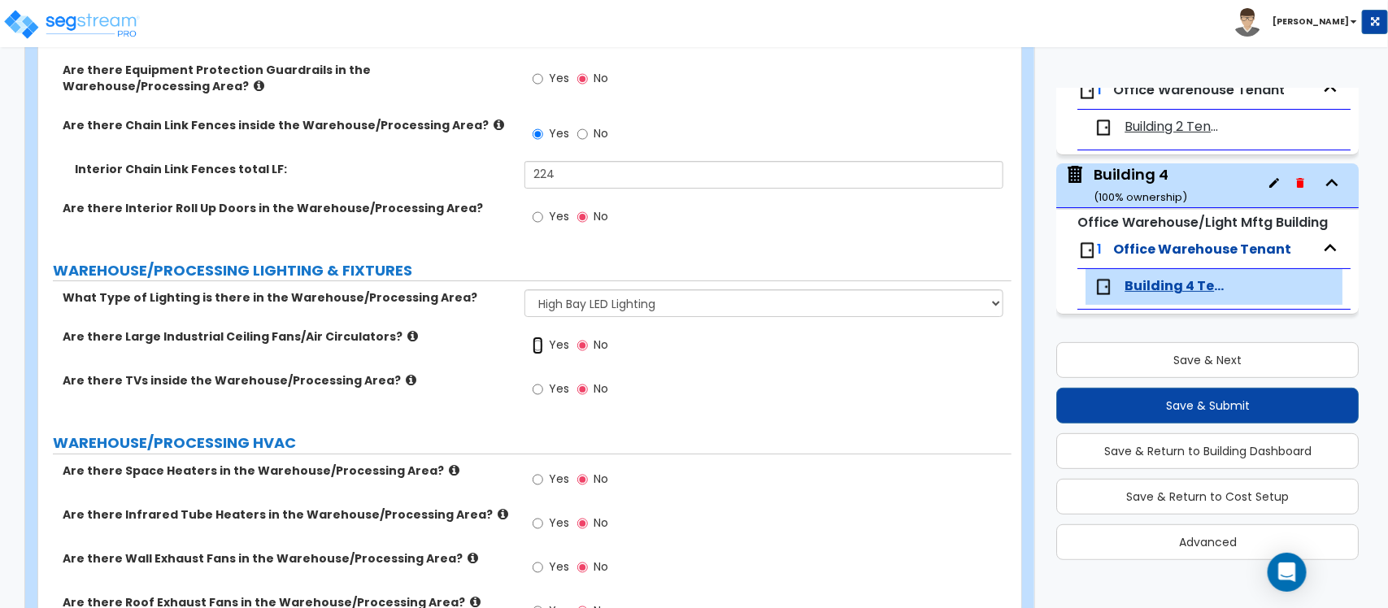
click at [533, 337] on input "Yes" at bounding box center [538, 346] width 11 height 18
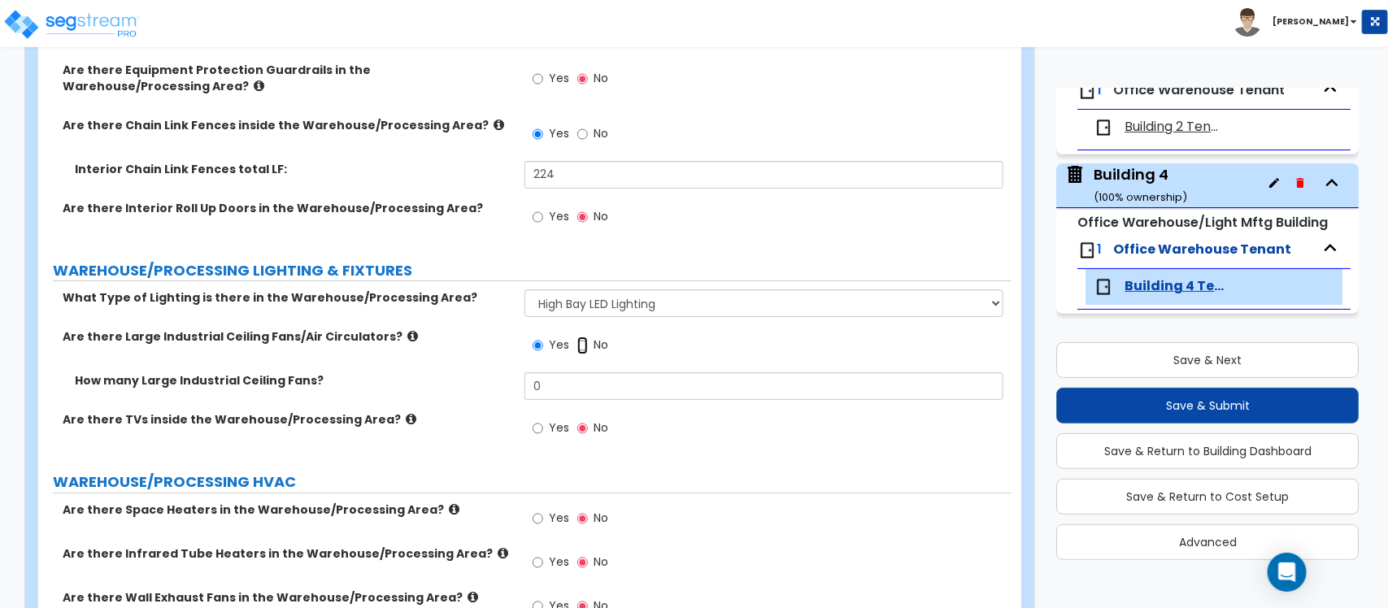
click at [581, 337] on input "No" at bounding box center [582, 346] width 11 height 18
radio input "false"
radio input "true"
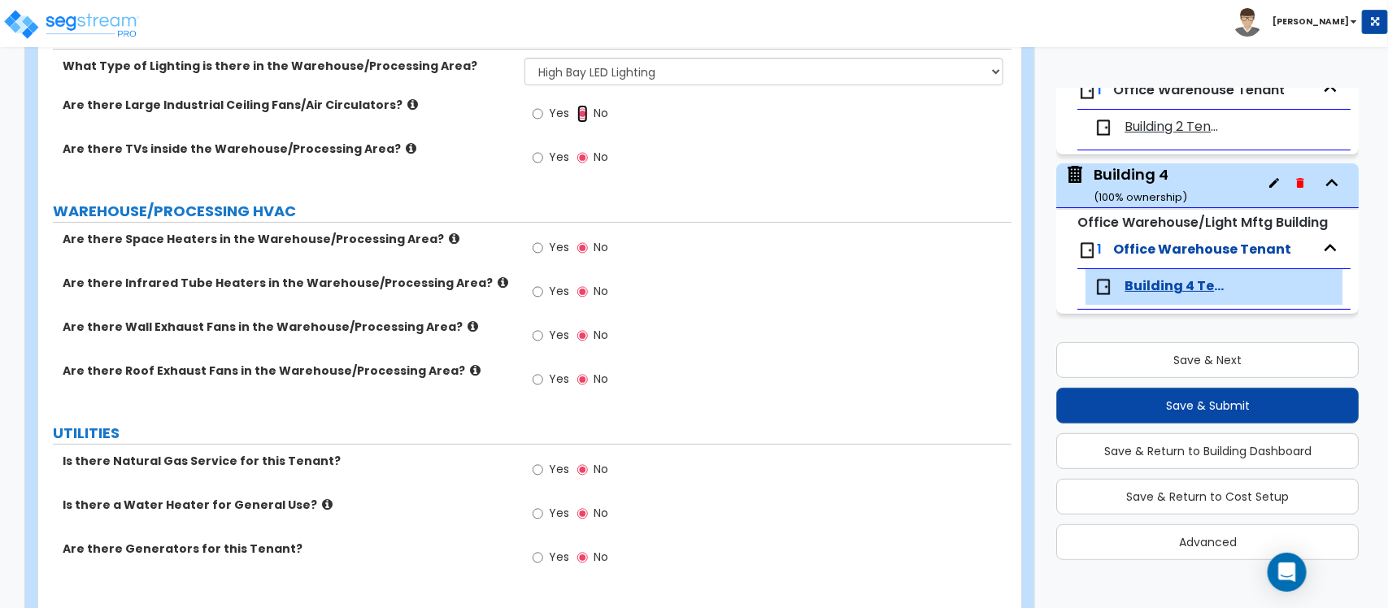
scroll to position [2745, 0]
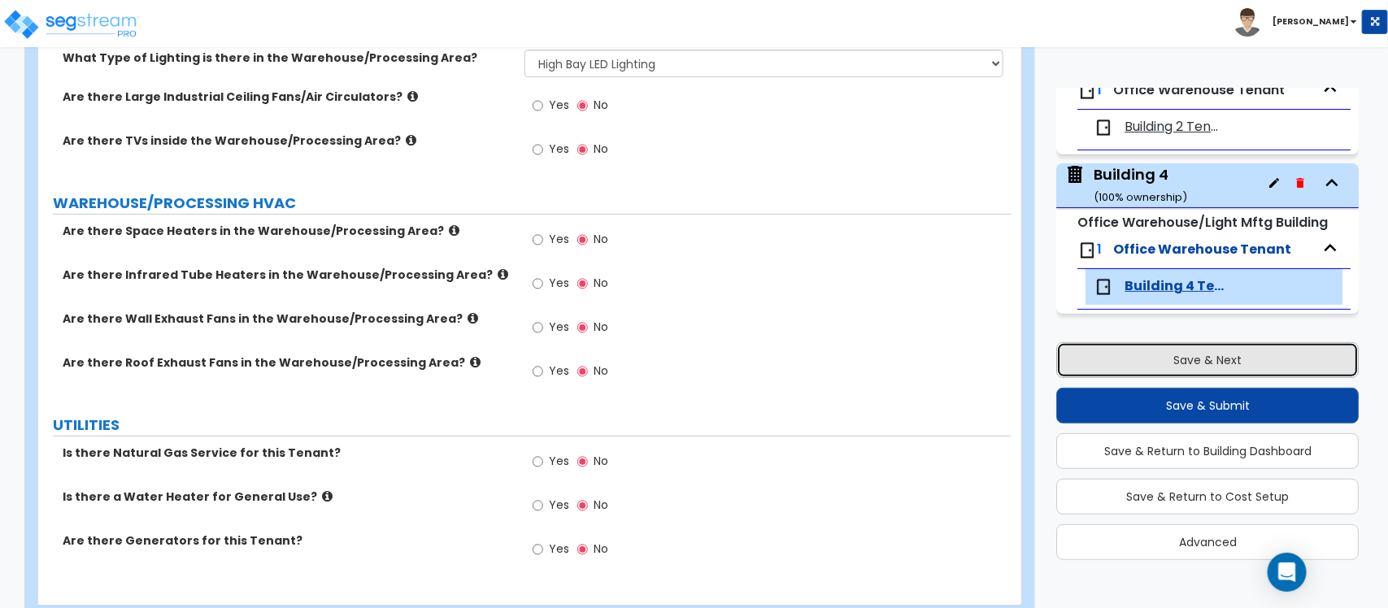
click at [772, 358] on button "Save & Next" at bounding box center [1207, 360] width 302 height 36
select select "2"
select select "1"
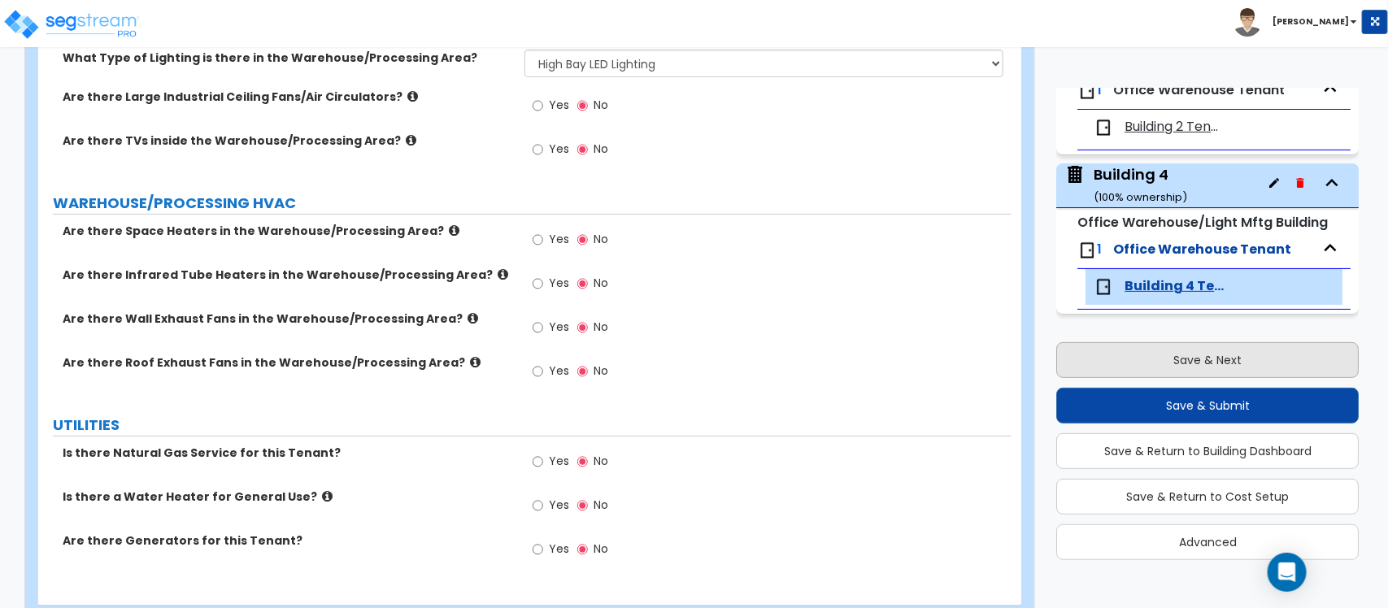
select select "1"
select select "2"
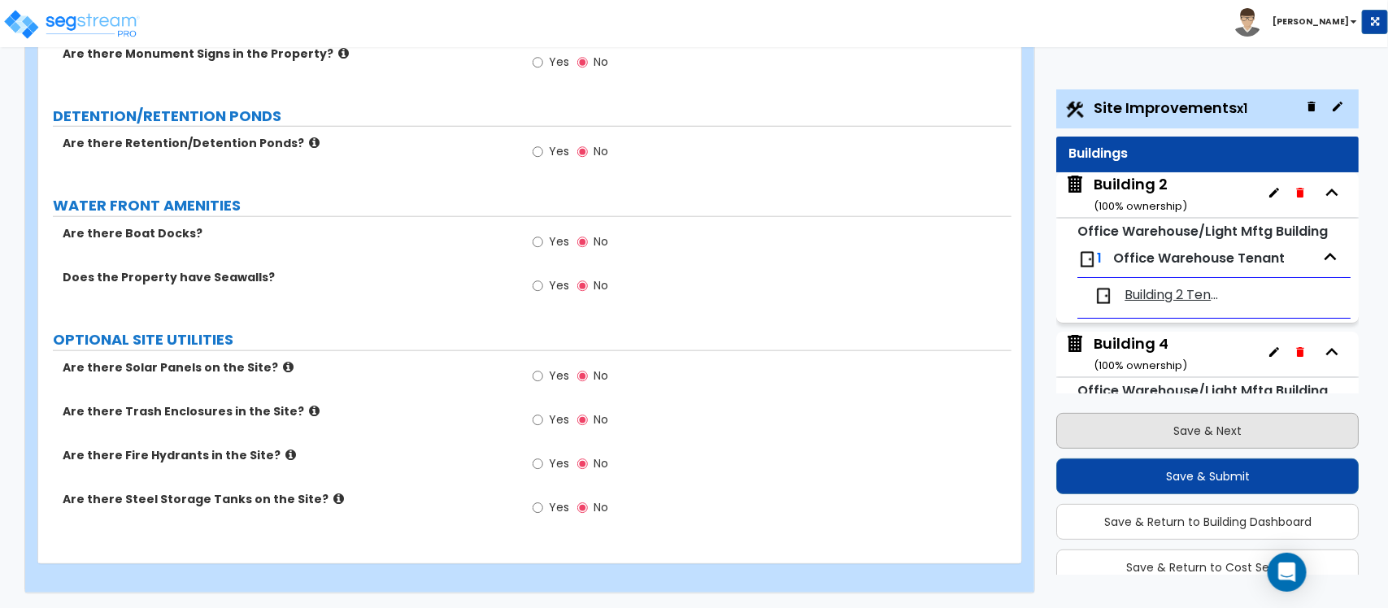
scroll to position [3427, 0]
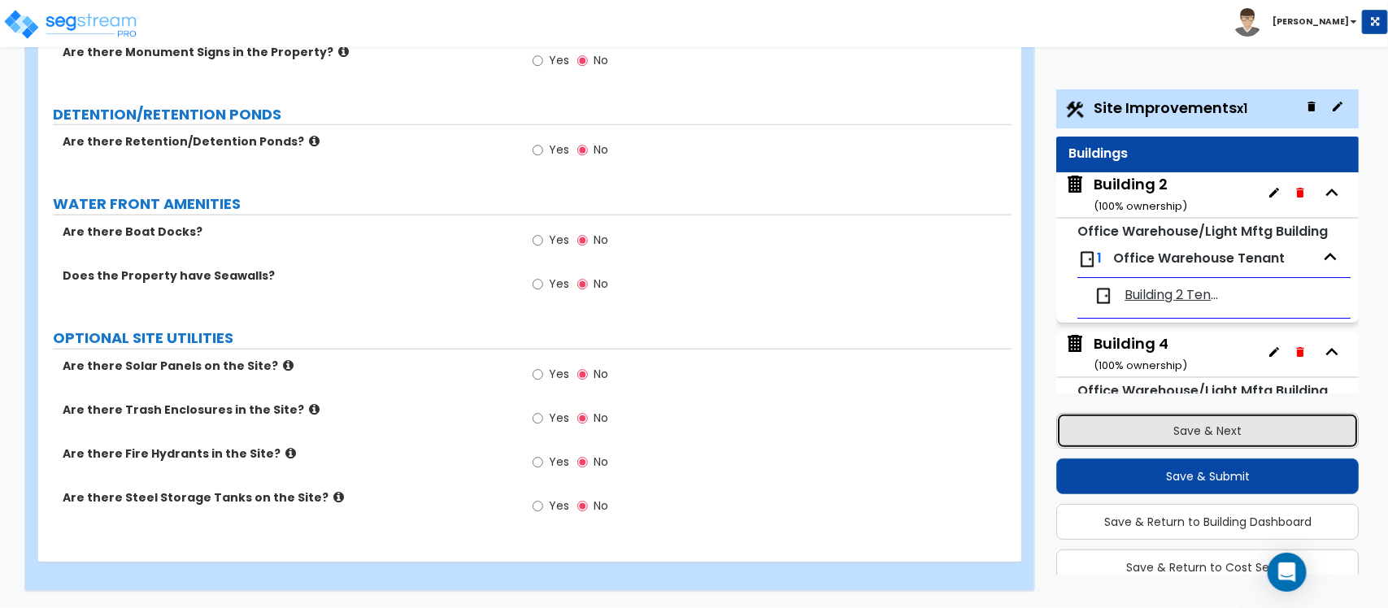
click at [772, 432] on button "Save & Next" at bounding box center [1207, 431] width 302 height 36
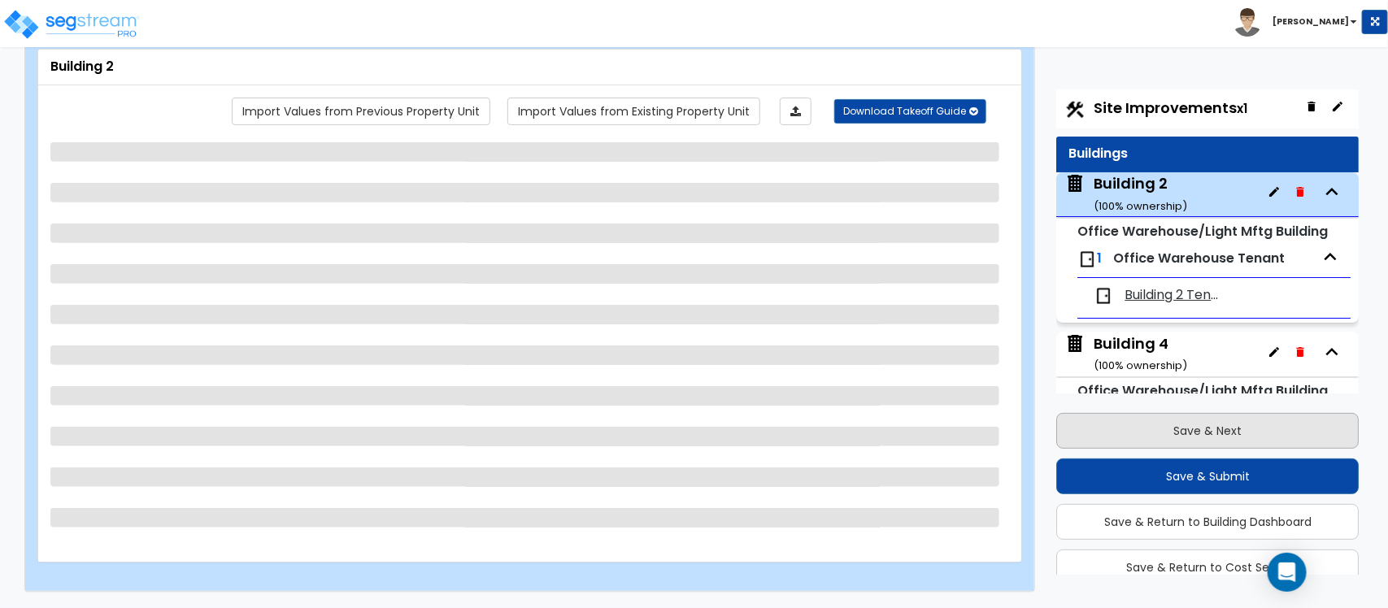
scroll to position [83, 0]
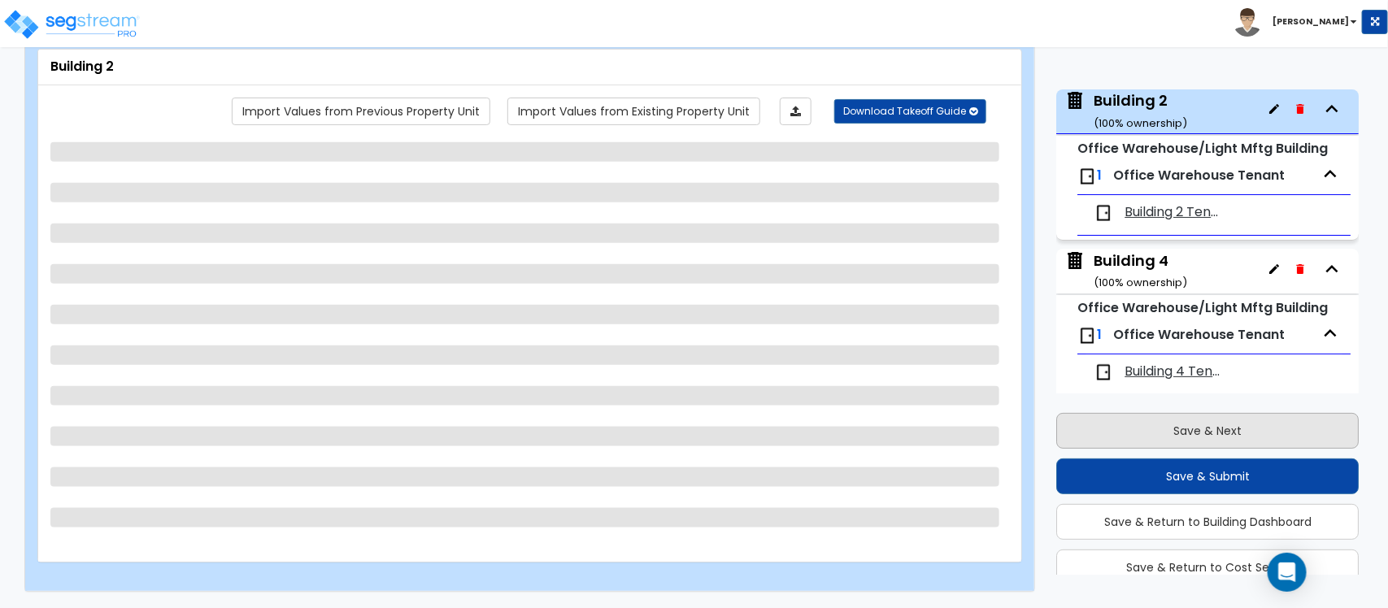
select select "2"
select select "3"
select select "10"
select select "1"
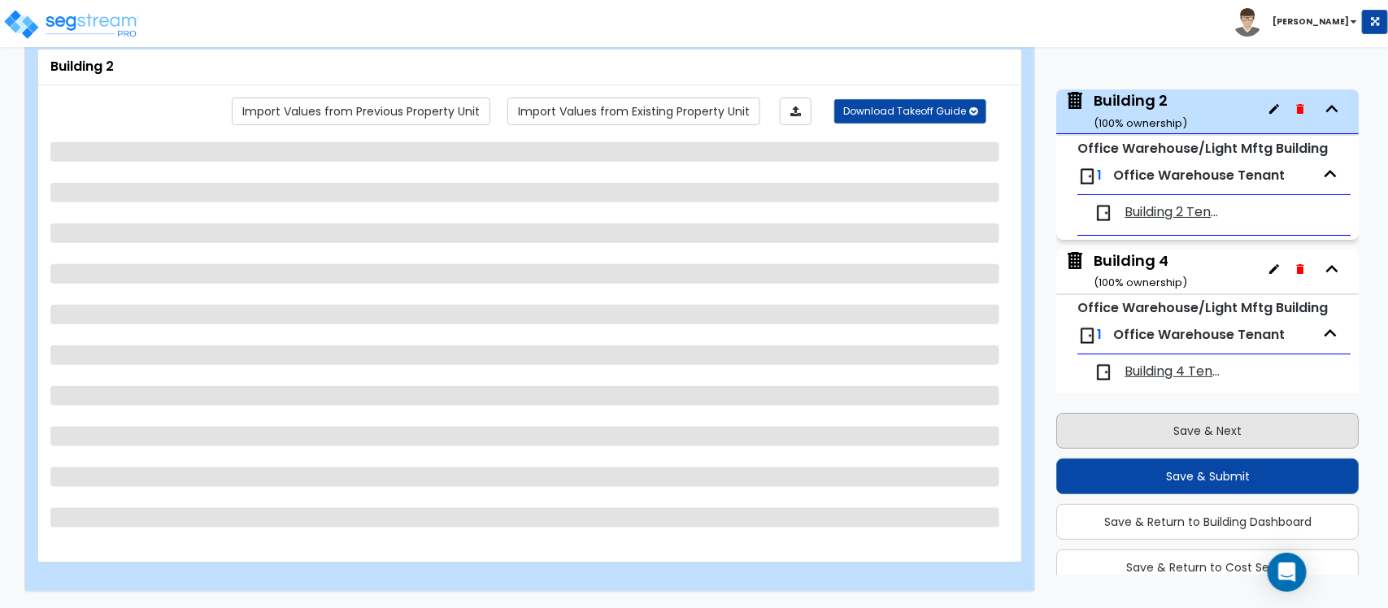
select select "1"
select select "5"
select select "2"
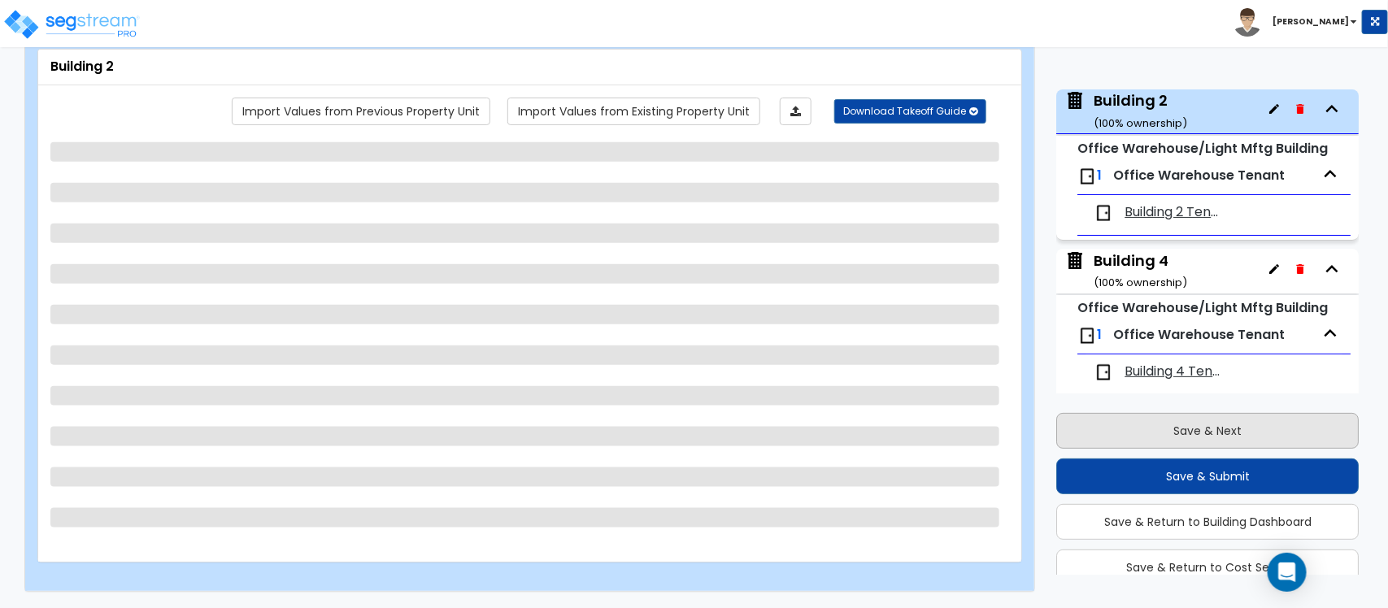
select select "2"
select select "3"
select select "1"
select select "2"
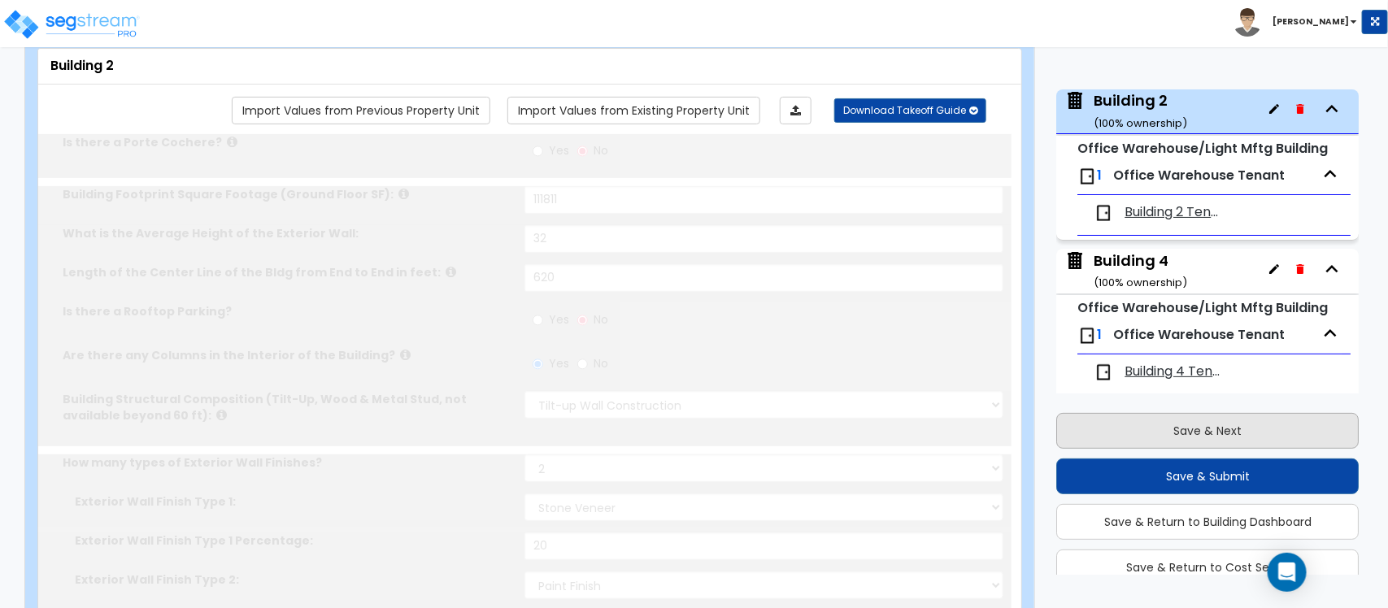
radio input "true"
select select "2"
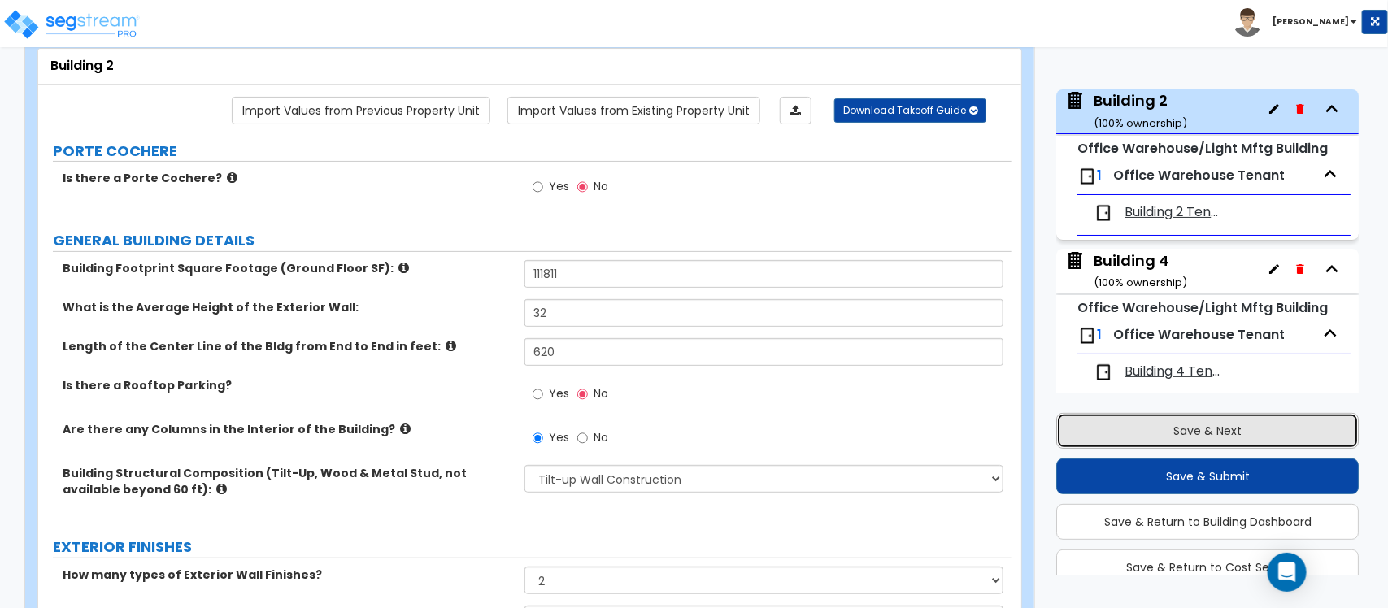
click at [772, 432] on button "Save & Next" at bounding box center [1207, 431] width 302 height 36
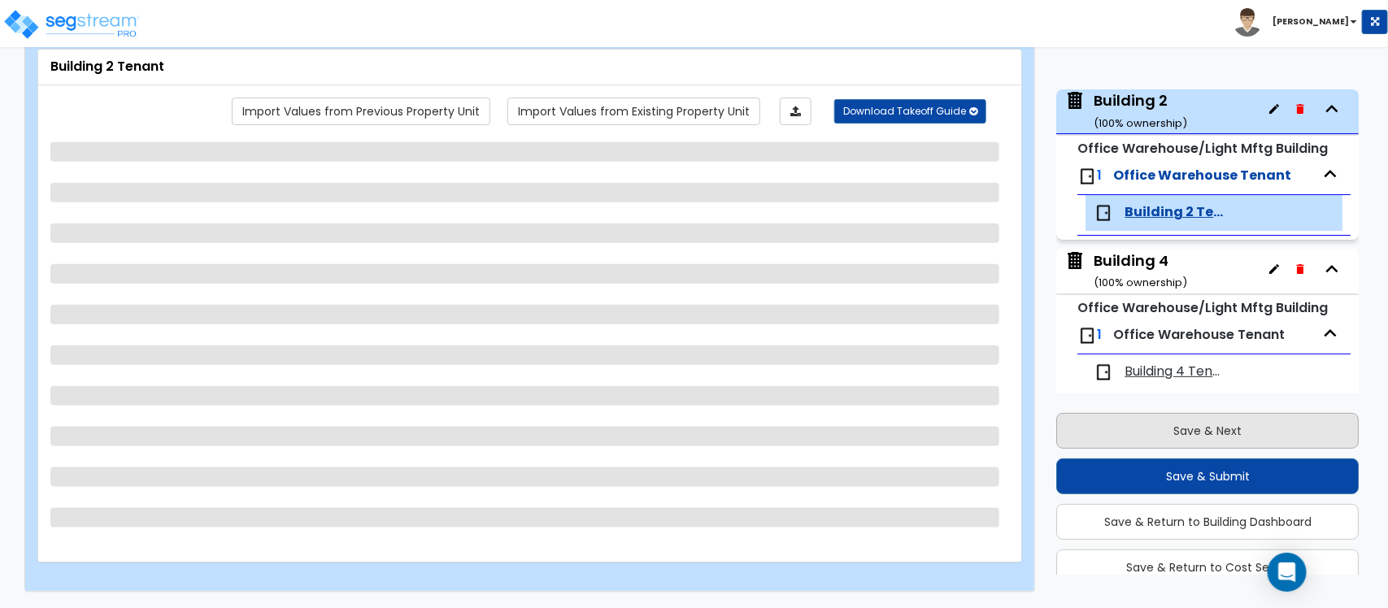
scroll to position [98, 0]
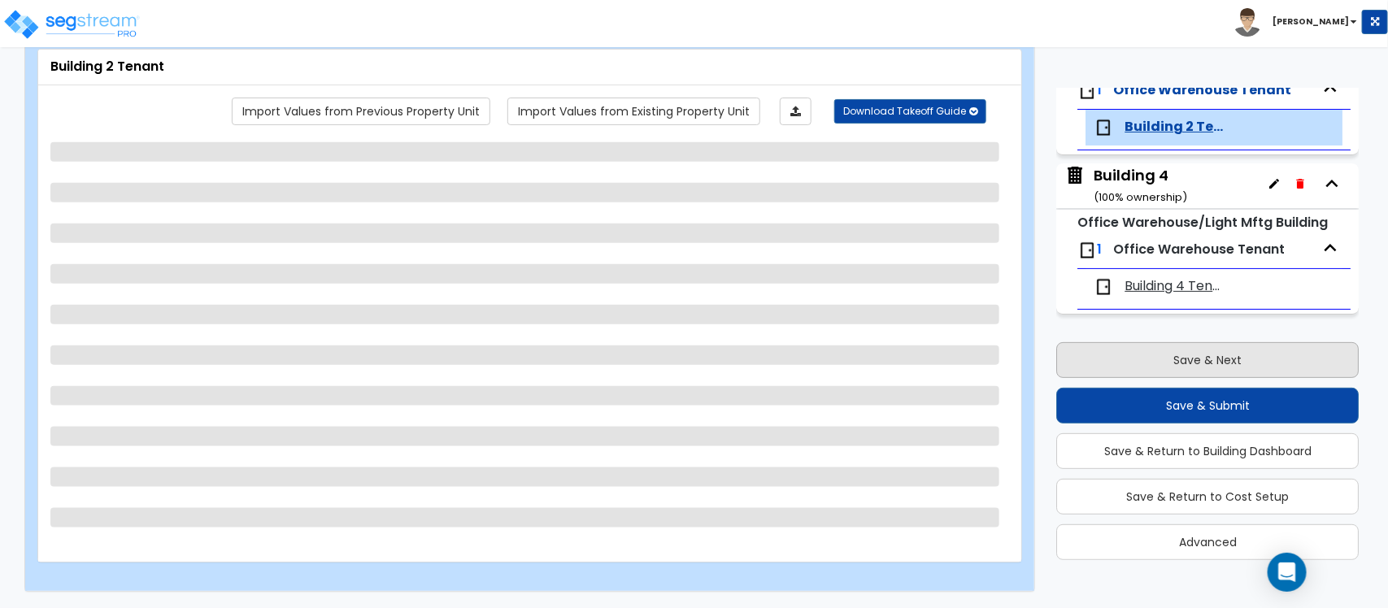
select select "3"
select select "1"
select select "2"
select select "1"
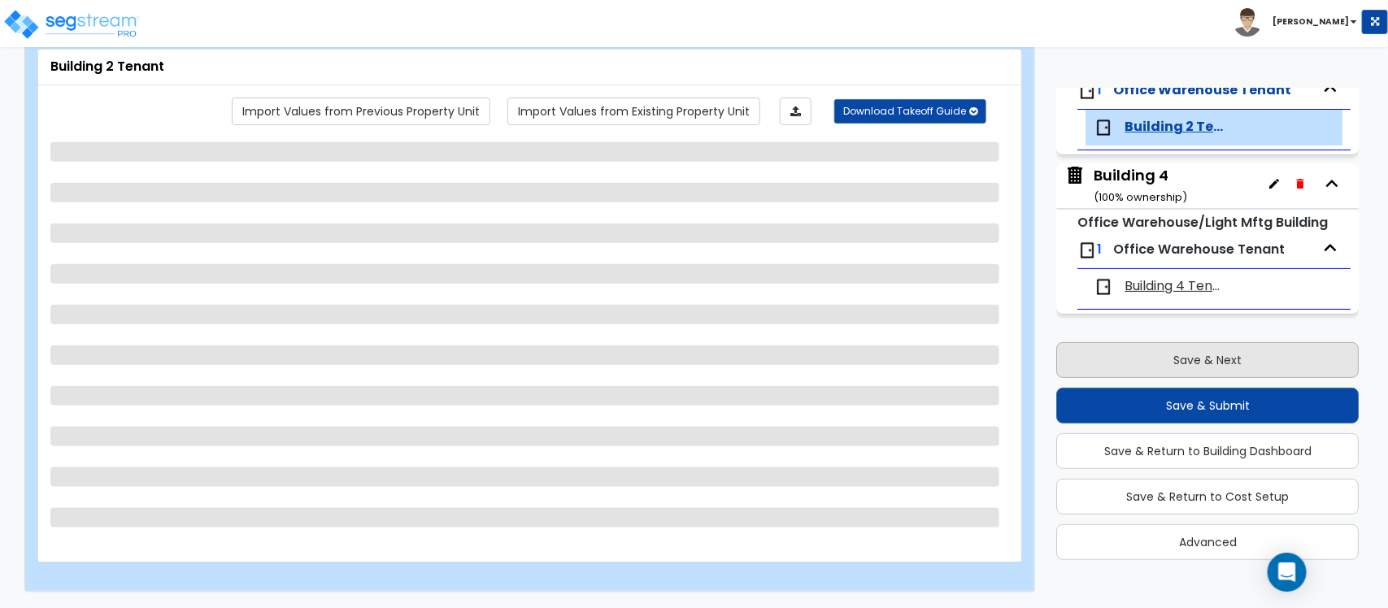
select select "3"
select select "1"
select select "2"
select select "3"
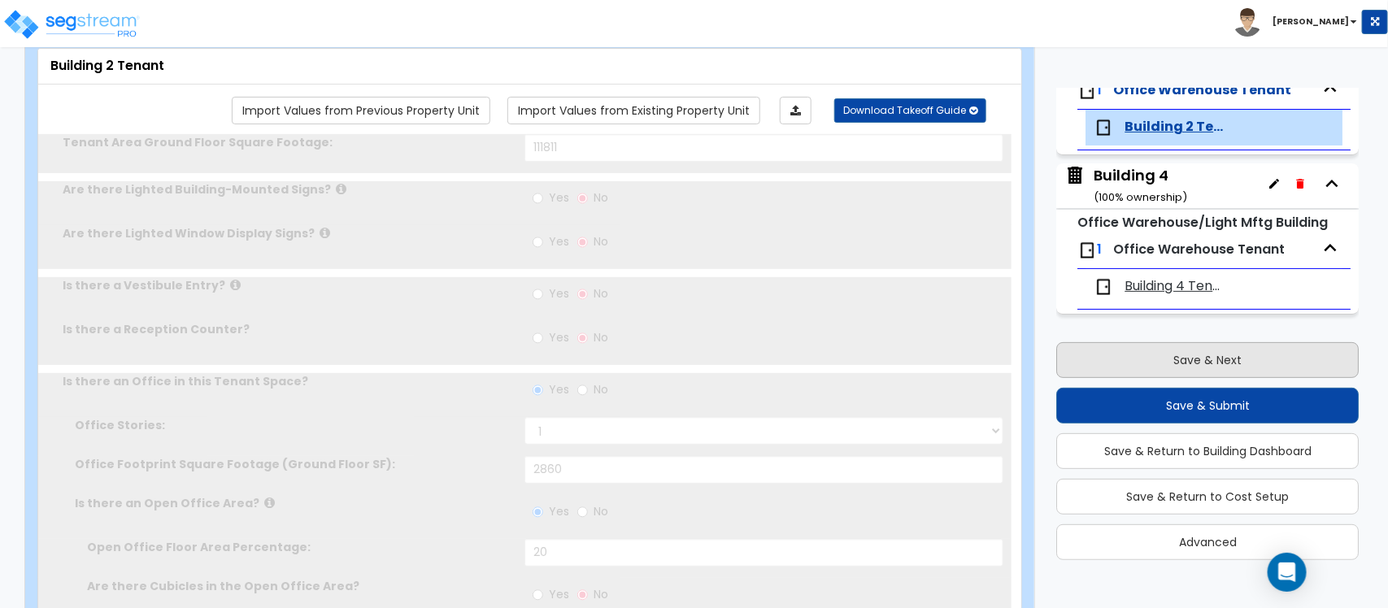
radio input "true"
type input "1"
type input "238"
select select "2"
type input "14"
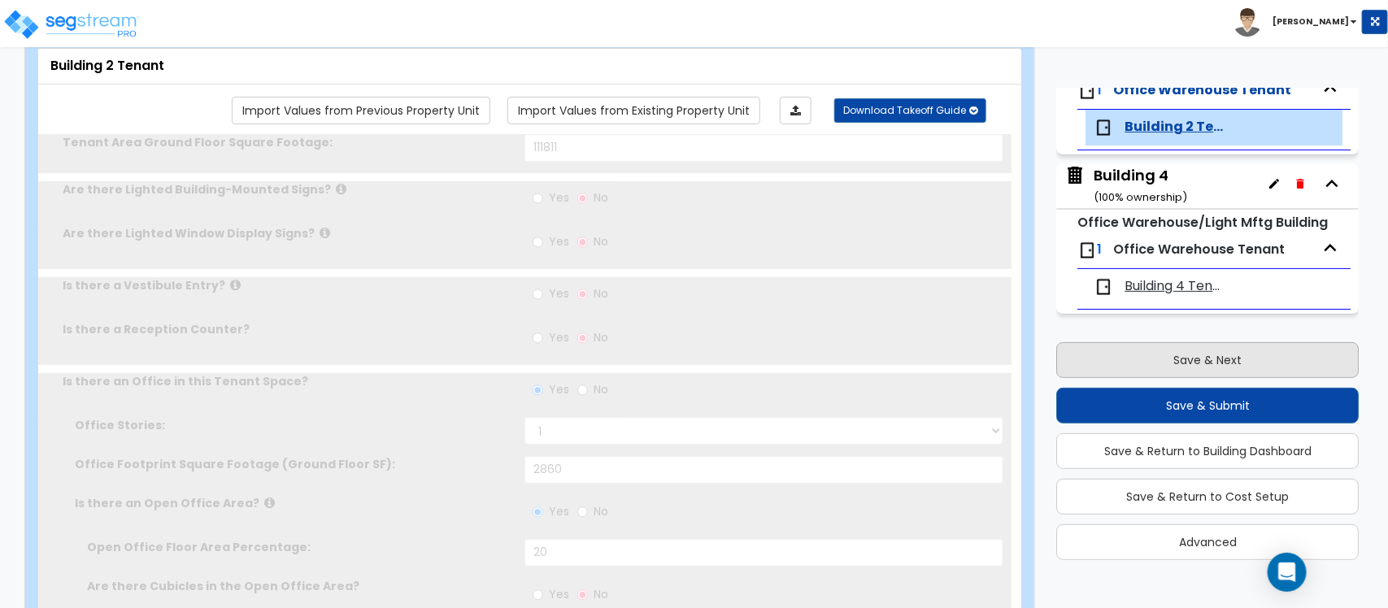
type input "14"
type input "1"
select select "2"
select select "1"
type input "1"
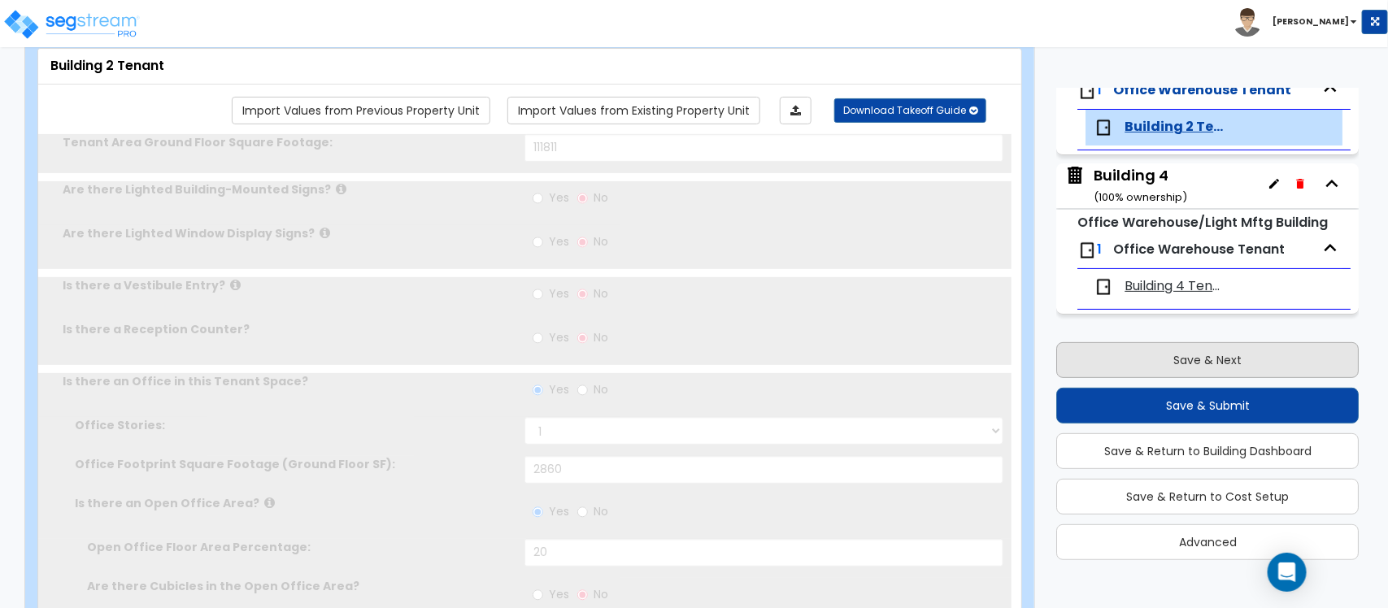
type input "1"
radio input "true"
type input "1"
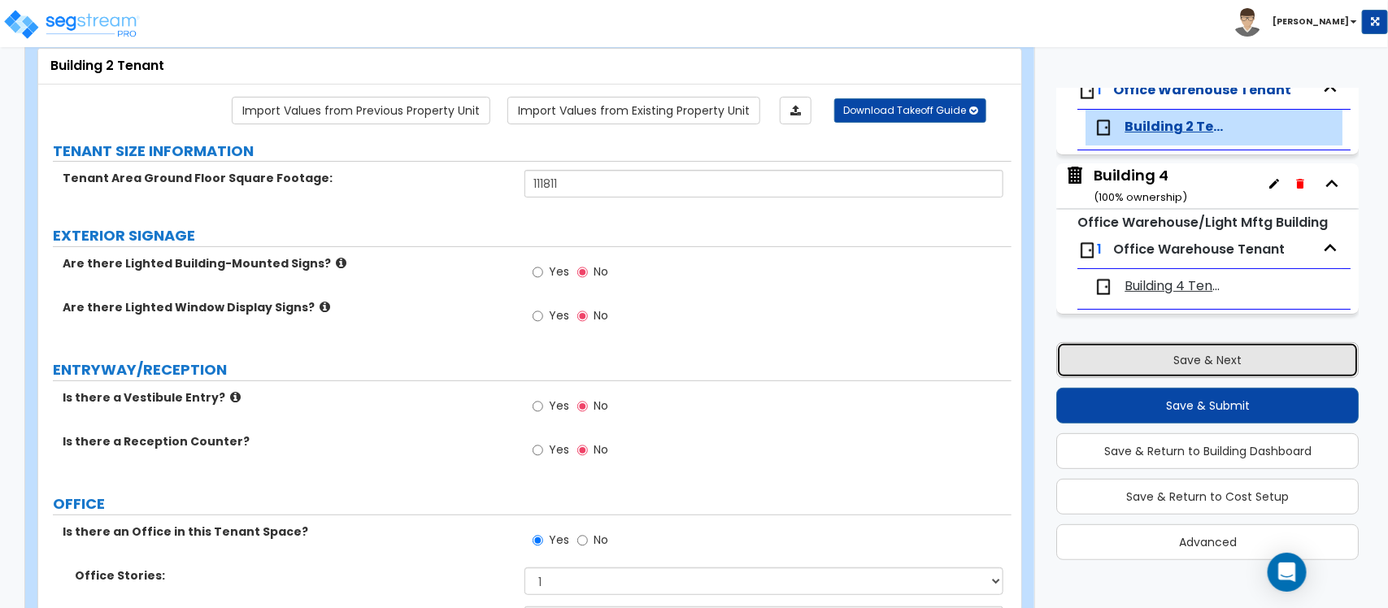
click at [772, 360] on button "Save & Next" at bounding box center [1207, 360] width 302 height 36
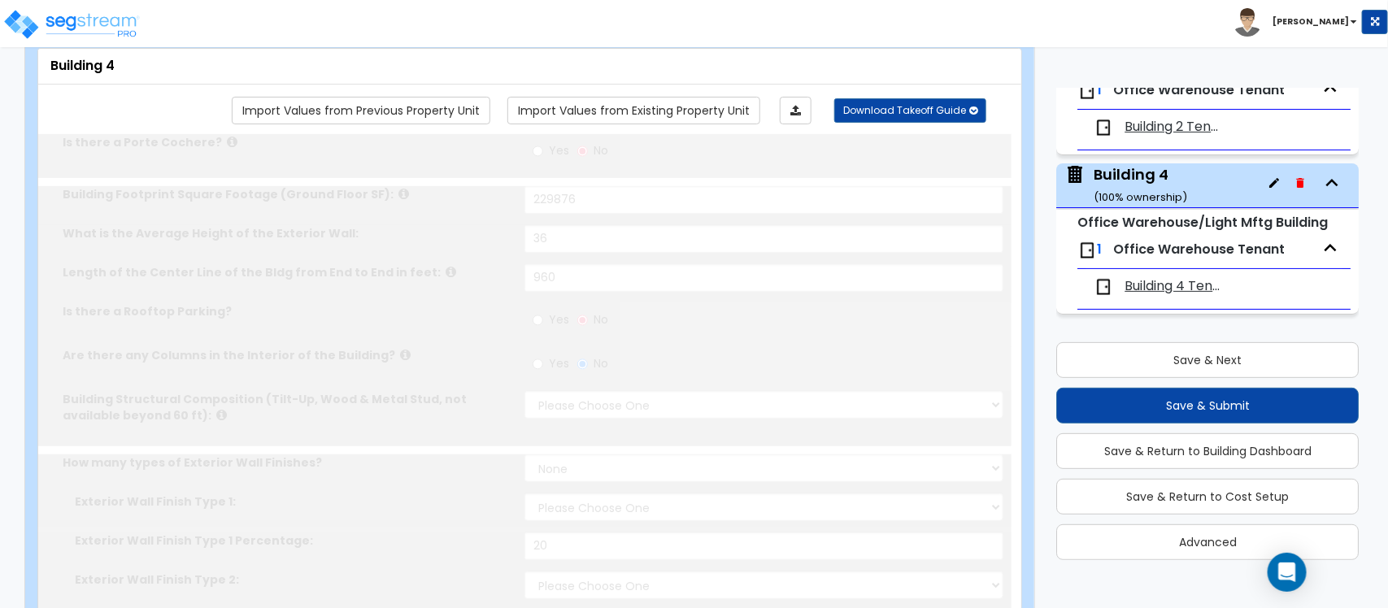
type input "229876"
type input "36"
type input "960"
radio input "true"
select select "2"
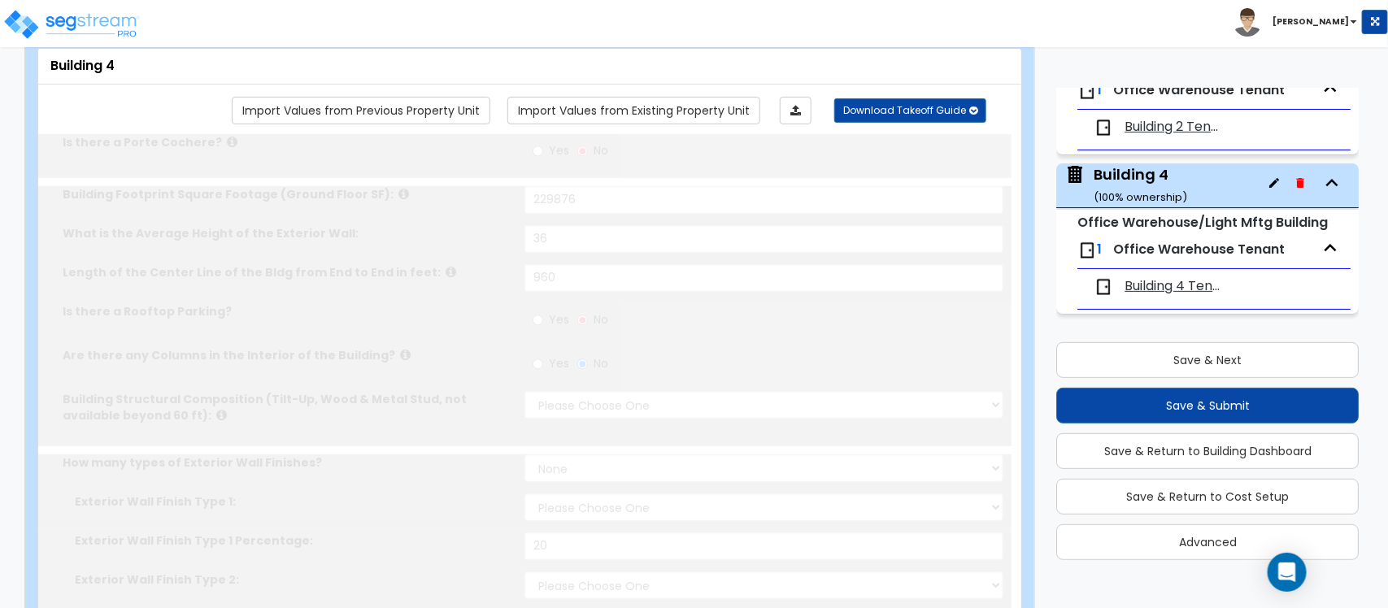
select select "2"
select select "3"
type input "20"
select select "10"
select select "1"
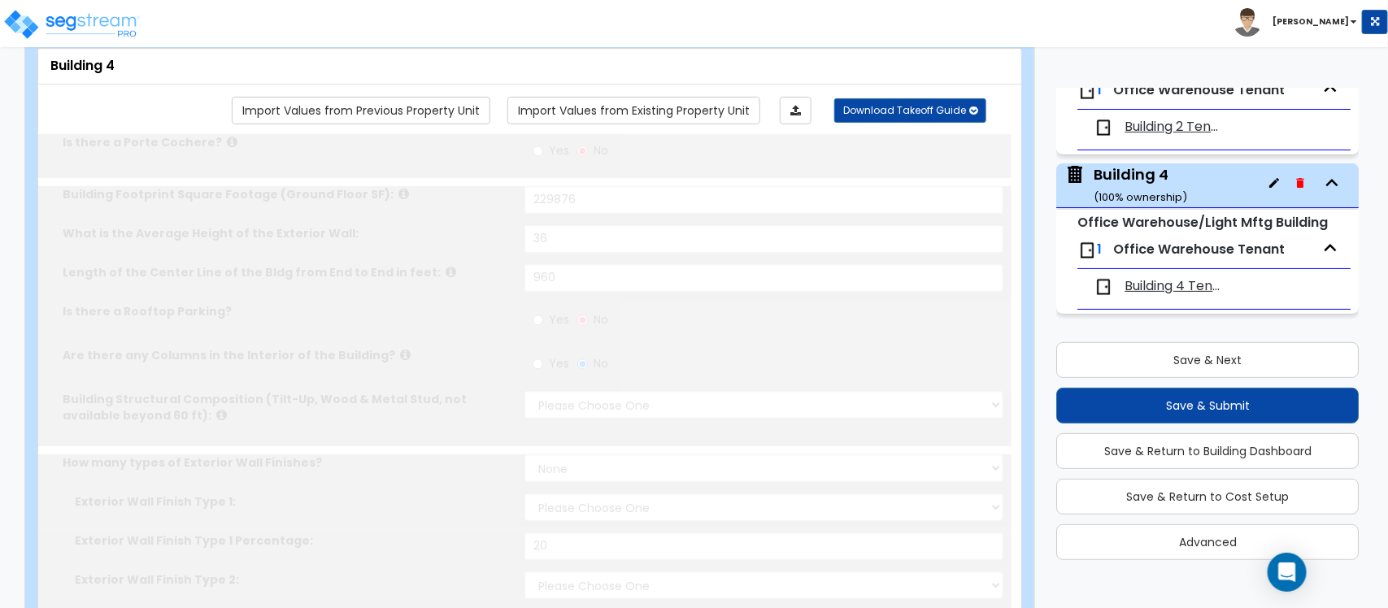
select select "1"
select select "5"
radio input "true"
select select "2"
type input "55"
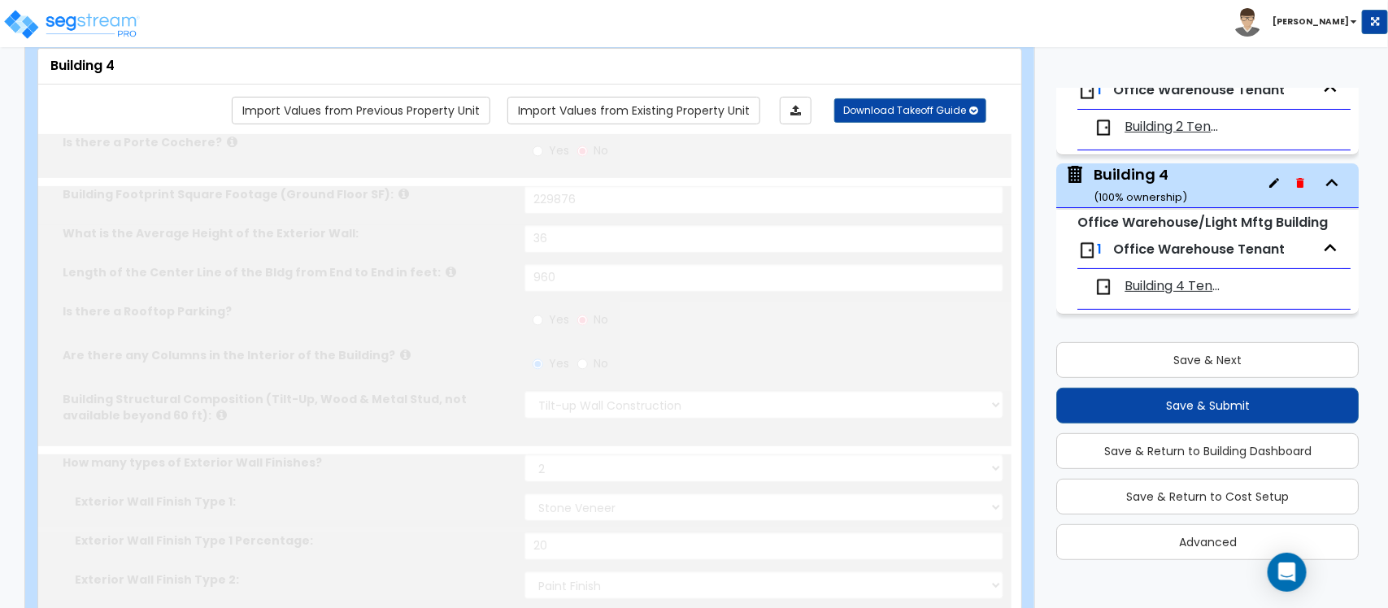
radio input "true"
select select "2"
type input "5100"
radio input "true"
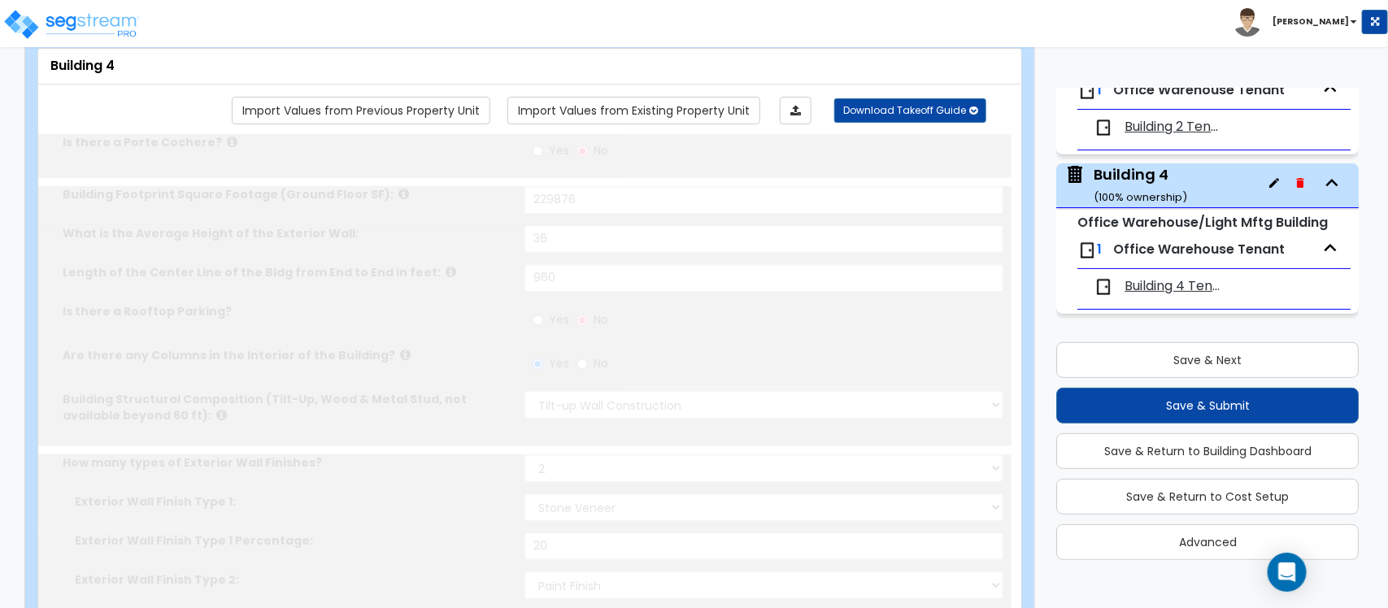
select select "1"
type input "10"
radio input "true"
type input "1"
radio input "true"
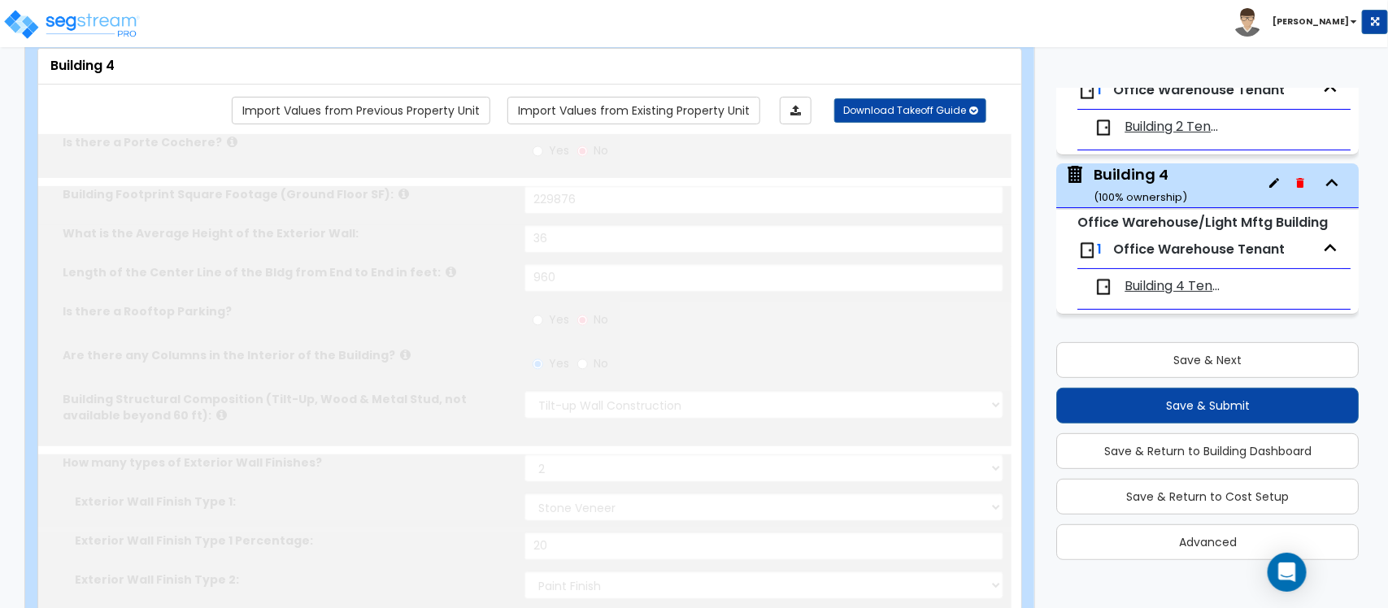
type input "15"
type input "5"
radio input "true"
select select "2"
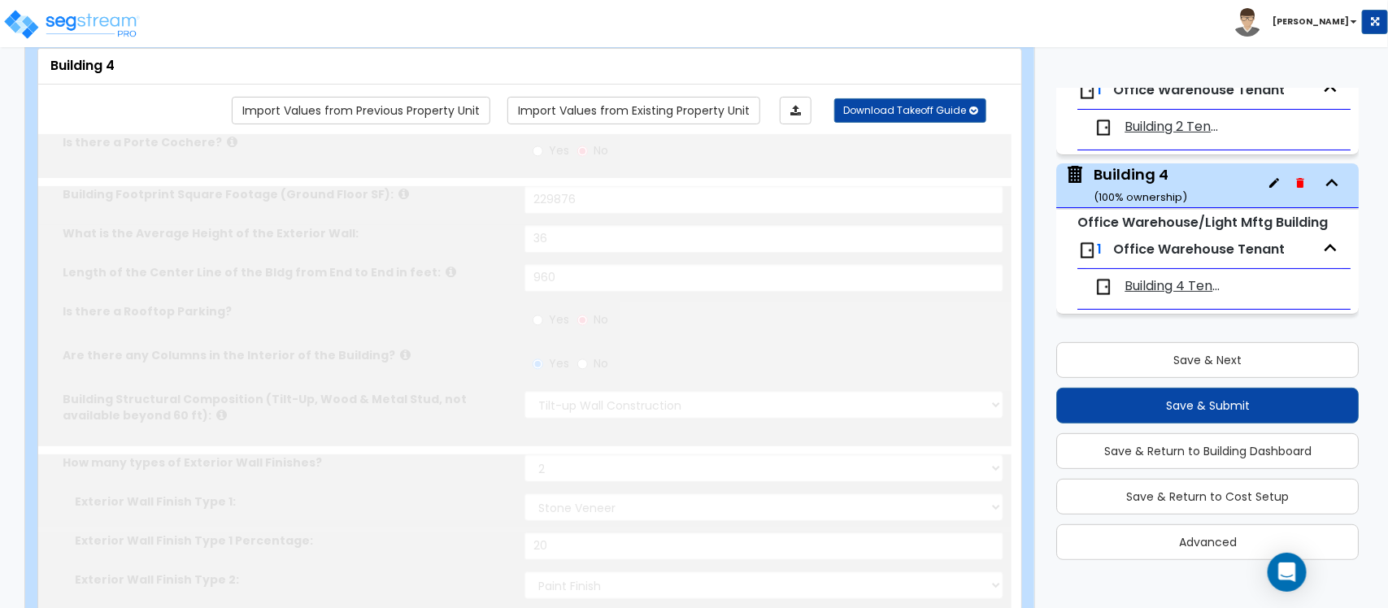
type input "40"
select select "3"
type input "10"
select select "1"
radio input "true"
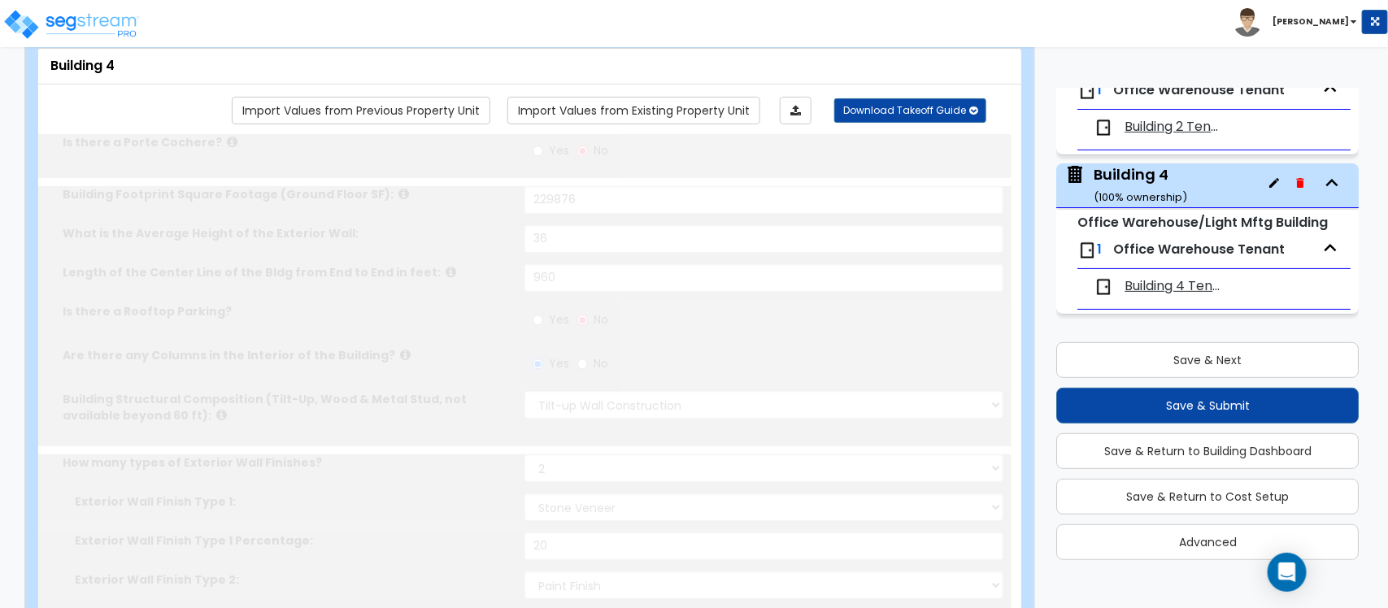
select select "2"
type input "600"
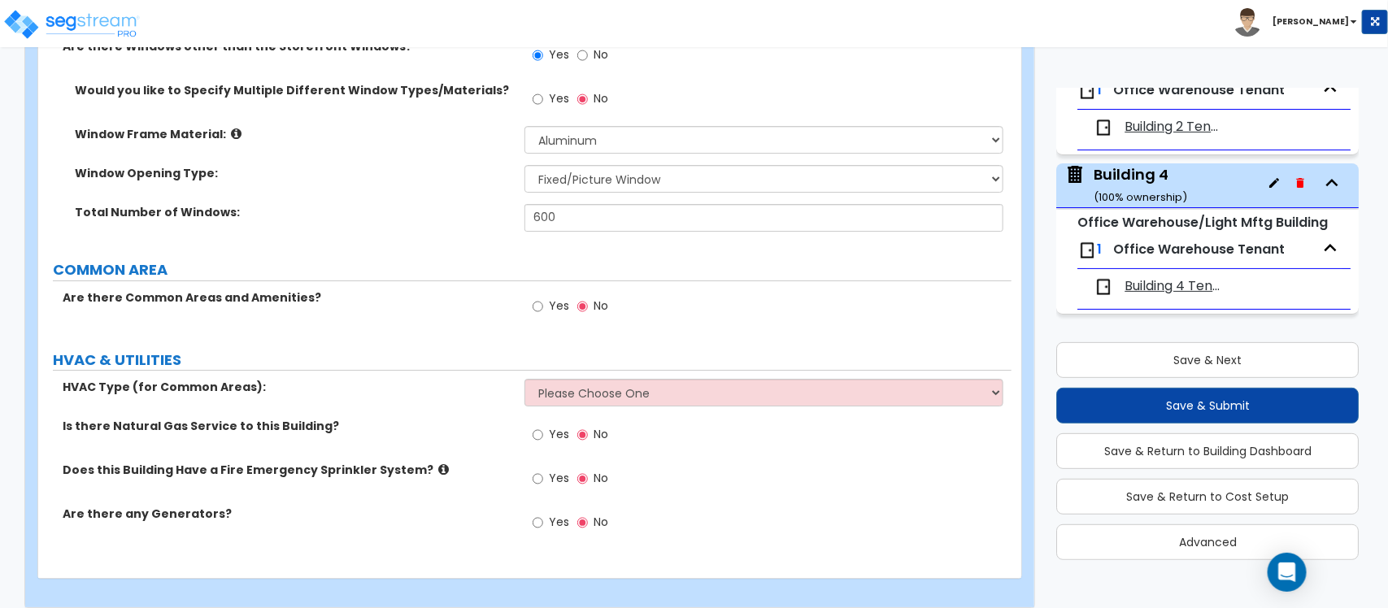
scroll to position [2505, 0]
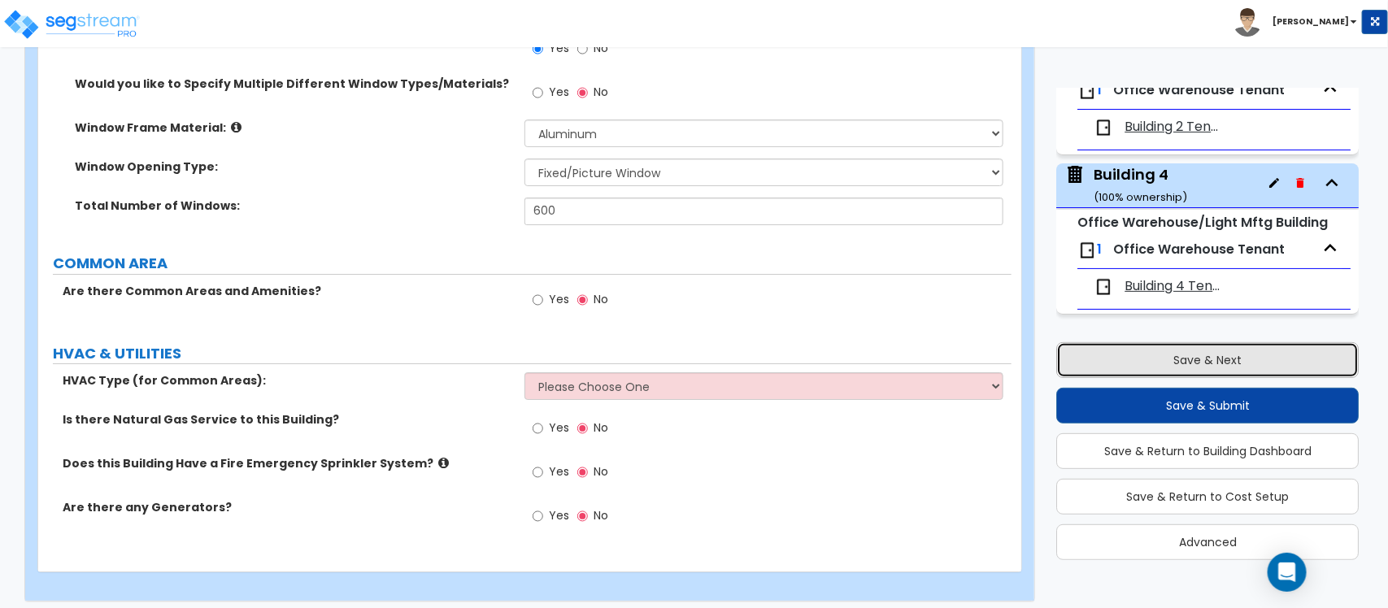
click at [772, 359] on button "Save & Next" at bounding box center [1207, 360] width 302 height 36
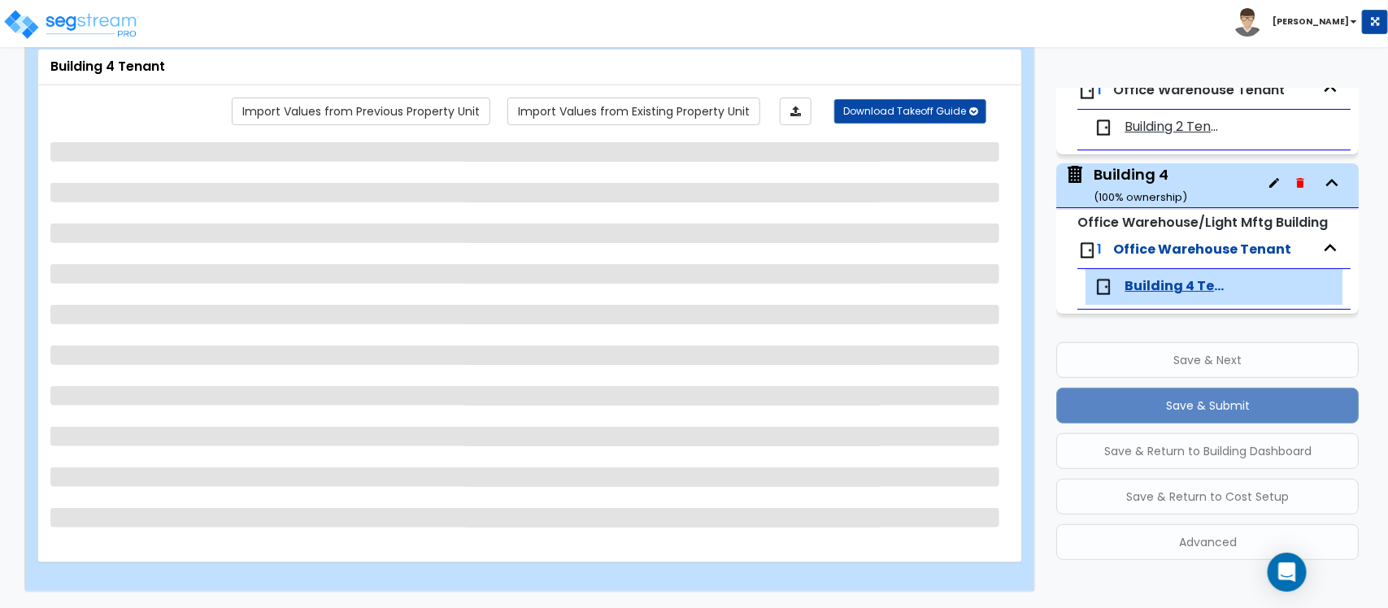
scroll to position [94, 0]
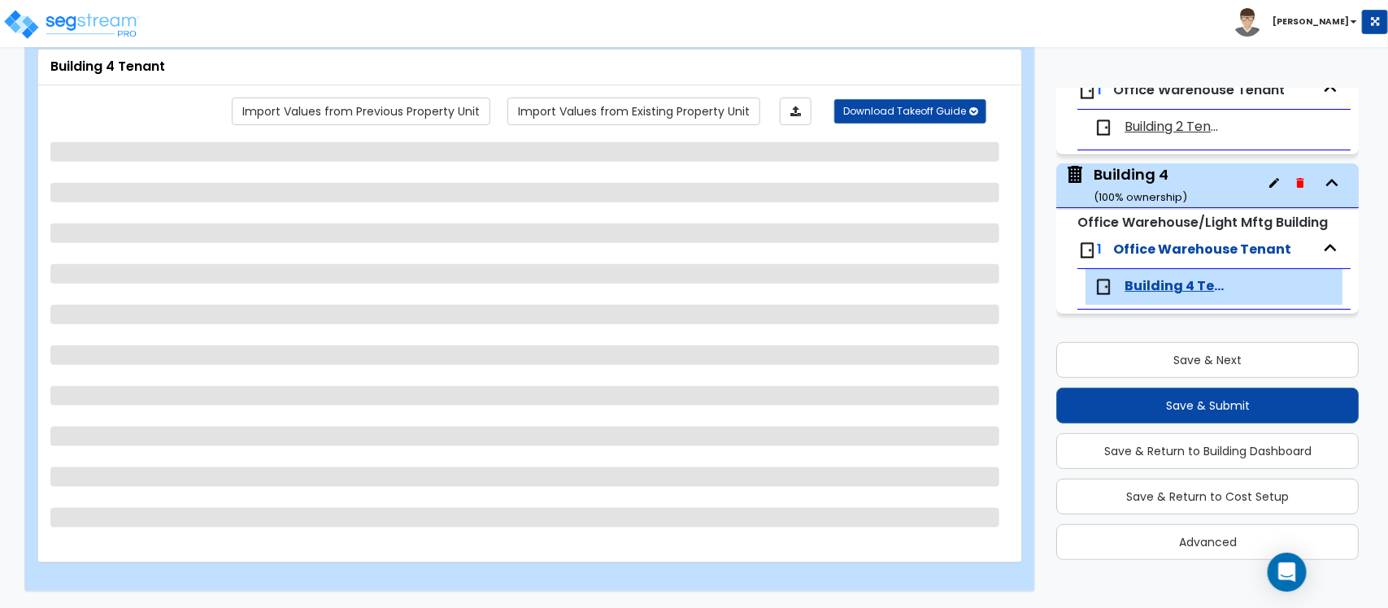
select select "3"
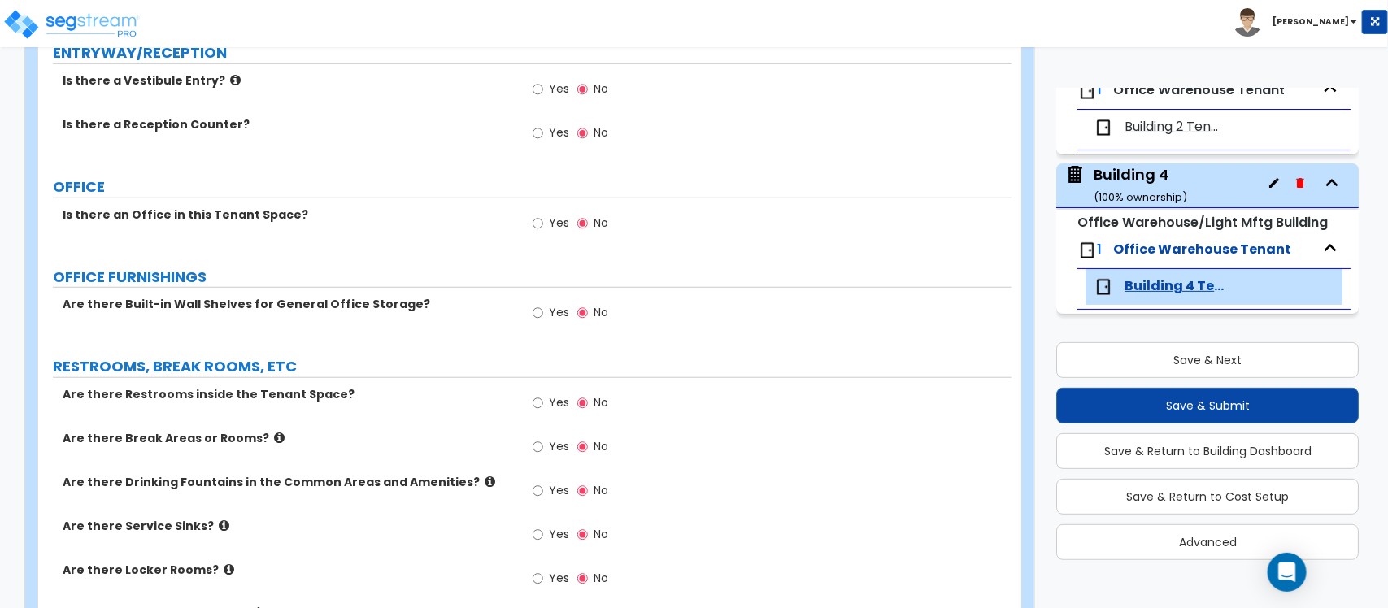
scroll to position [0, 0]
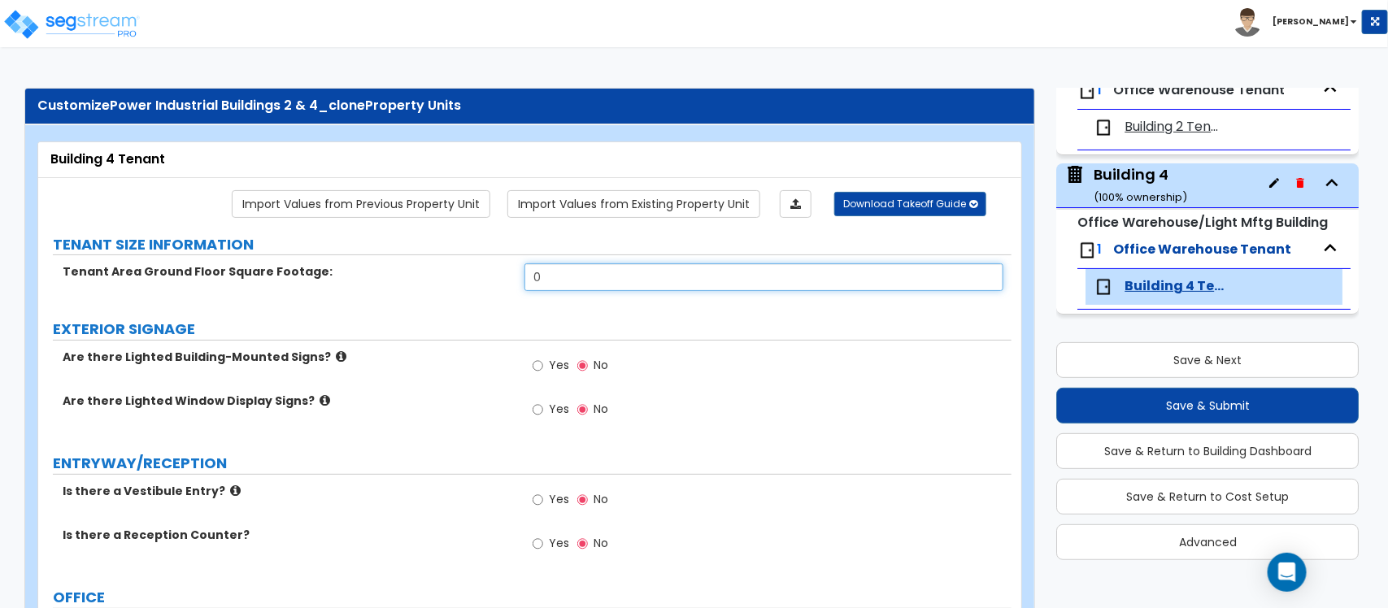
drag, startPoint x: 547, startPoint y: 279, endPoint x: 529, endPoint y: 281, distance: 18.1
click at [529, 281] on input "0" at bounding box center [763, 277] width 478 height 28
type input "229,876"
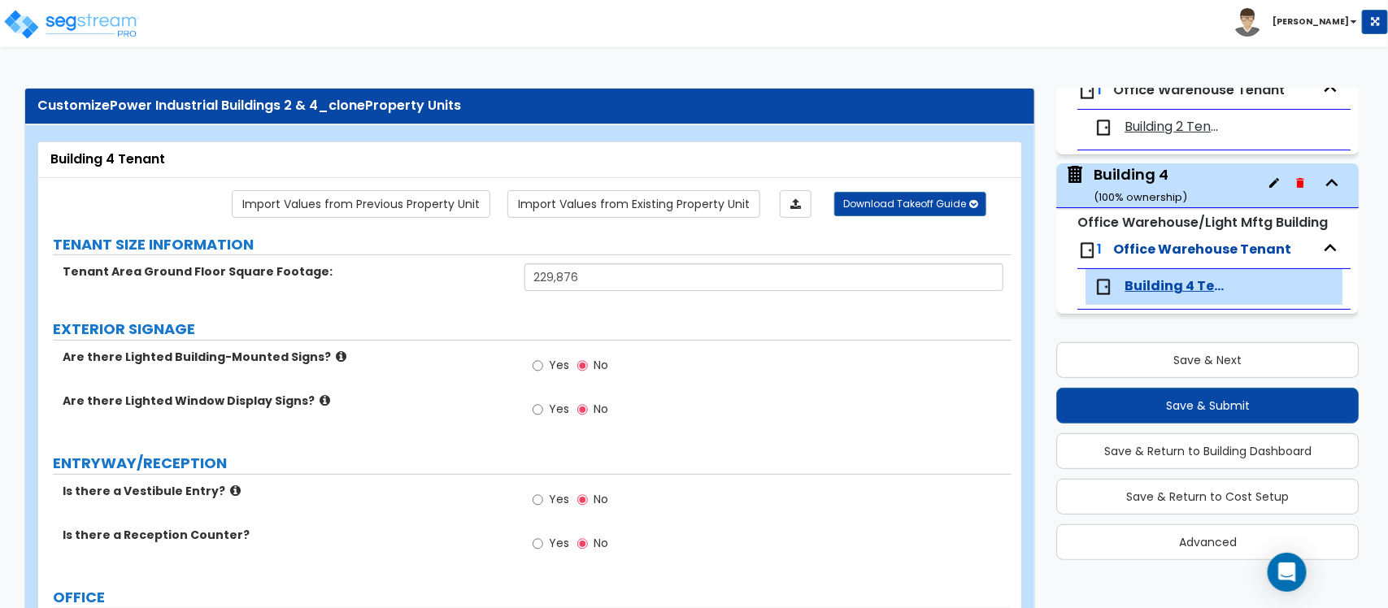
click at [772, 411] on div "Yes No" at bounding box center [767, 415] width 486 height 44
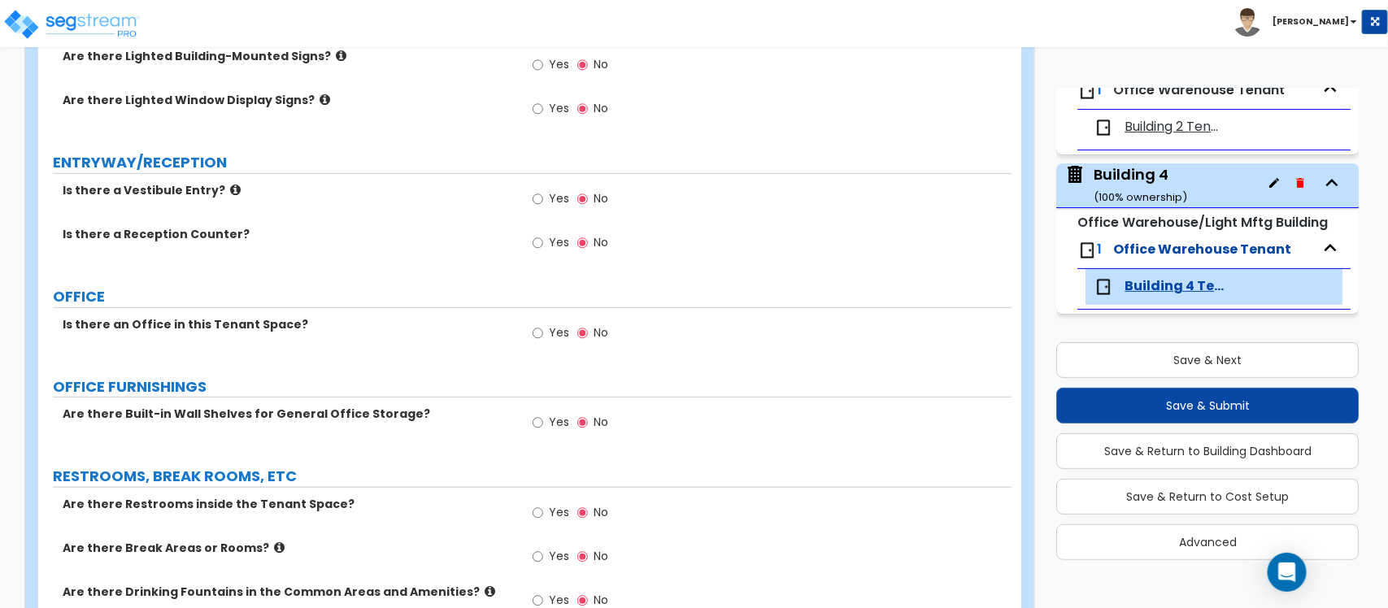
scroll to position [305, 0]
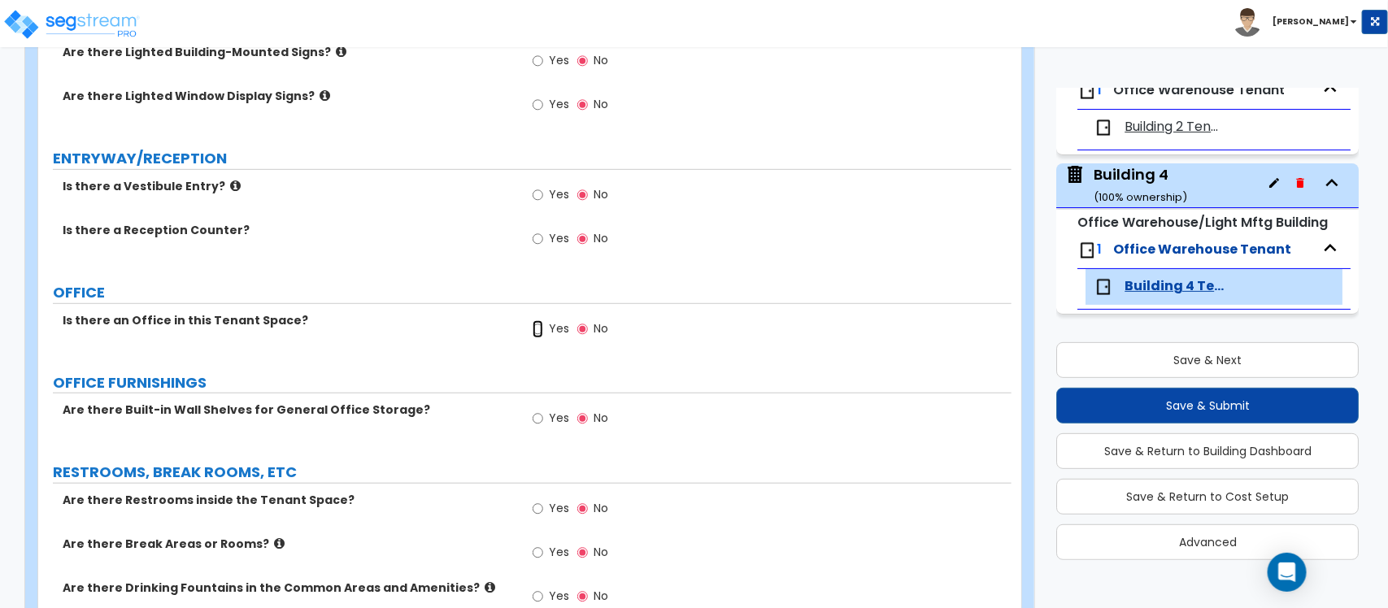
click at [537, 334] on input "Yes" at bounding box center [538, 329] width 11 height 18
radio input "true"
